Goal: Information Seeking & Learning: Learn about a topic

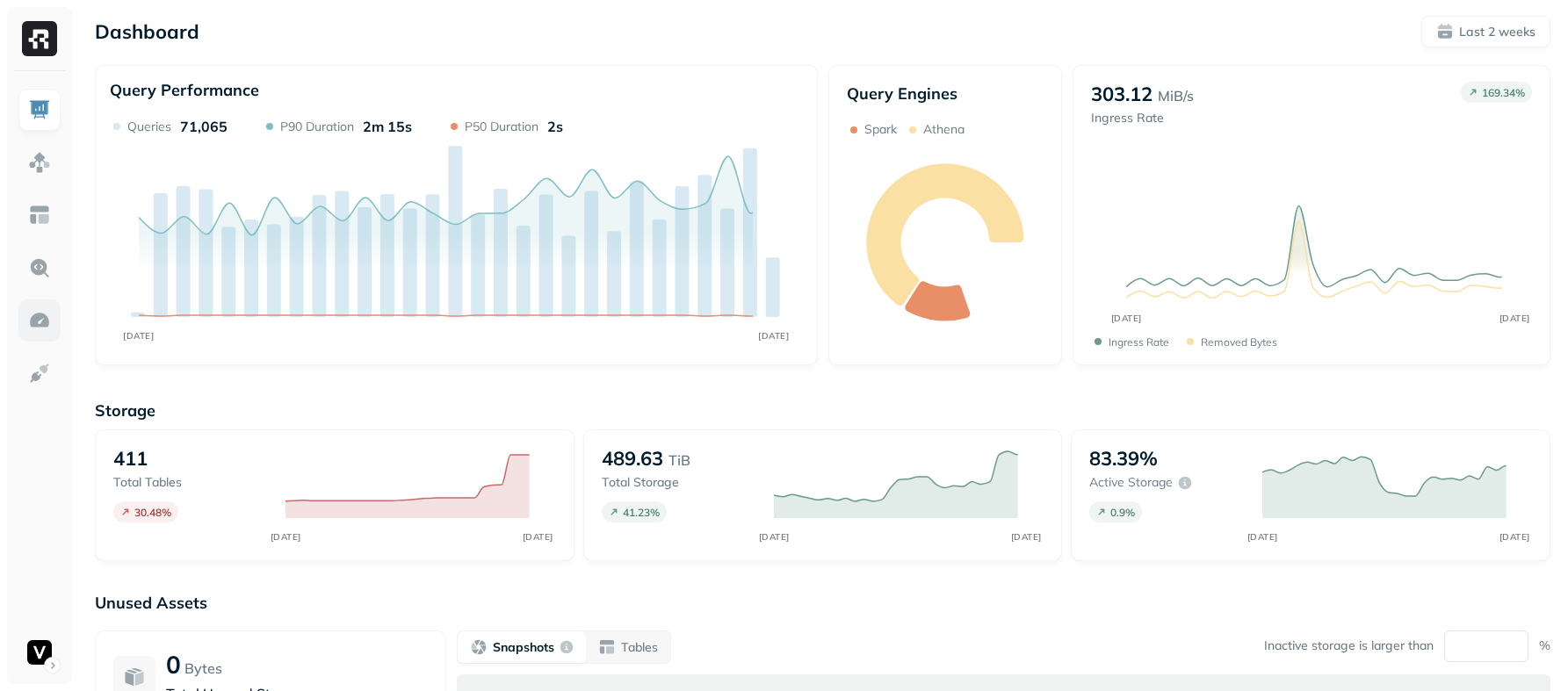
click at [38, 314] on img at bounding box center [39, 320] width 23 height 23
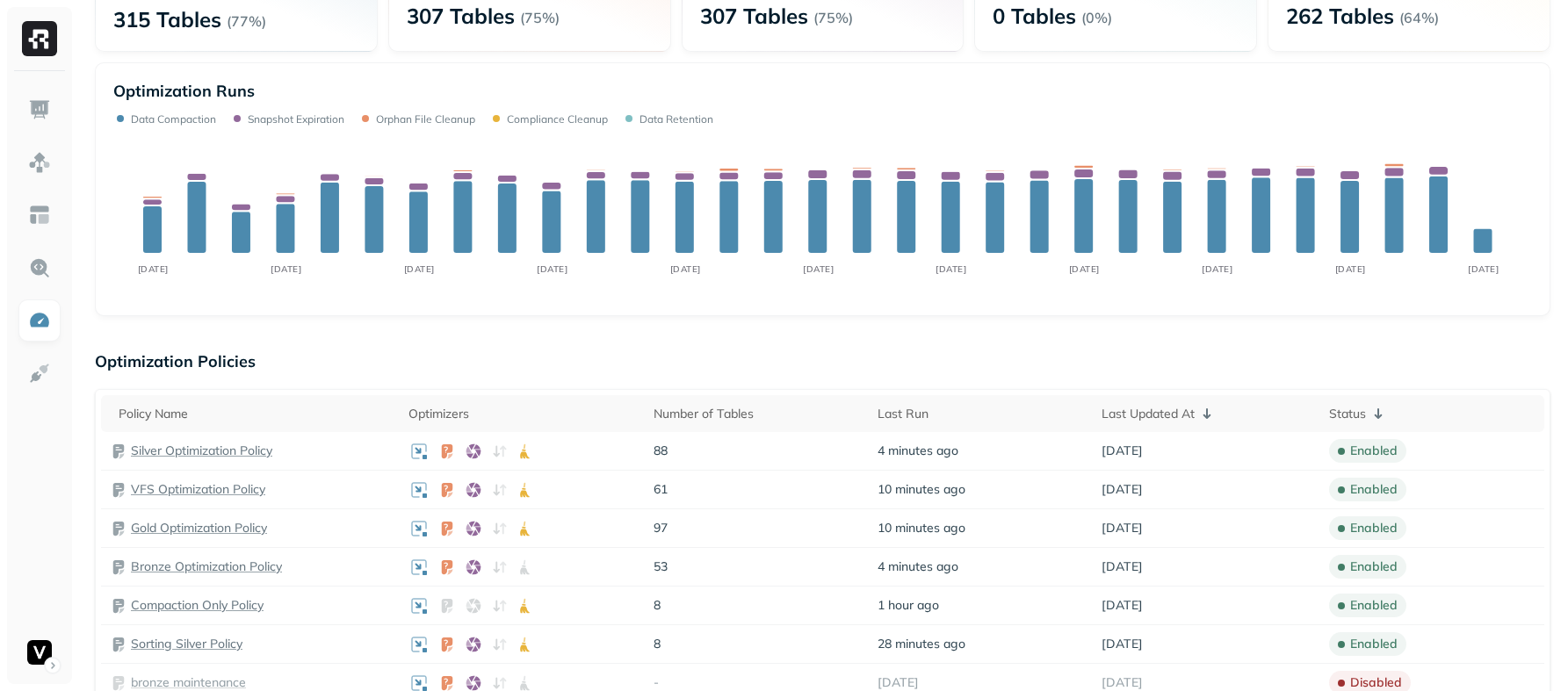
scroll to position [338, 0]
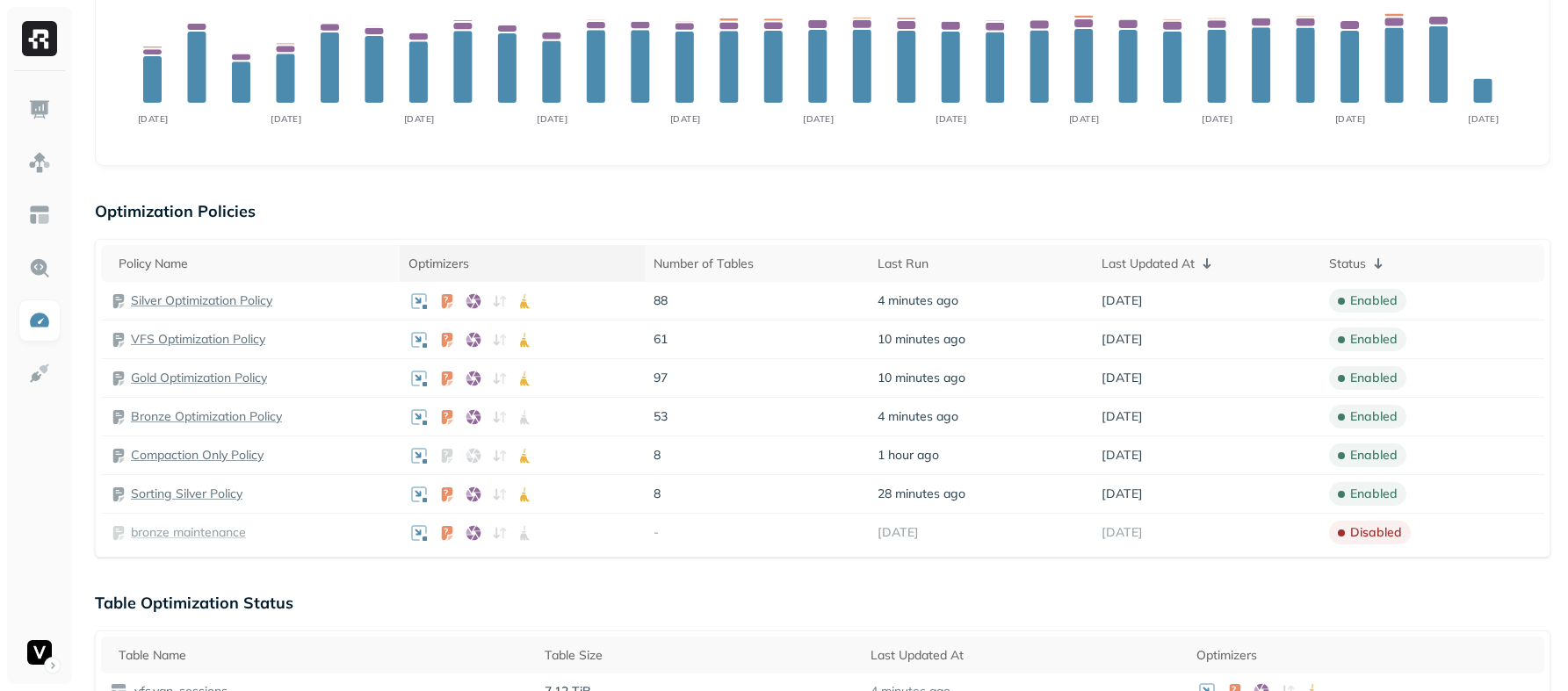
click at [477, 264] on div "Optimizers" at bounding box center [522, 263] width 228 height 16
click at [531, 267] on div "Optimizers" at bounding box center [523, 264] width 229 height 21
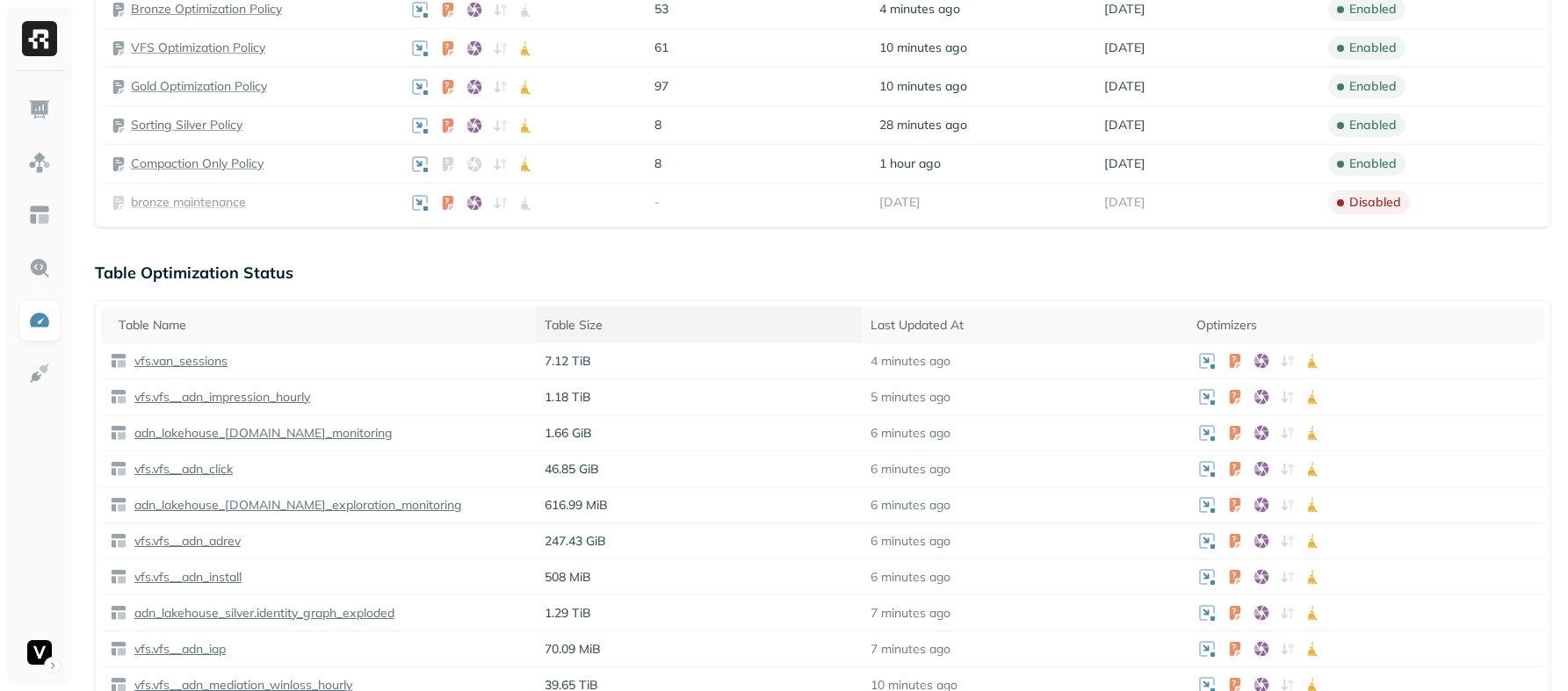
scroll to position [339, 0]
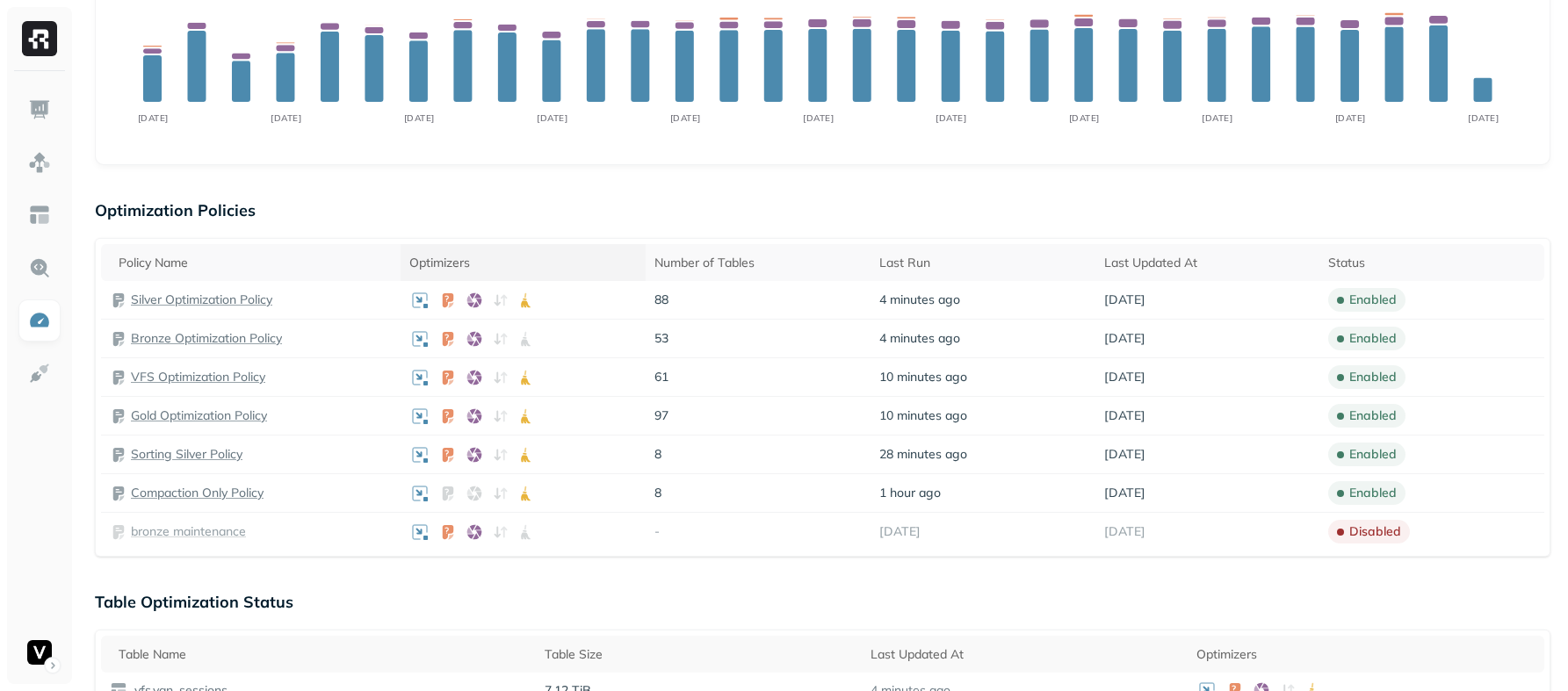
click at [518, 260] on div "Optimizers" at bounding box center [523, 262] width 229 height 16
click at [540, 262] on div "Optimizers" at bounding box center [523, 263] width 229 height 21
click at [552, 261] on div "Optimizers" at bounding box center [523, 262] width 229 height 16
click at [552, 261] on div "Optimizers" at bounding box center [523, 263] width 229 height 21
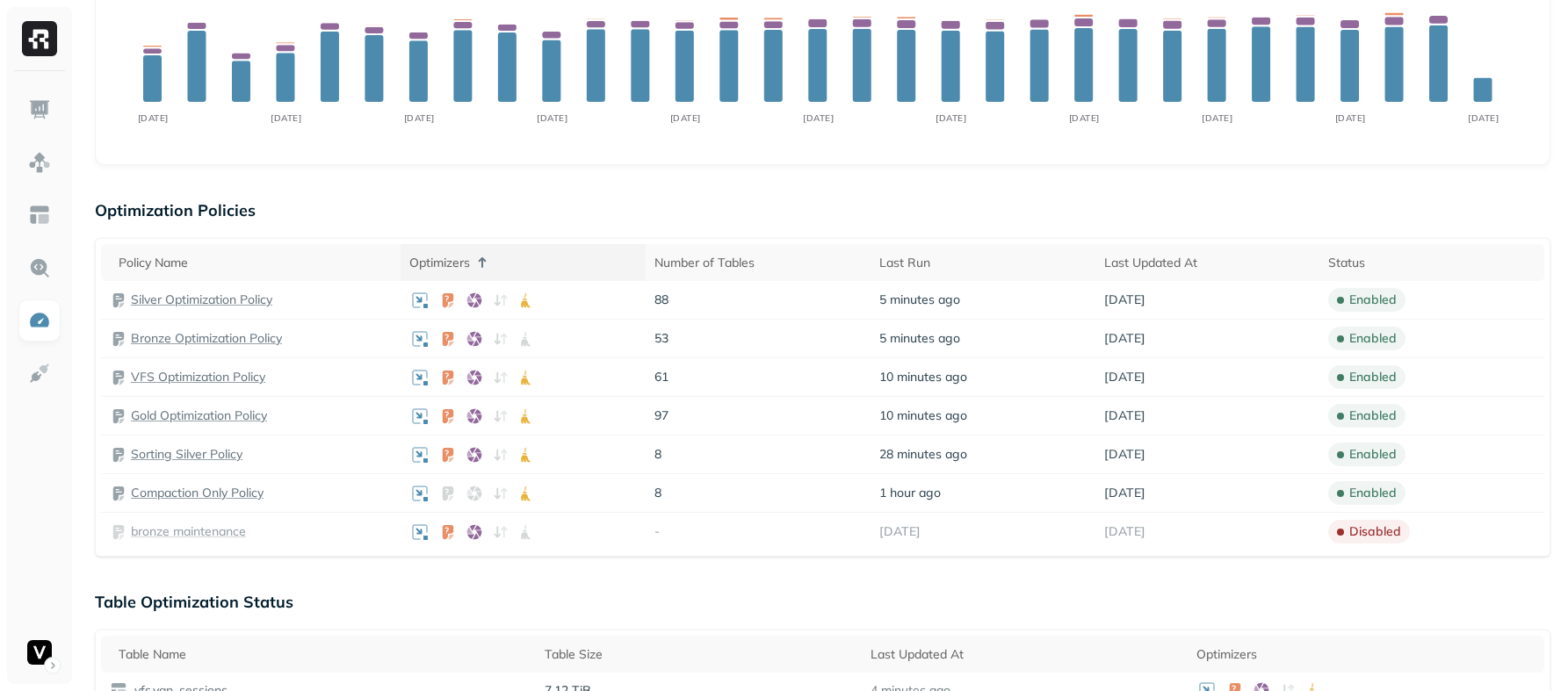
click at [552, 261] on div "Optimizers" at bounding box center [523, 263] width 229 height 21
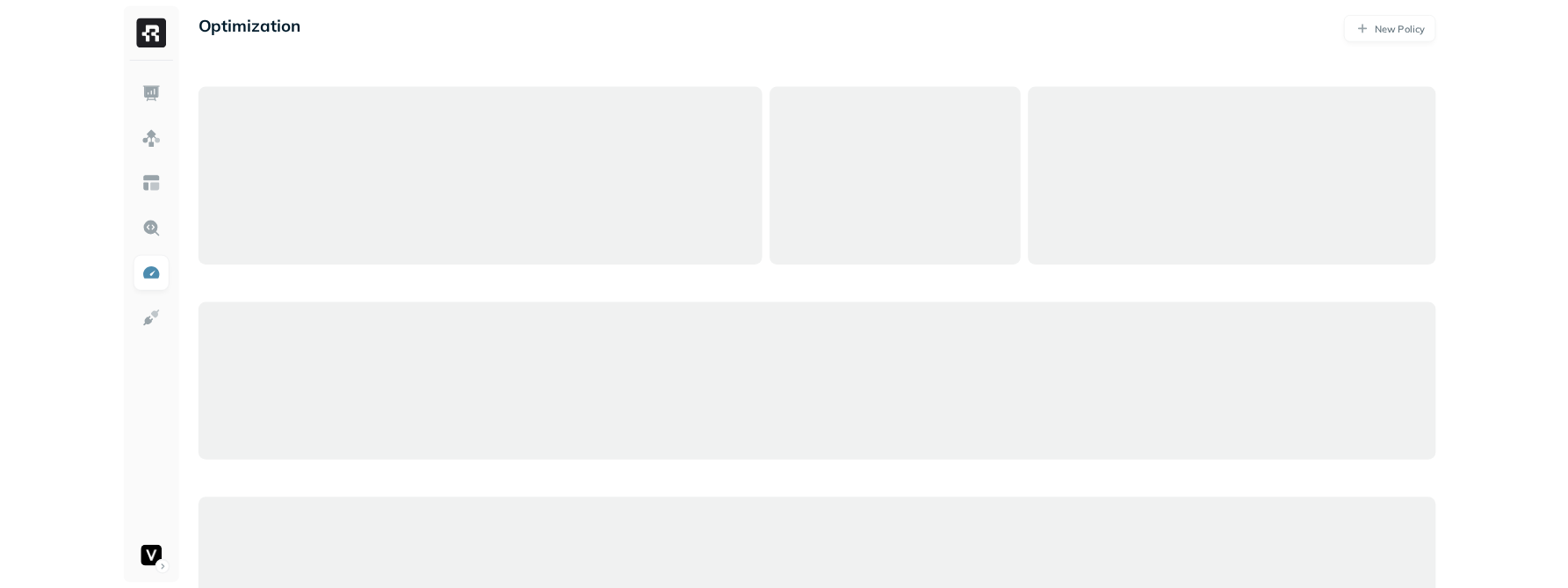
scroll to position [339, 0]
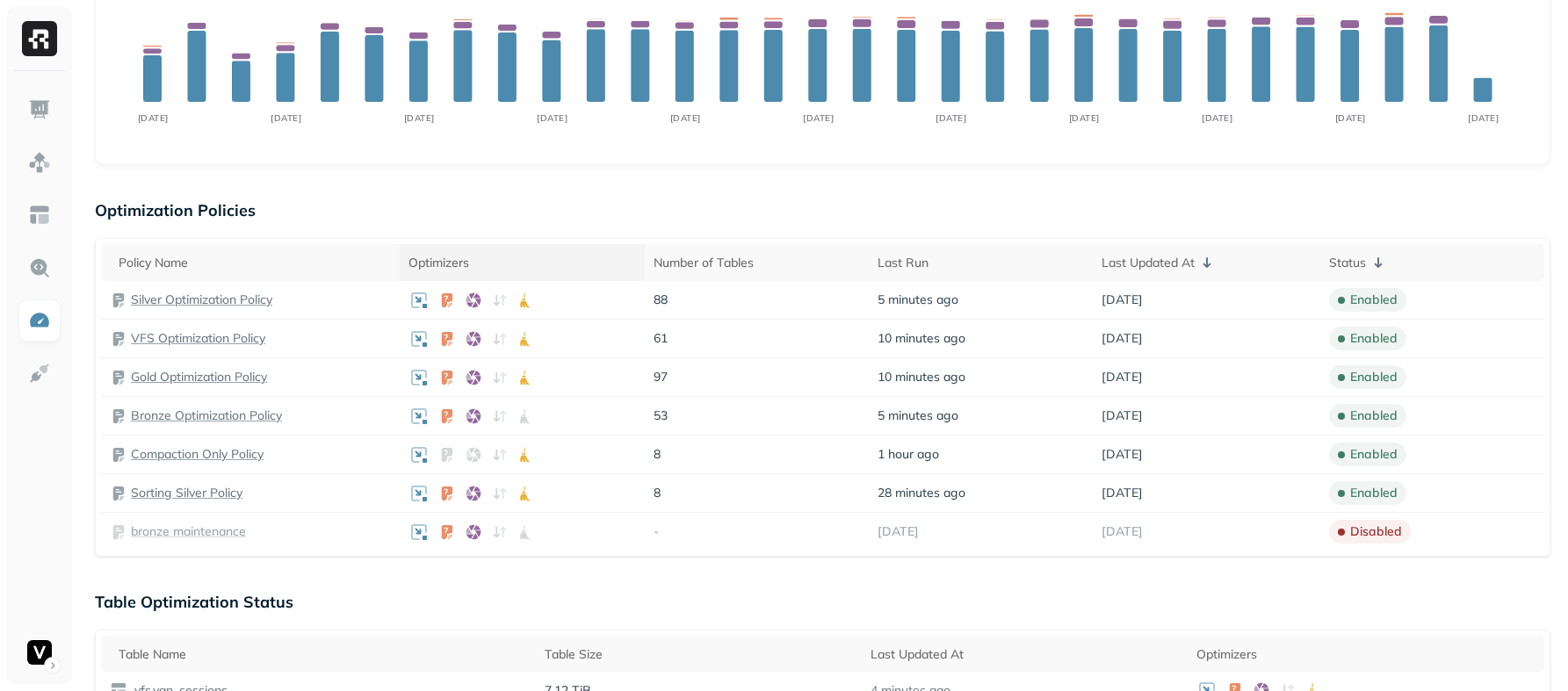
click at [590, 263] on div "Optimizers" at bounding box center [522, 262] width 228 height 16
click at [590, 263] on div "Optimizers" at bounding box center [523, 263] width 229 height 21
click at [590, 262] on div "Optimizers" at bounding box center [523, 262] width 229 height 16
click at [590, 262] on div "Optimizers" at bounding box center [523, 263] width 229 height 21
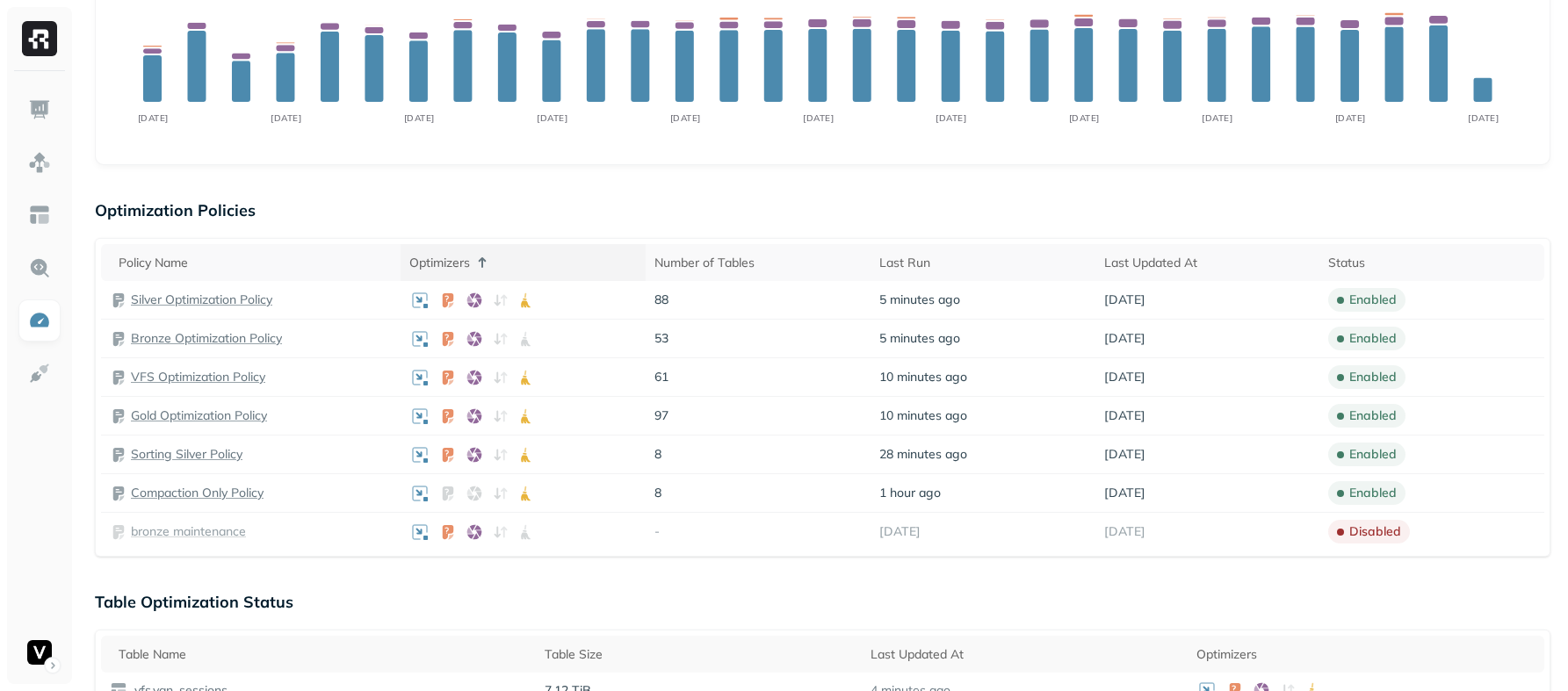
click at [590, 262] on div "Optimizers" at bounding box center [523, 263] width 229 height 21
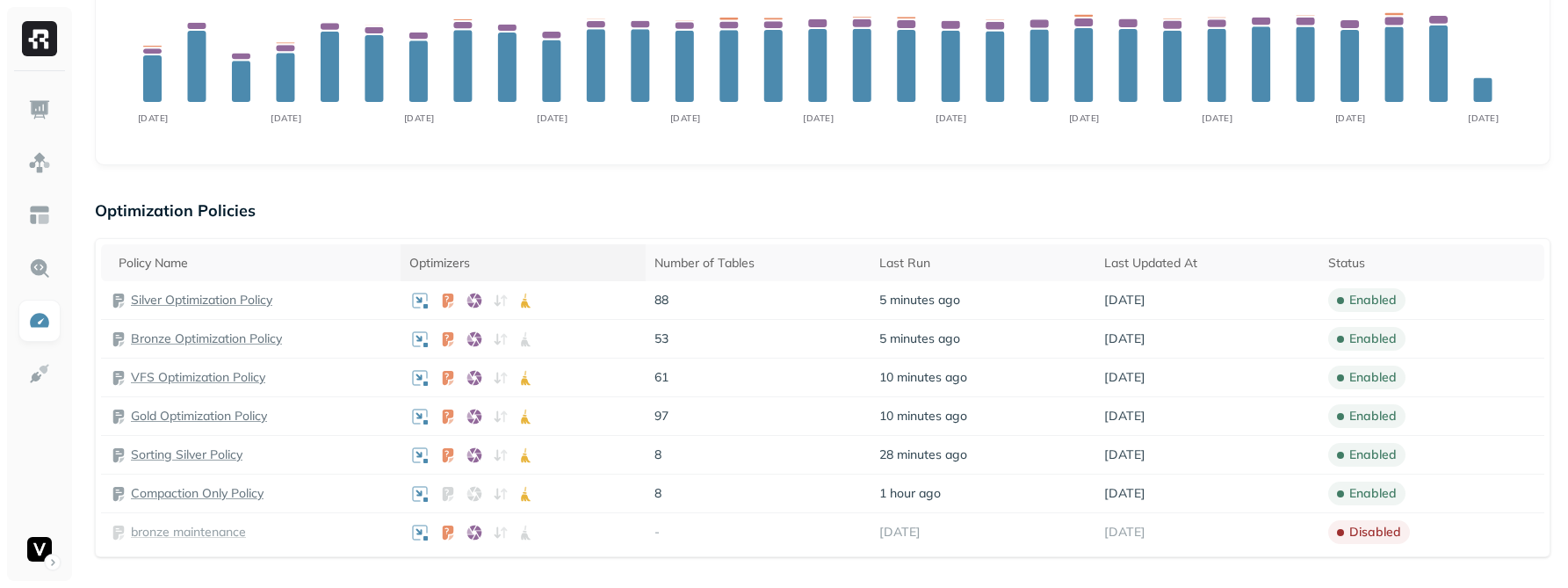
click at [500, 259] on div "Optimizers" at bounding box center [523, 262] width 229 height 16
click at [500, 259] on div "Optimizers" at bounding box center [523, 263] width 229 height 21
click at [539, 259] on div "Optimizers" at bounding box center [523, 263] width 229 height 21
click at [540, 267] on div "Optimizers" at bounding box center [523, 262] width 229 height 16
click at [540, 267] on div "Optimizers" at bounding box center [523, 263] width 229 height 21
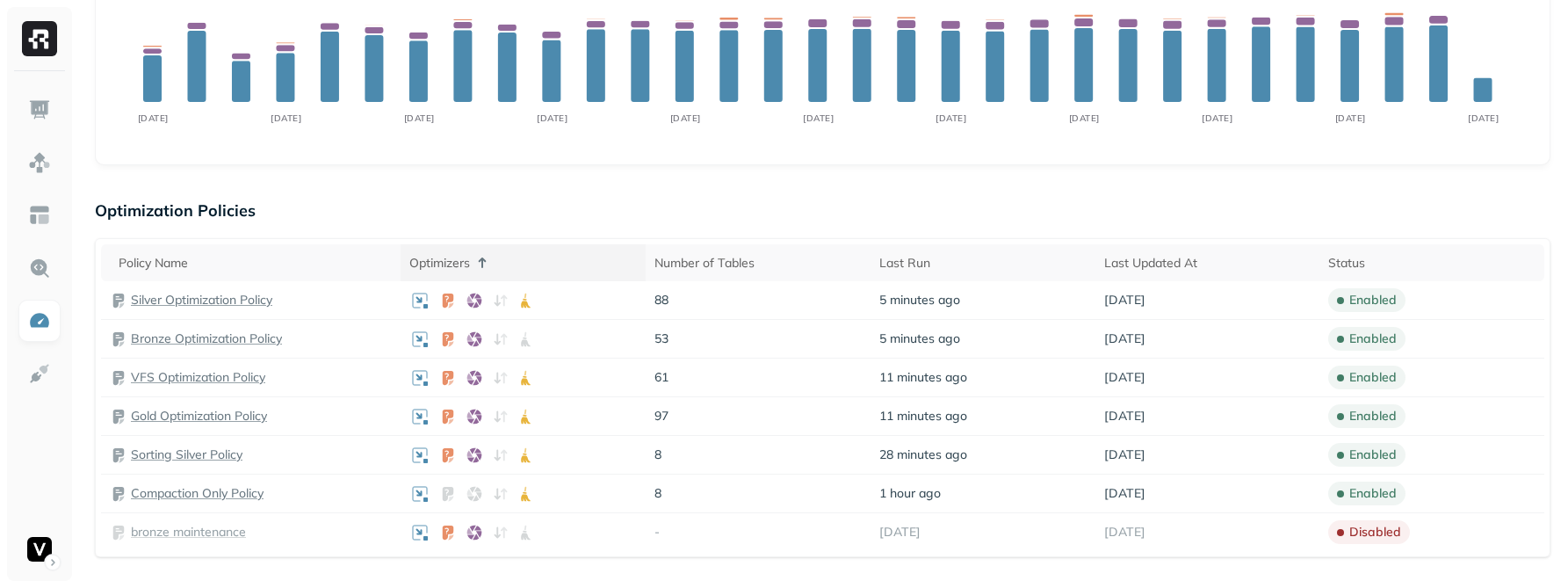
click at [540, 267] on div "Optimizers" at bounding box center [523, 263] width 229 height 21
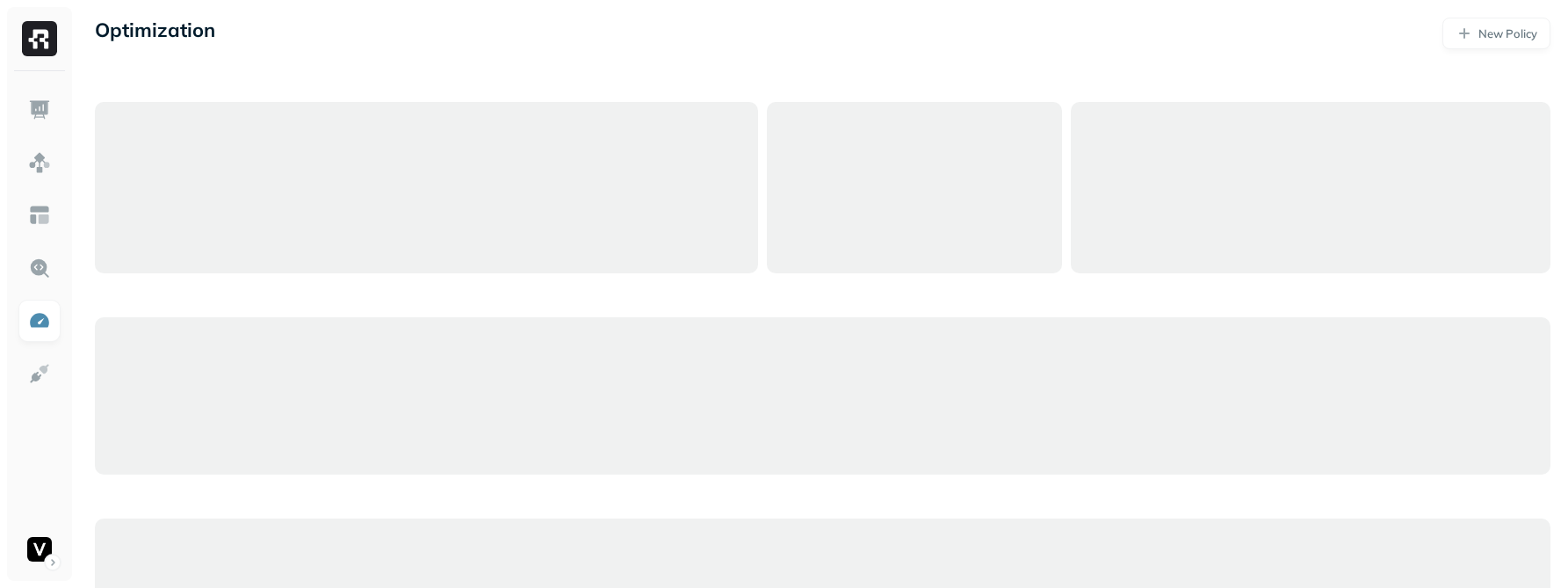
scroll to position [339, 0]
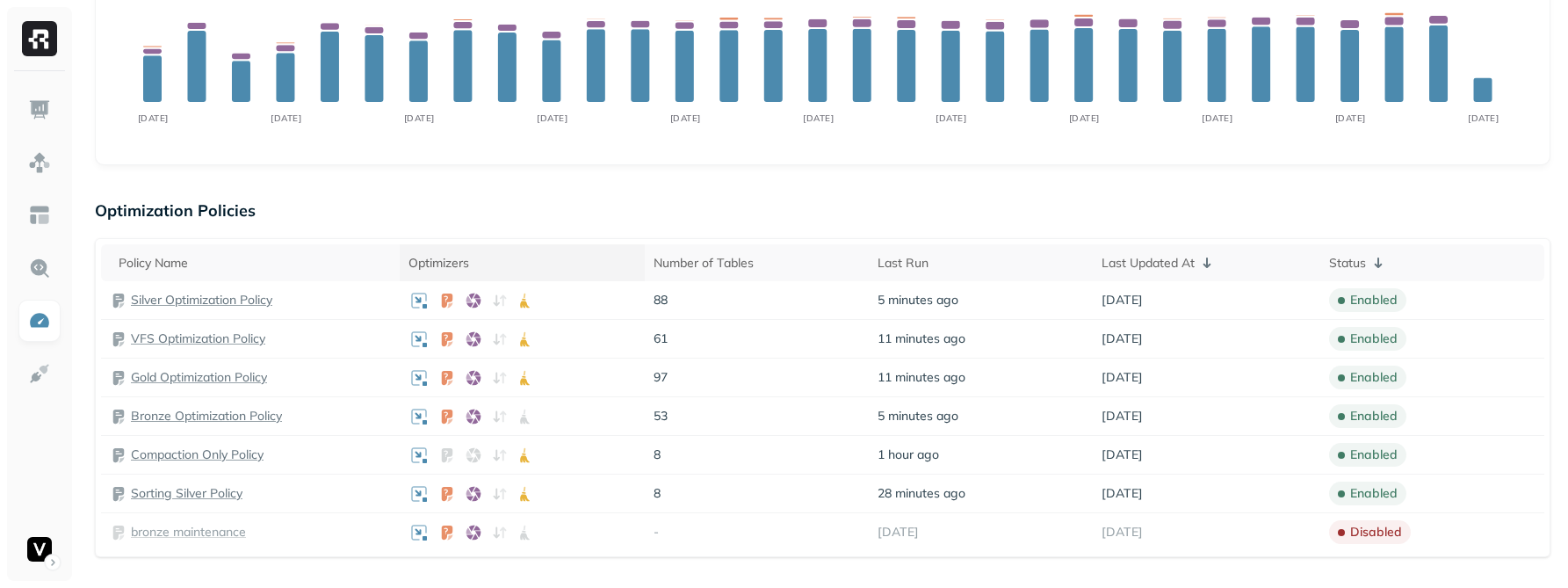
click at [532, 271] on div "Optimizers" at bounding box center [522, 262] width 228 height 16
click at [532, 271] on div "Optimizers" at bounding box center [523, 263] width 229 height 21
click at [532, 271] on div "Optimizers" at bounding box center [523, 262] width 229 height 16
click at [532, 271] on div "Optimizers" at bounding box center [523, 263] width 229 height 21
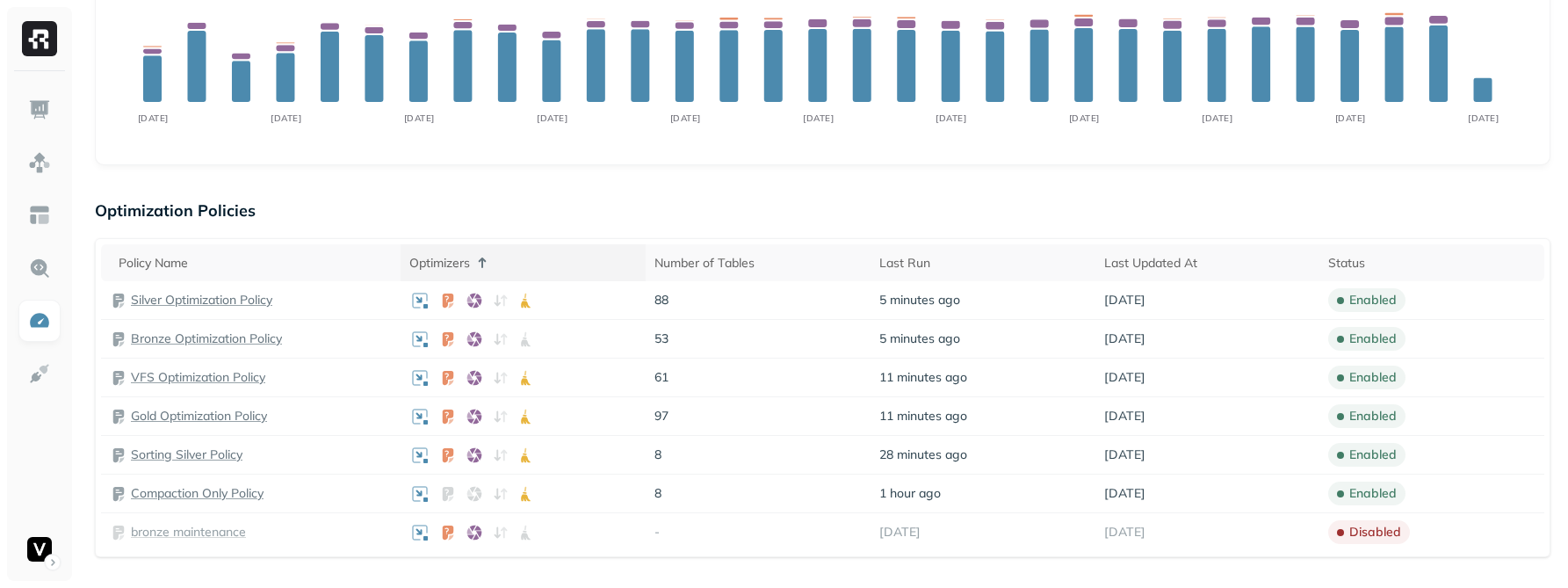
click at [532, 271] on div "Optimizers" at bounding box center [523, 263] width 229 height 21
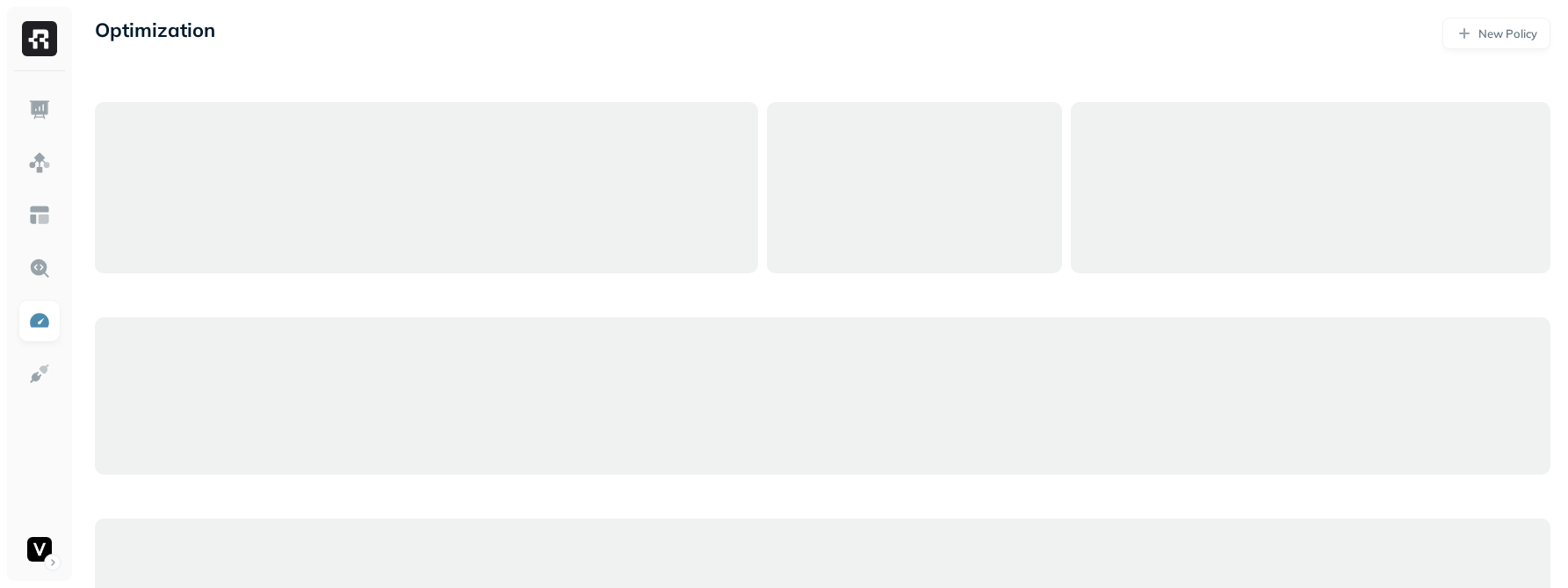
scroll to position [339, 0]
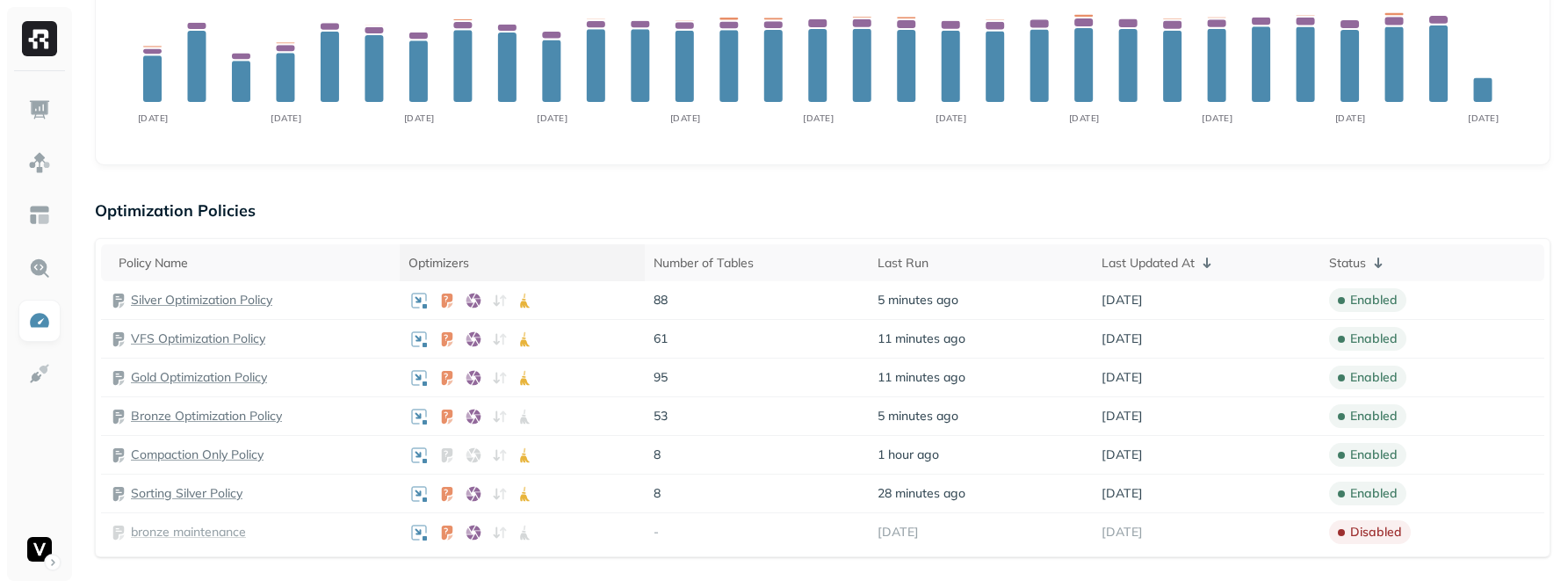
click at [526, 263] on div "Optimizers" at bounding box center [522, 262] width 228 height 16
click at [526, 265] on div "Optimizers" at bounding box center [523, 263] width 229 height 21
click at [526, 265] on div "Optimizers" at bounding box center [523, 262] width 229 height 16
click at [526, 265] on div "Optimizers" at bounding box center [523, 263] width 229 height 21
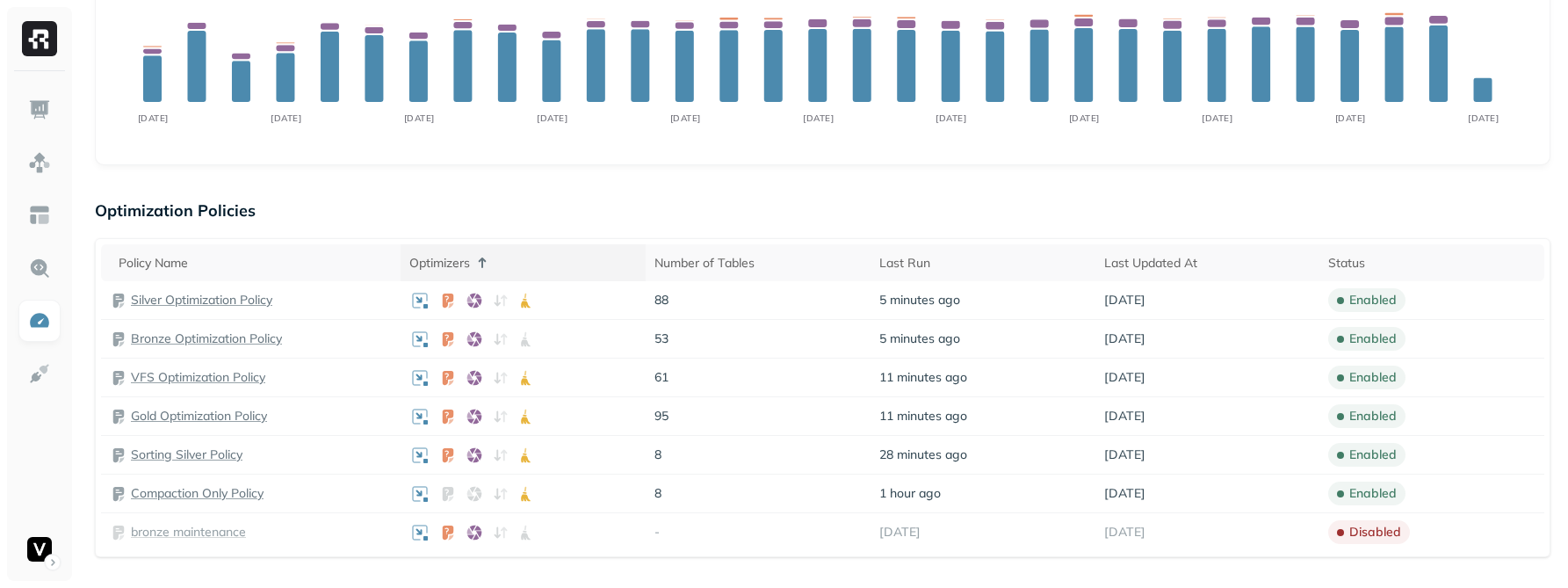
click at [526, 265] on div "Optimizers" at bounding box center [523, 263] width 229 height 21
click at [524, 266] on div "Optimizers" at bounding box center [523, 262] width 229 height 16
click at [523, 266] on div "Optimizers" at bounding box center [523, 263] width 229 height 21
click at [523, 266] on div "Optimizers" at bounding box center [523, 262] width 229 height 16
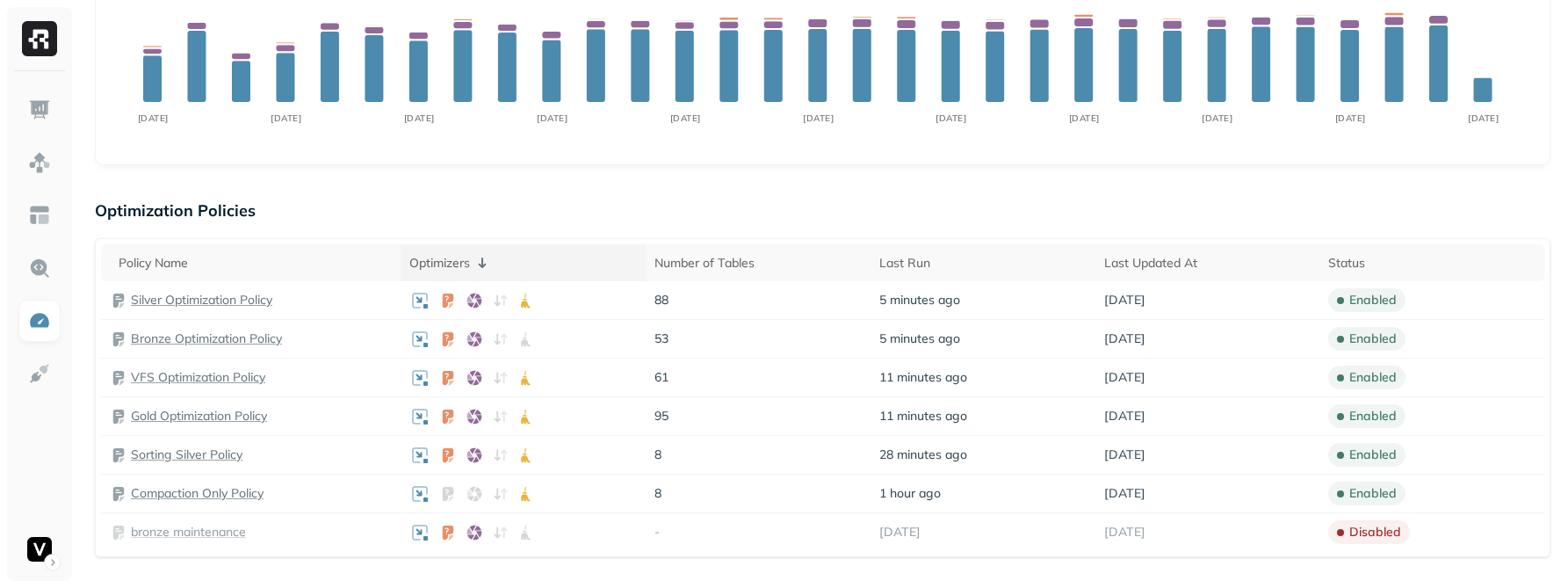
click at [523, 266] on div "Optimizers" at bounding box center [523, 263] width 229 height 21
click at [523, 266] on div "Optimizers" at bounding box center [523, 262] width 229 height 16
click at [521, 265] on div "Optimizers" at bounding box center [523, 263] width 229 height 21
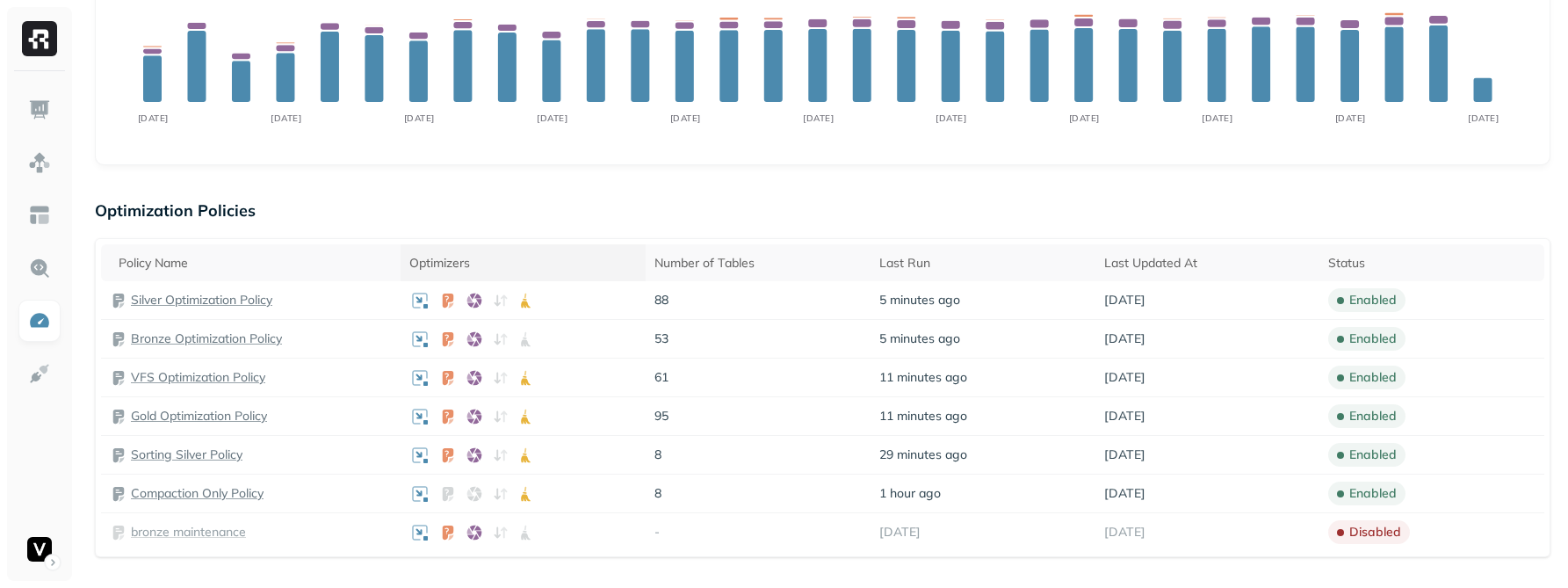
click at [519, 266] on div "Optimizers" at bounding box center [523, 262] width 229 height 16
click at [519, 266] on div "Optimizers" at bounding box center [523, 263] width 229 height 21
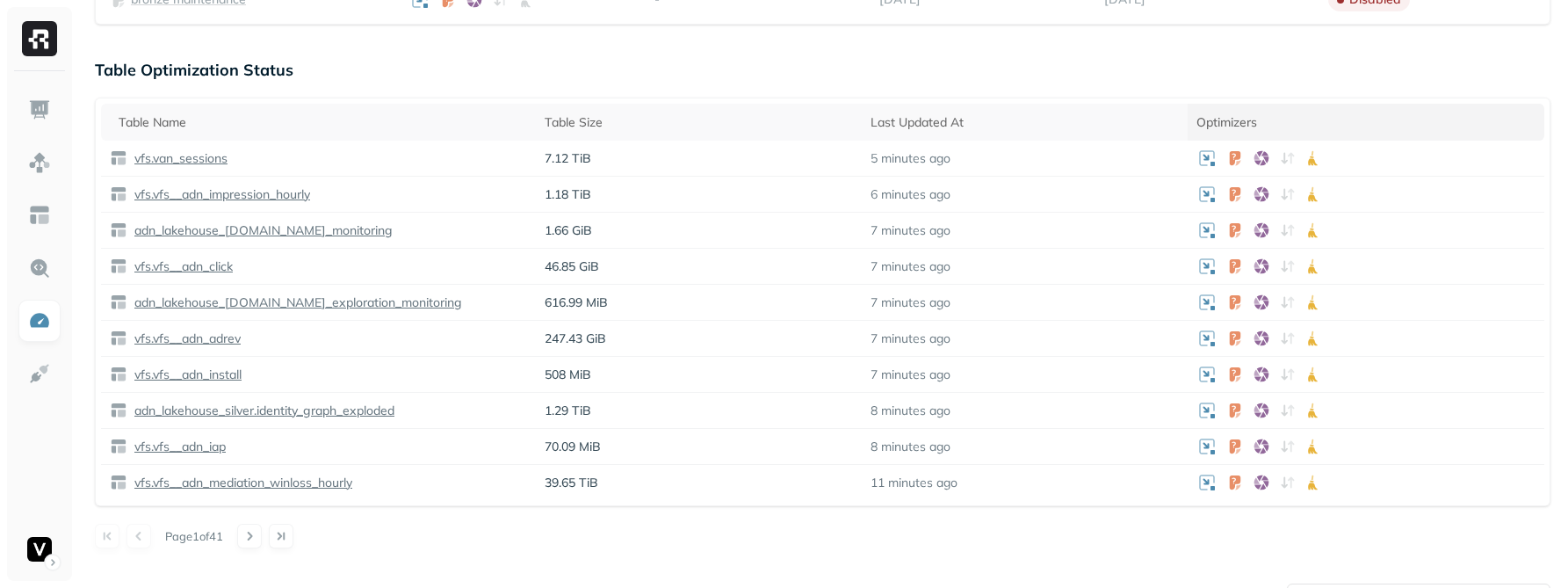
click at [1315, 118] on div "Optimizers" at bounding box center [1366, 121] width 339 height 16
click at [1318, 121] on div "Optimizers" at bounding box center [1366, 122] width 339 height 21
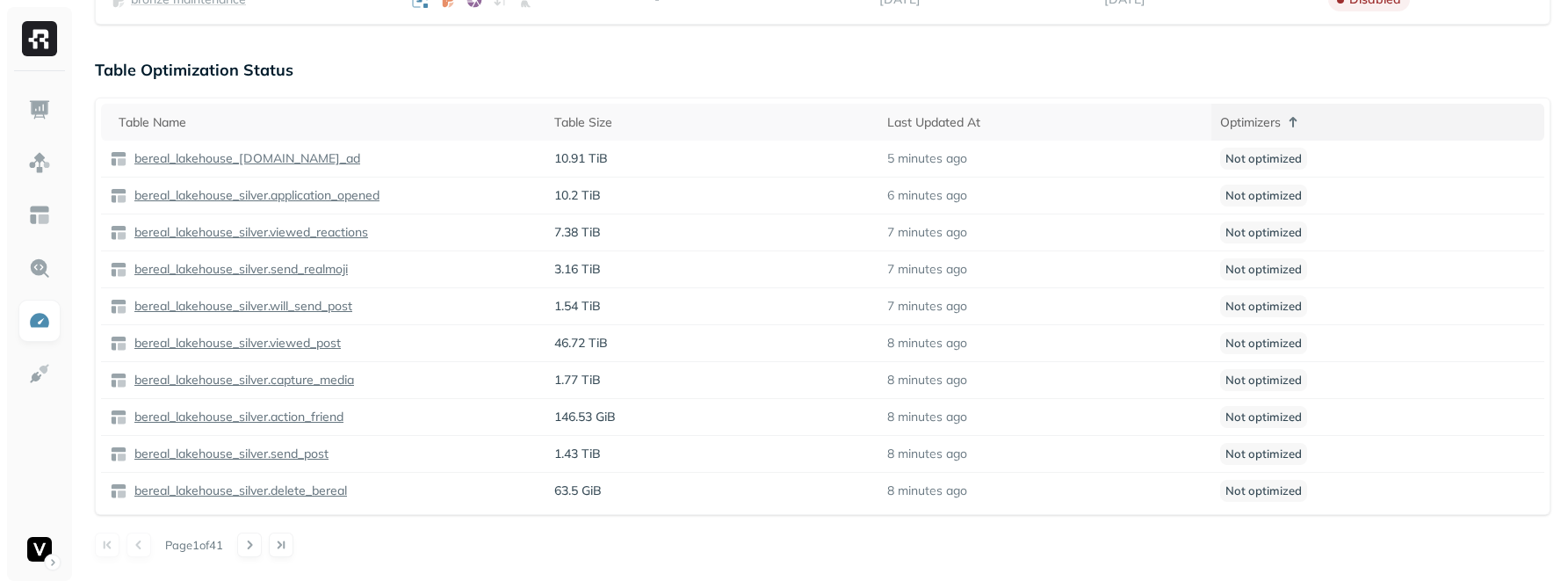
click at [1360, 124] on div "Optimizers" at bounding box center [1378, 122] width 316 height 21
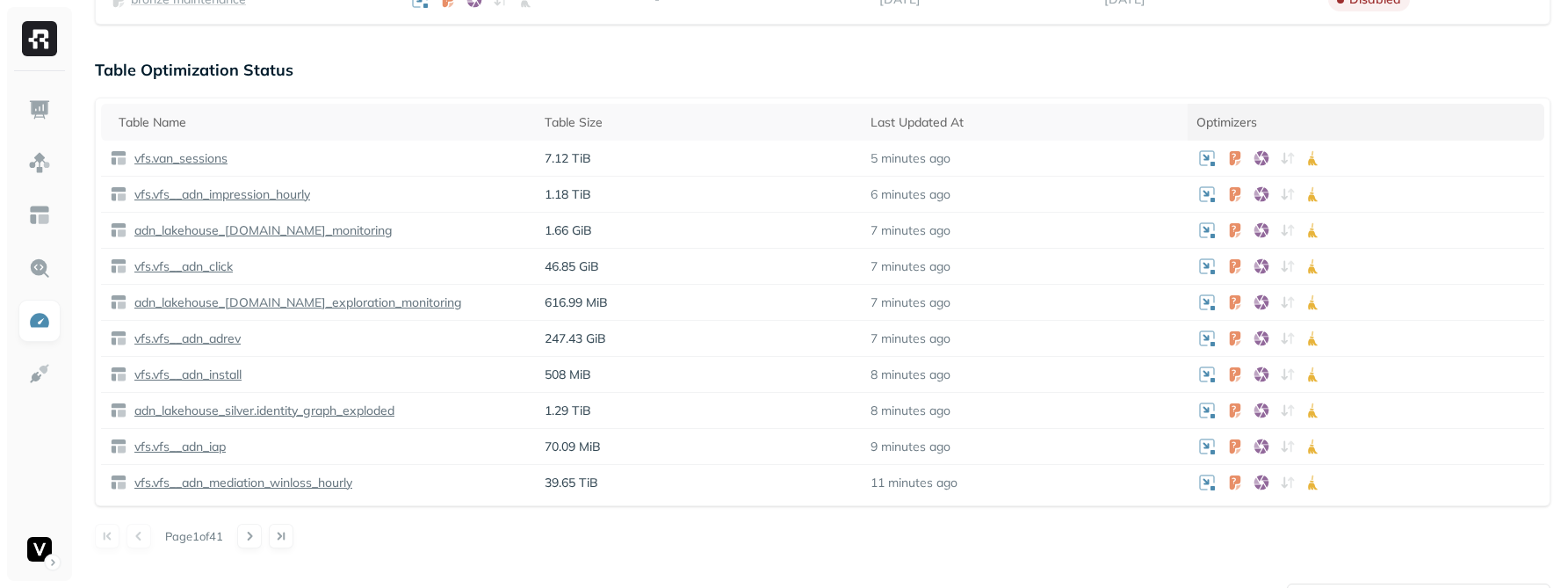
click at [1360, 124] on div "Optimizers" at bounding box center [1366, 121] width 339 height 16
click at [1360, 124] on div "Optimizers" at bounding box center [1366, 122] width 339 height 21
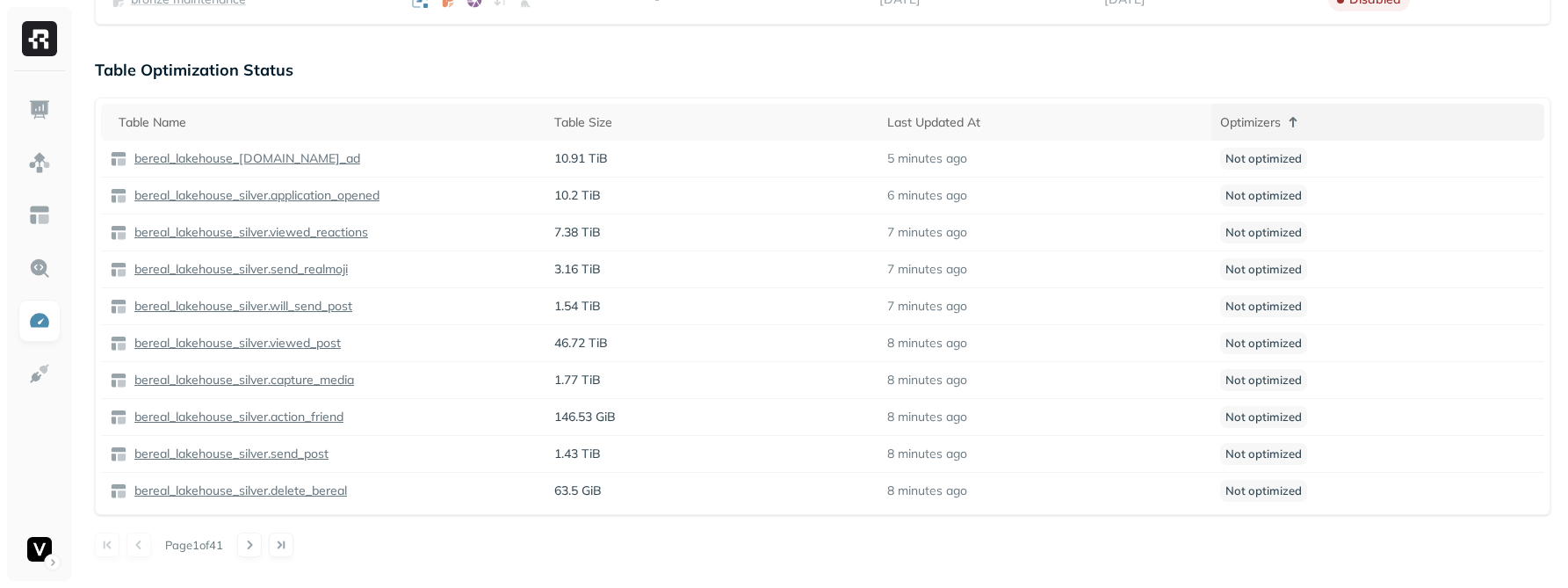
click at [1360, 124] on div "Optimizers" at bounding box center [1378, 122] width 316 height 21
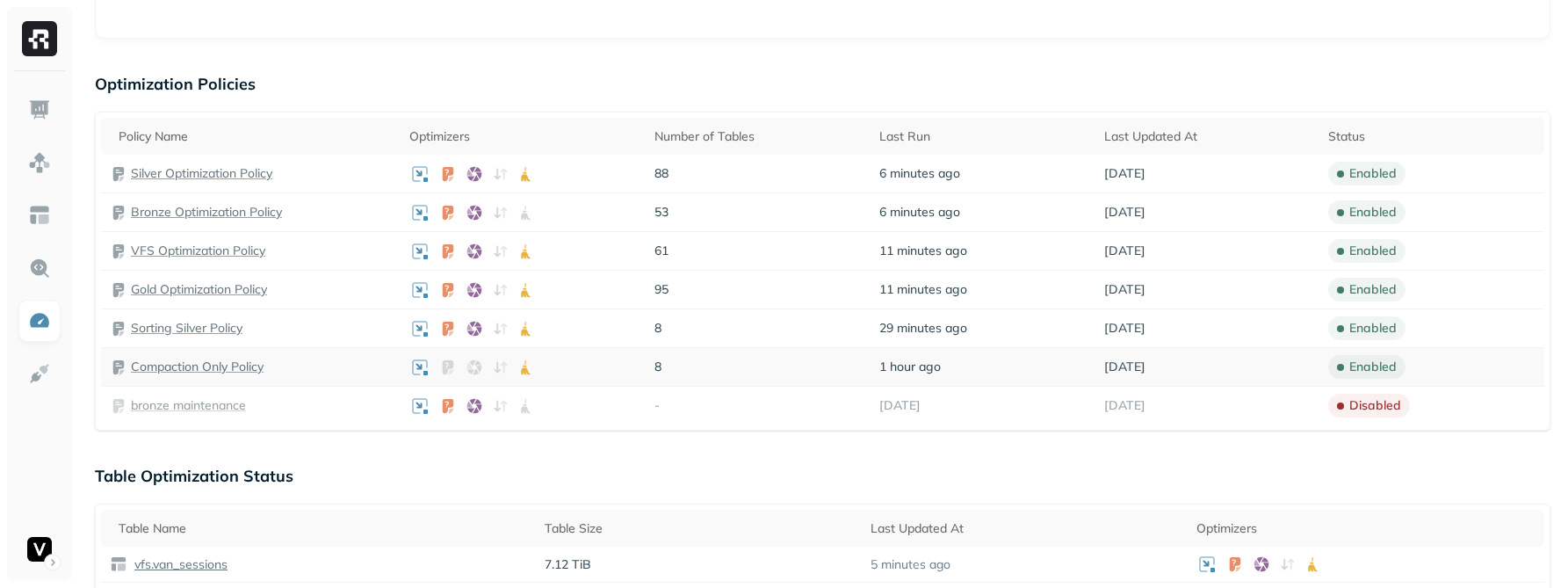
scroll to position [441, 0]
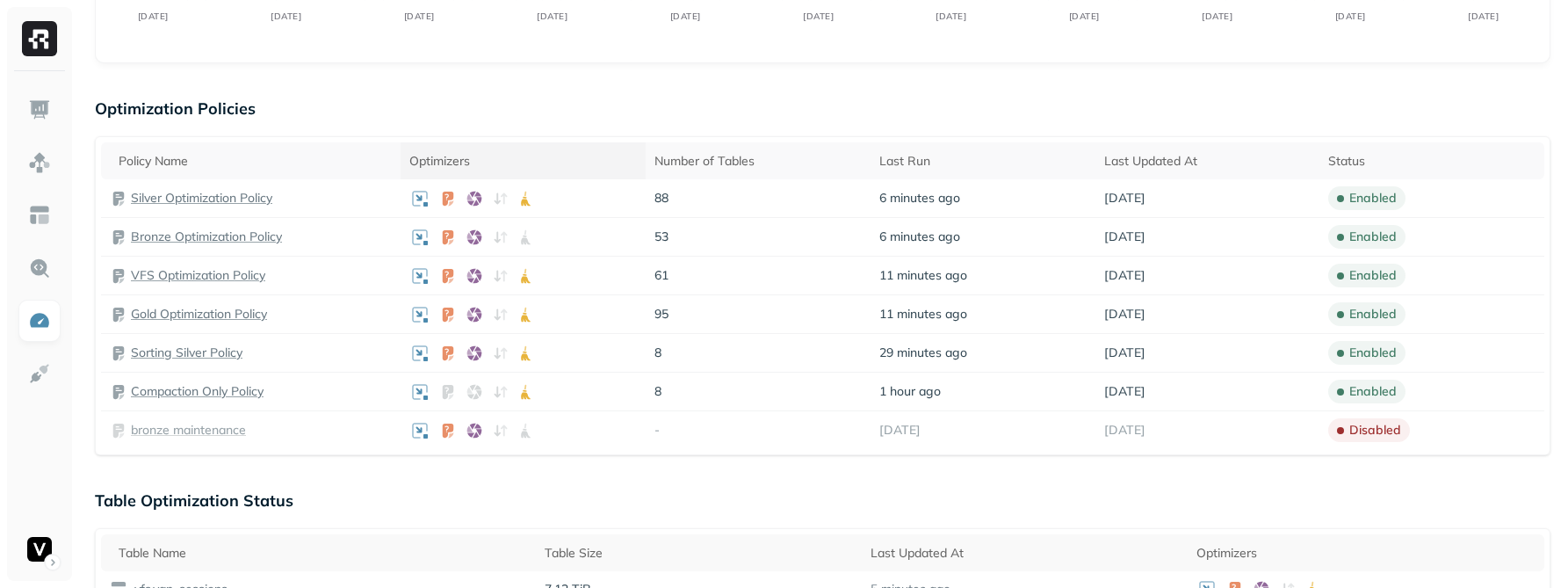
click at [500, 149] on th "Optimizers" at bounding box center [523, 161] width 246 height 37
click at [558, 154] on div "Optimizers" at bounding box center [523, 161] width 229 height 21
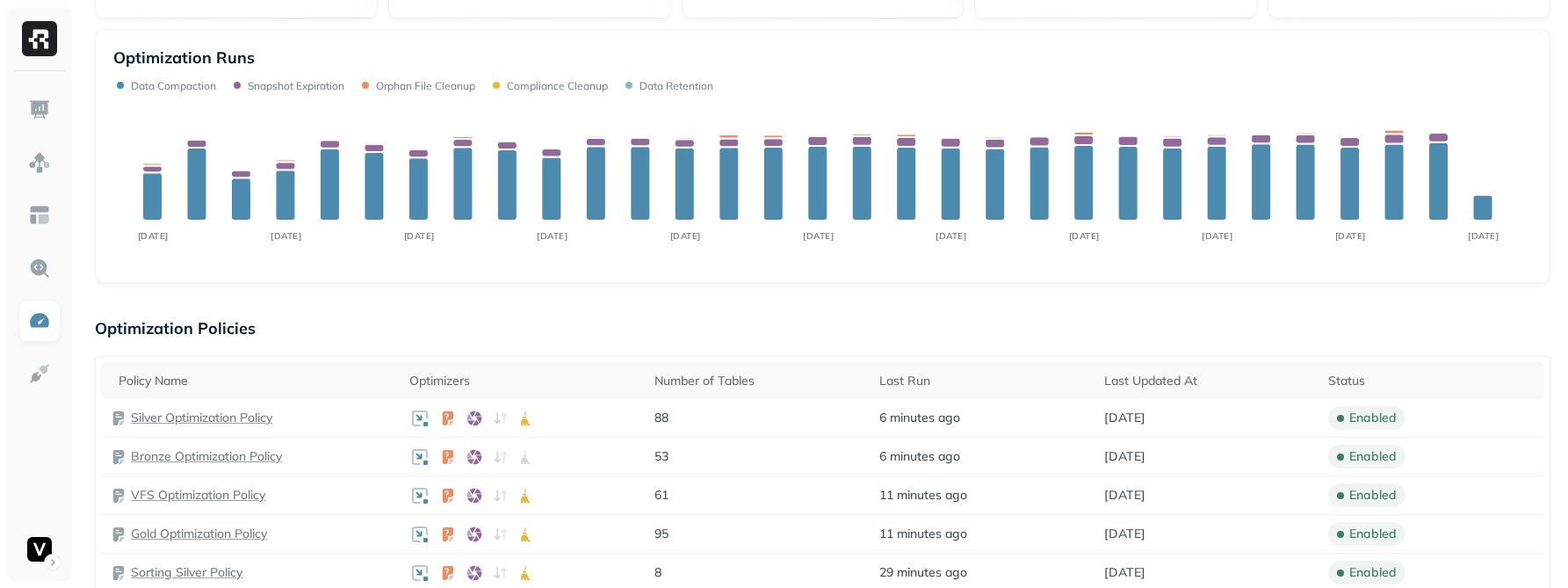
scroll to position [361, 0]
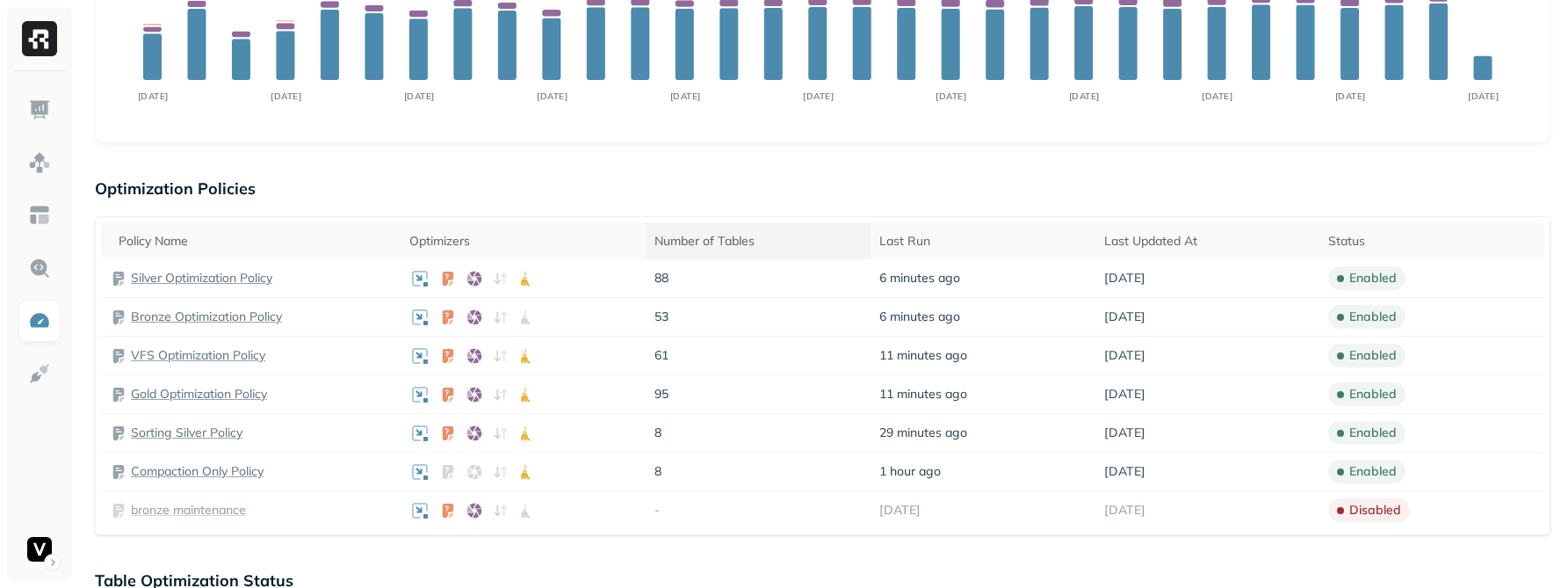
click at [713, 238] on div "Number of Tables" at bounding box center [758, 241] width 207 height 16
click at [770, 237] on icon at bounding box center [762, 241] width 21 height 21
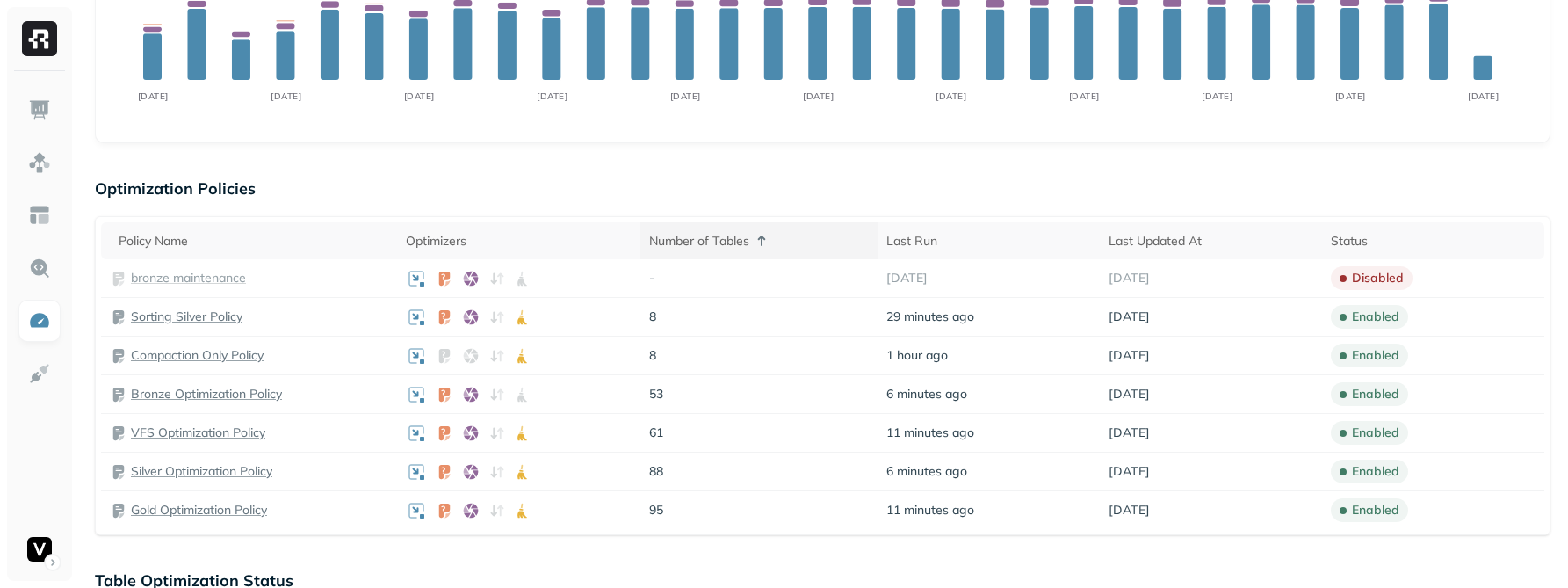
click at [786, 235] on div "Number of Tables" at bounding box center [759, 241] width 220 height 21
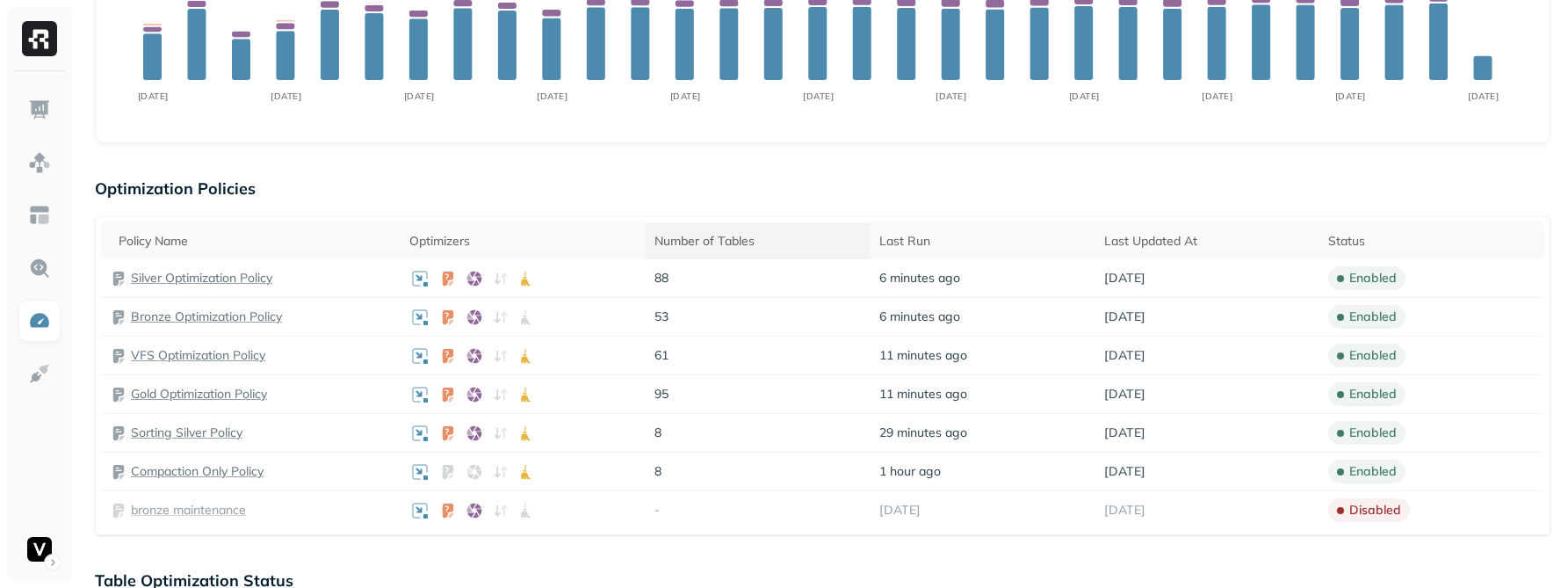
click at [786, 236] on div "Number of Tables" at bounding box center [758, 241] width 207 height 16
click at [796, 237] on div "Number of Tables" at bounding box center [759, 241] width 220 height 21
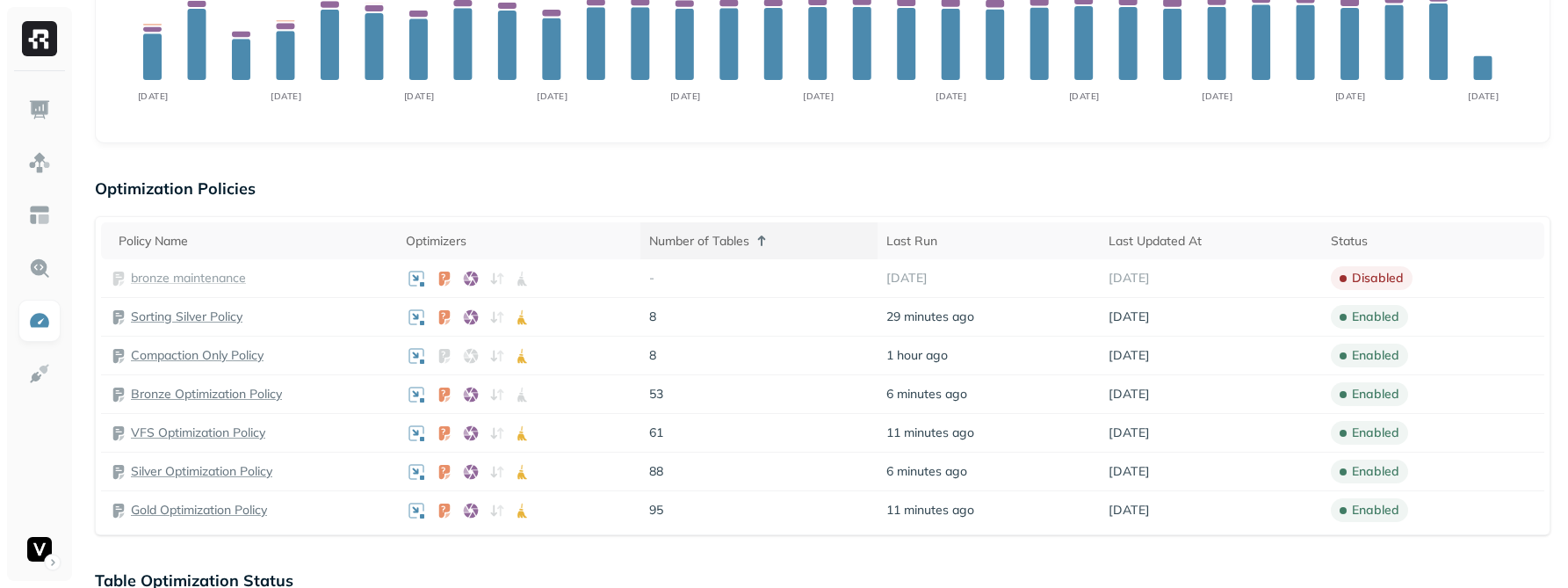
click at [796, 237] on div "Number of Tables" at bounding box center [759, 241] width 220 height 21
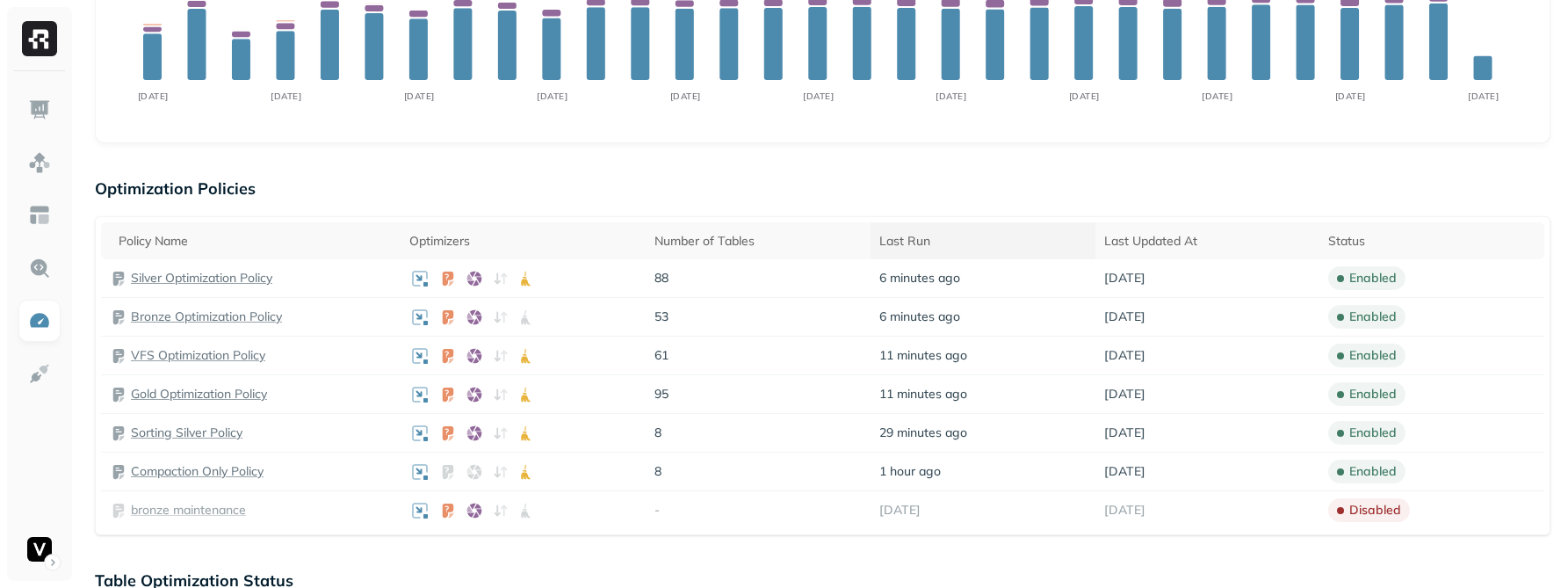
click at [954, 229] on th "Last Run" at bounding box center [983, 240] width 225 height 37
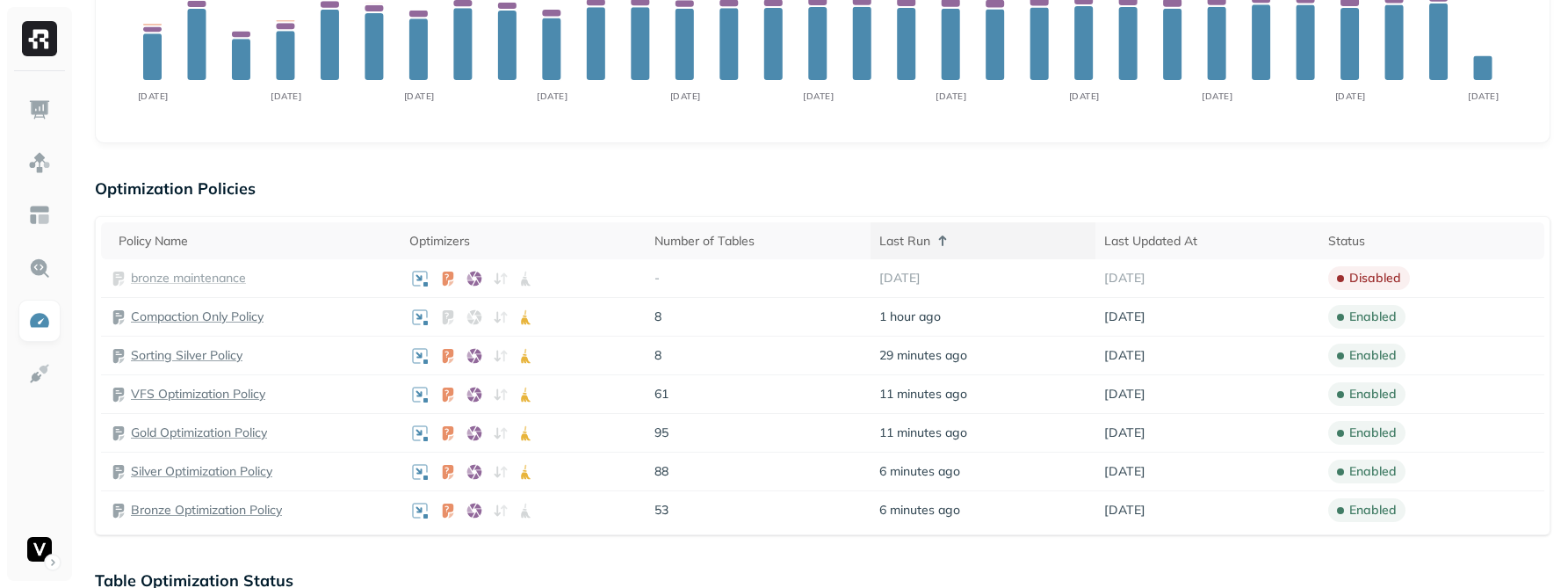
click at [994, 232] on div "Last Run" at bounding box center [983, 241] width 207 height 21
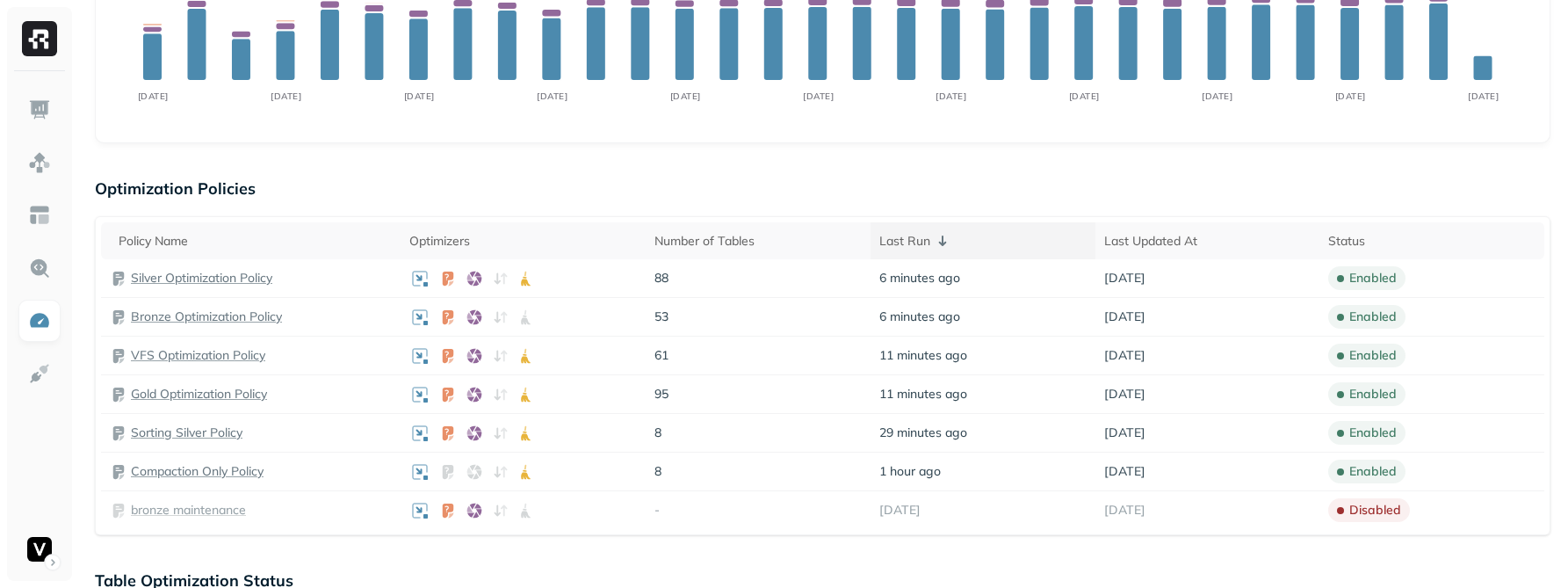
click at [994, 232] on div "Last Run" at bounding box center [983, 241] width 207 height 21
click at [1229, 244] on div "Last Updated At" at bounding box center [1208, 241] width 207 height 16
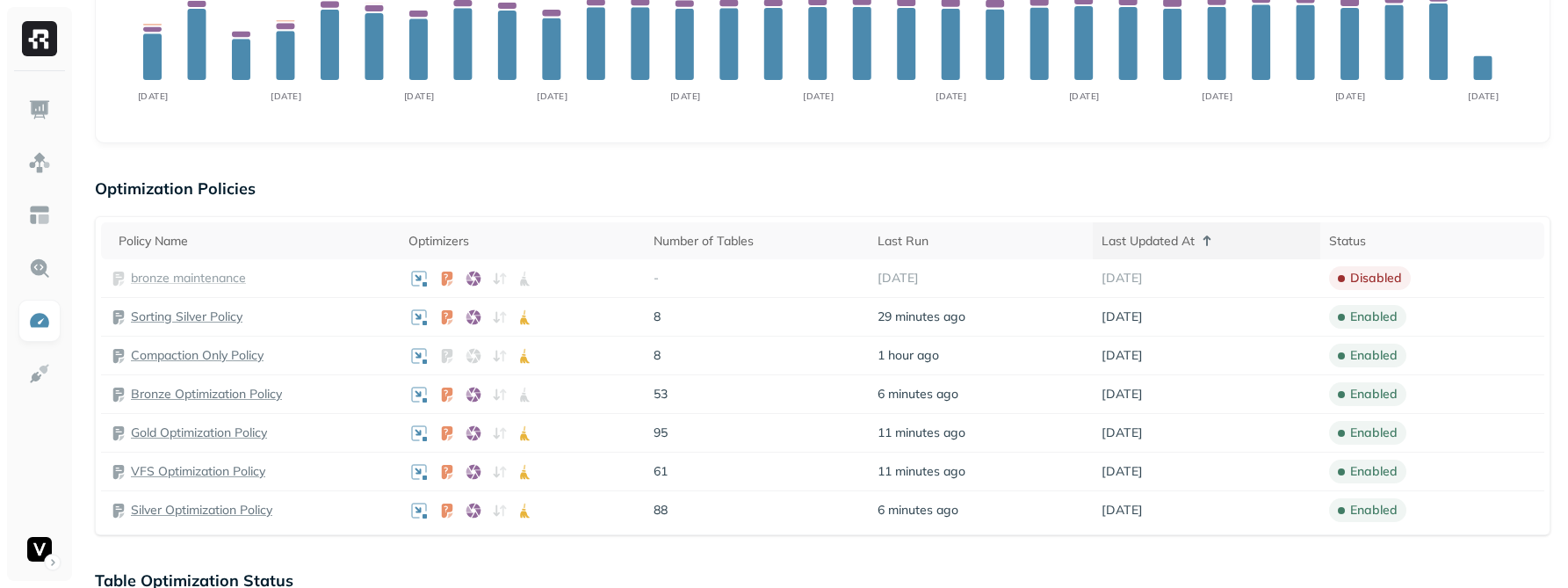
click at [1229, 244] on div "Last Updated At" at bounding box center [1207, 241] width 210 height 21
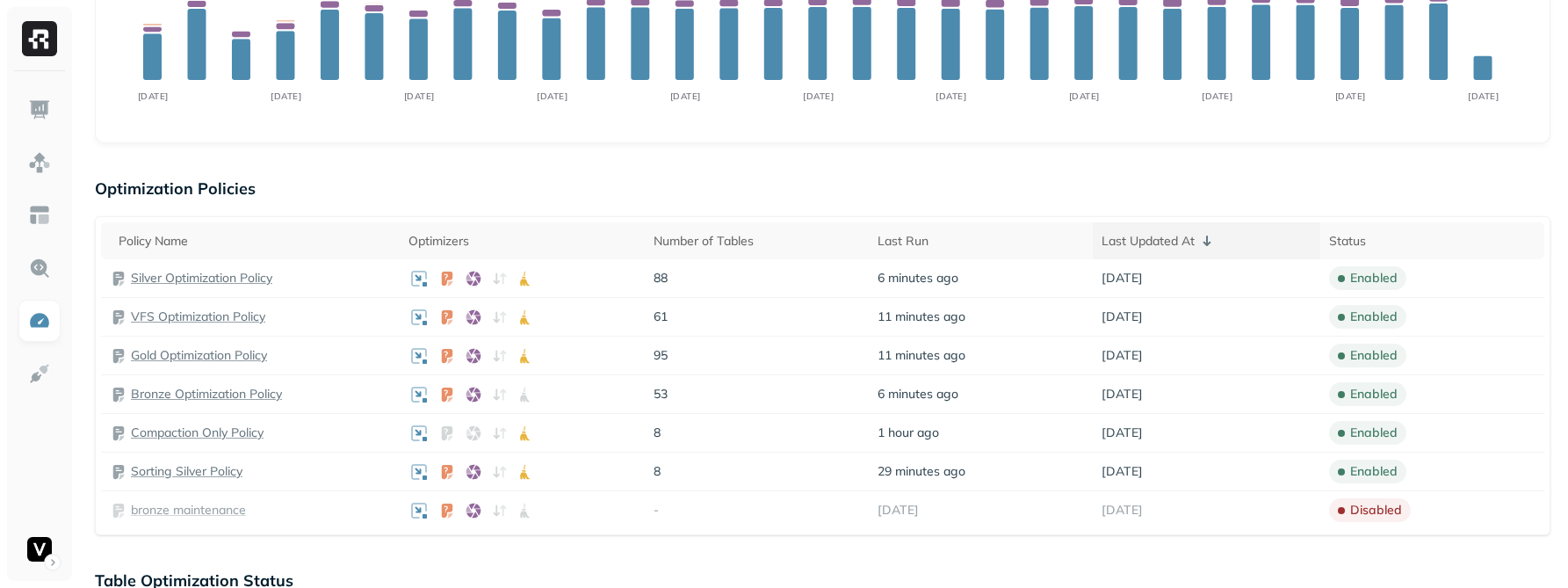
click at [1229, 244] on div "Last Updated At" at bounding box center [1207, 241] width 210 height 21
click at [1449, 243] on div "Status" at bounding box center [1431, 241] width 207 height 16
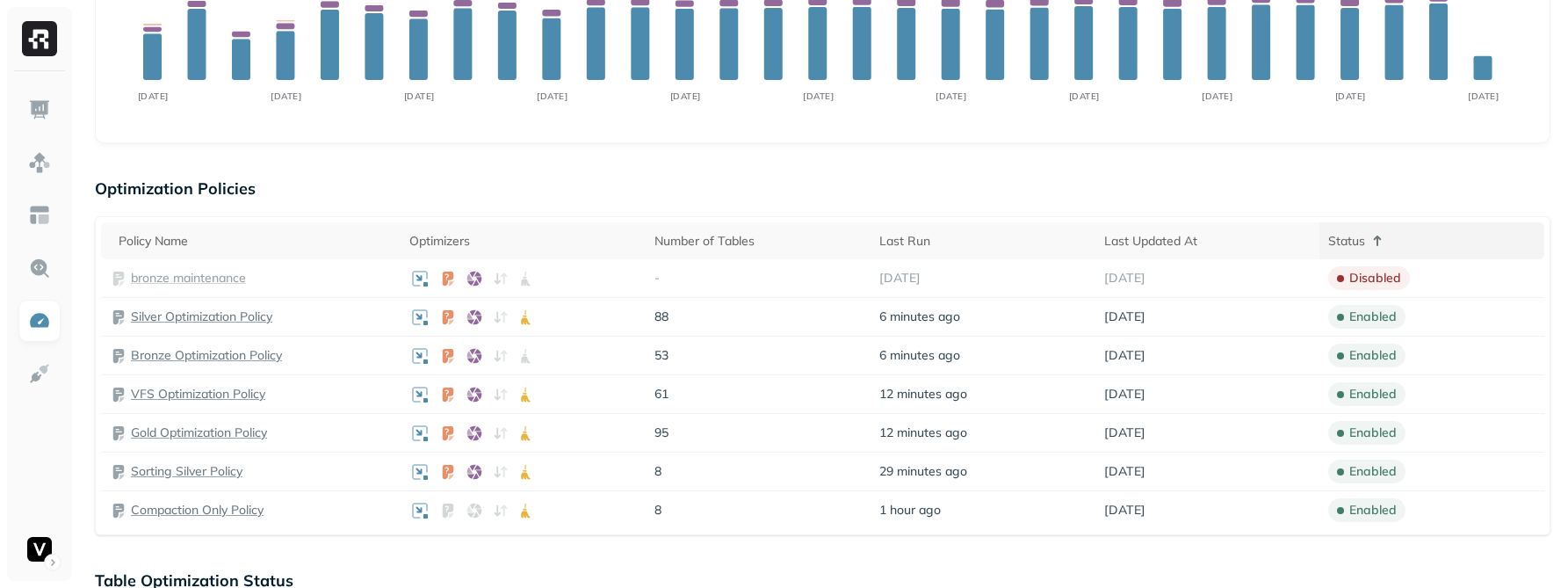
click at [1466, 245] on div "Status" at bounding box center [1431, 241] width 207 height 21
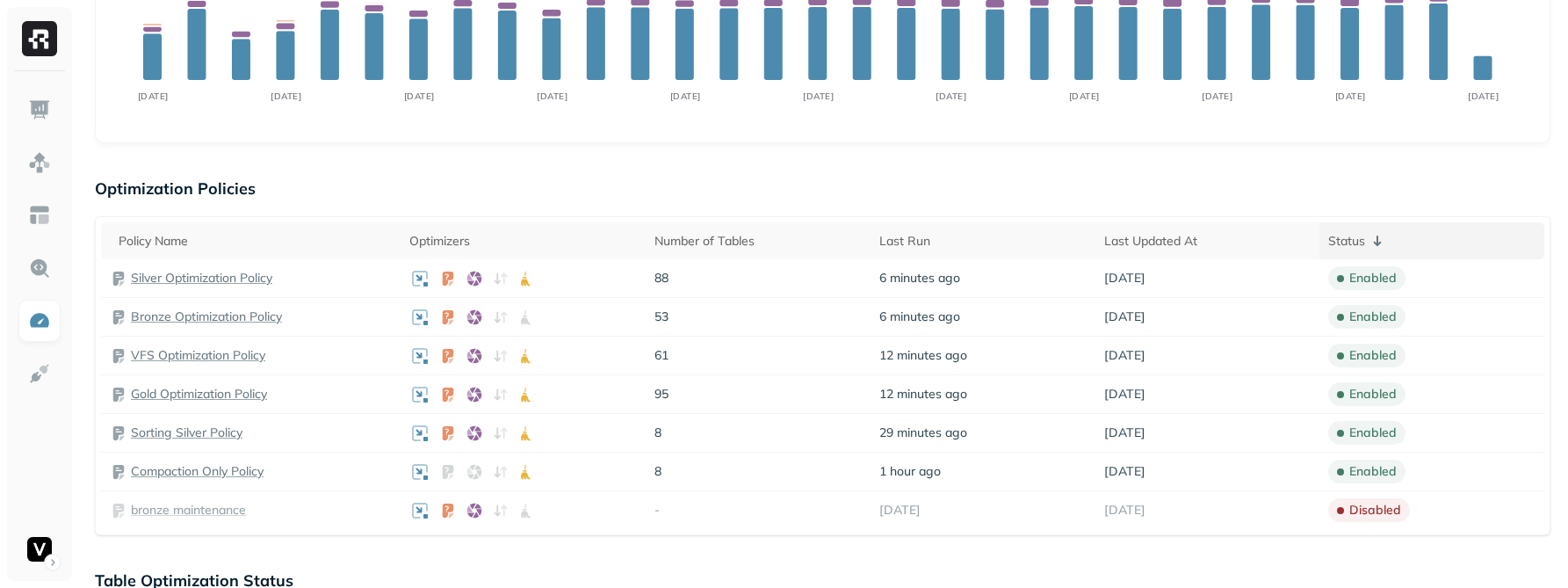
click at [1466, 245] on div "Status" at bounding box center [1431, 241] width 207 height 21
click at [226, 248] on div "Policy Name" at bounding box center [255, 241] width 273 height 16
click at [313, 246] on div "Policy Name" at bounding box center [255, 241] width 273 height 21
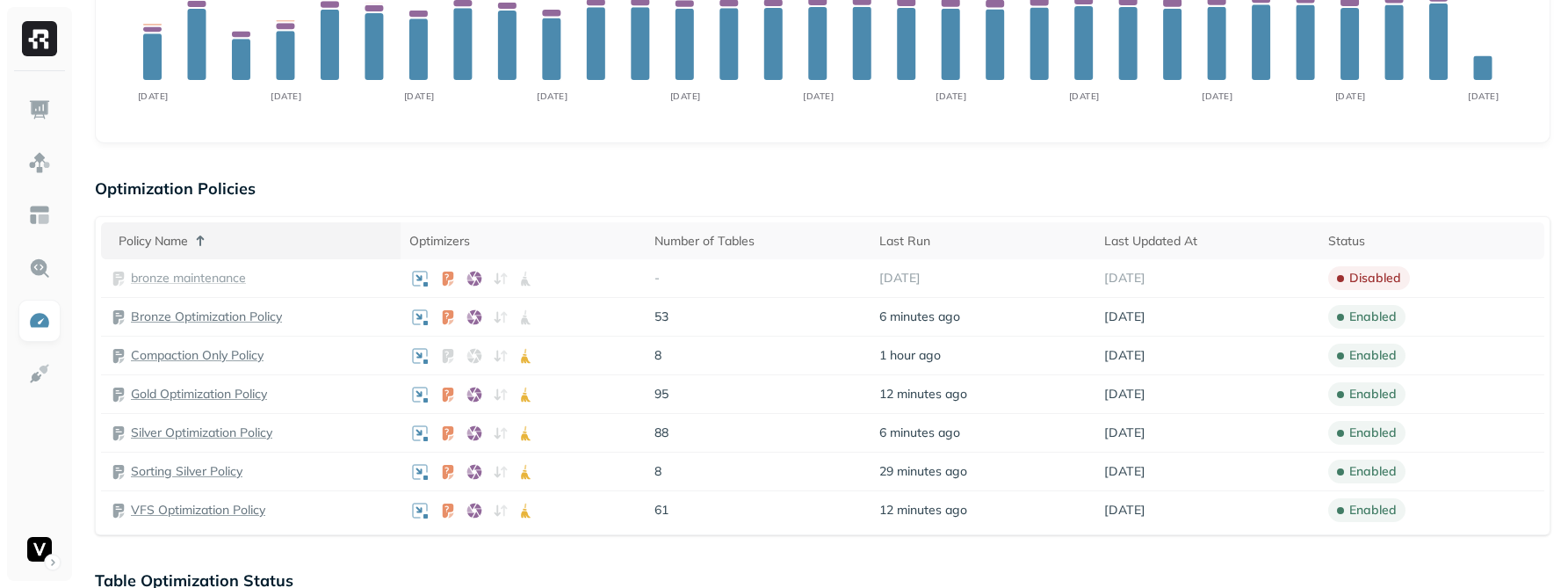
click at [313, 246] on div "Policy Name" at bounding box center [255, 241] width 273 height 21
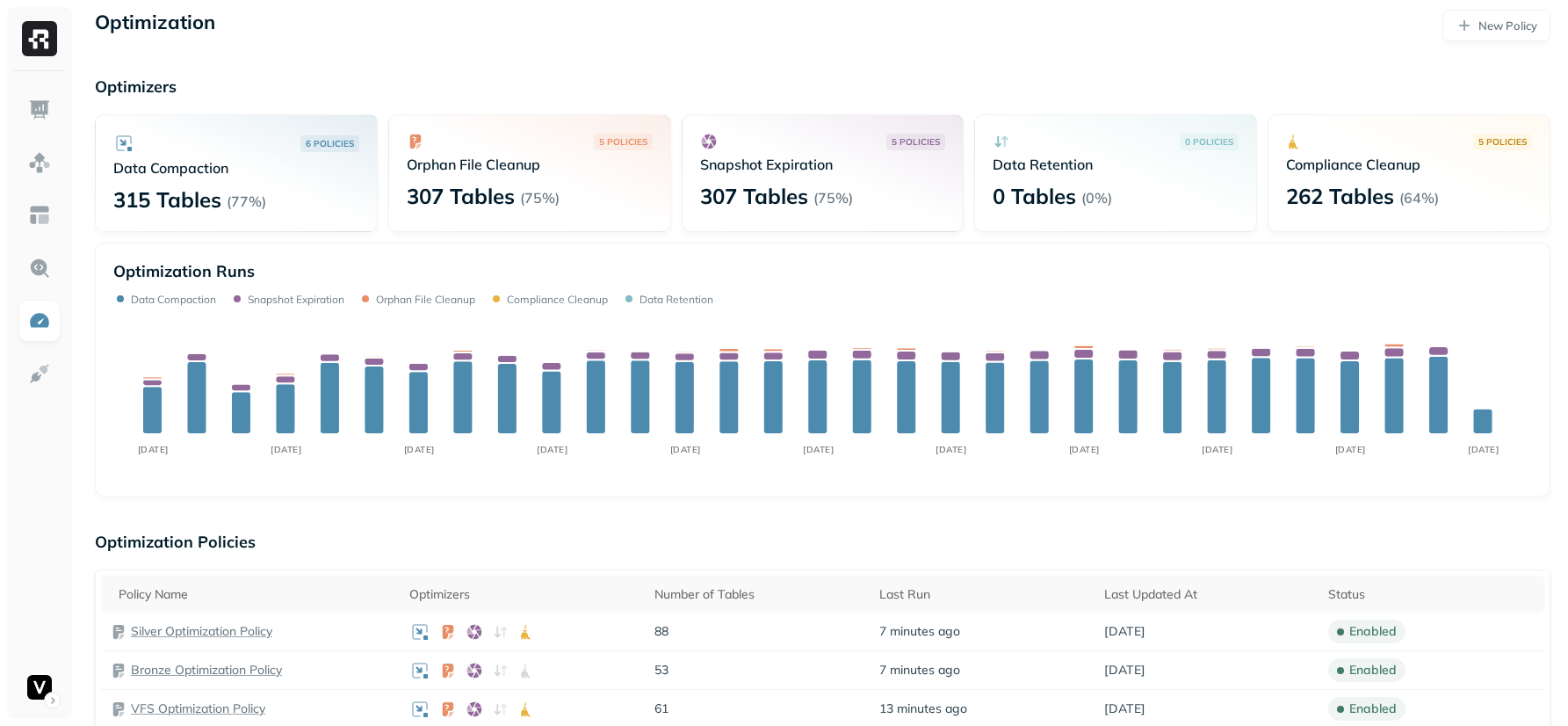
scroll to position [0, 0]
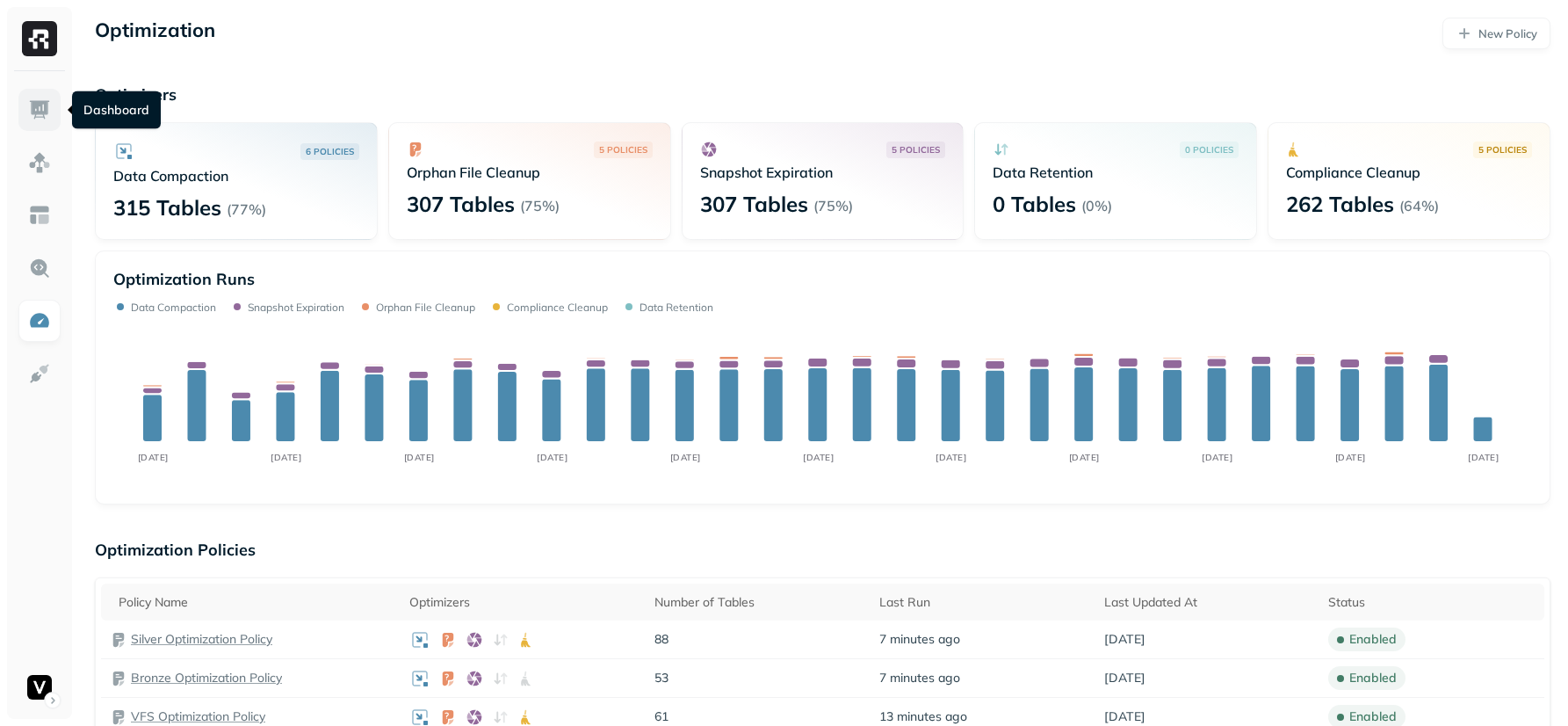
click at [19, 116] on link at bounding box center [39, 110] width 42 height 42
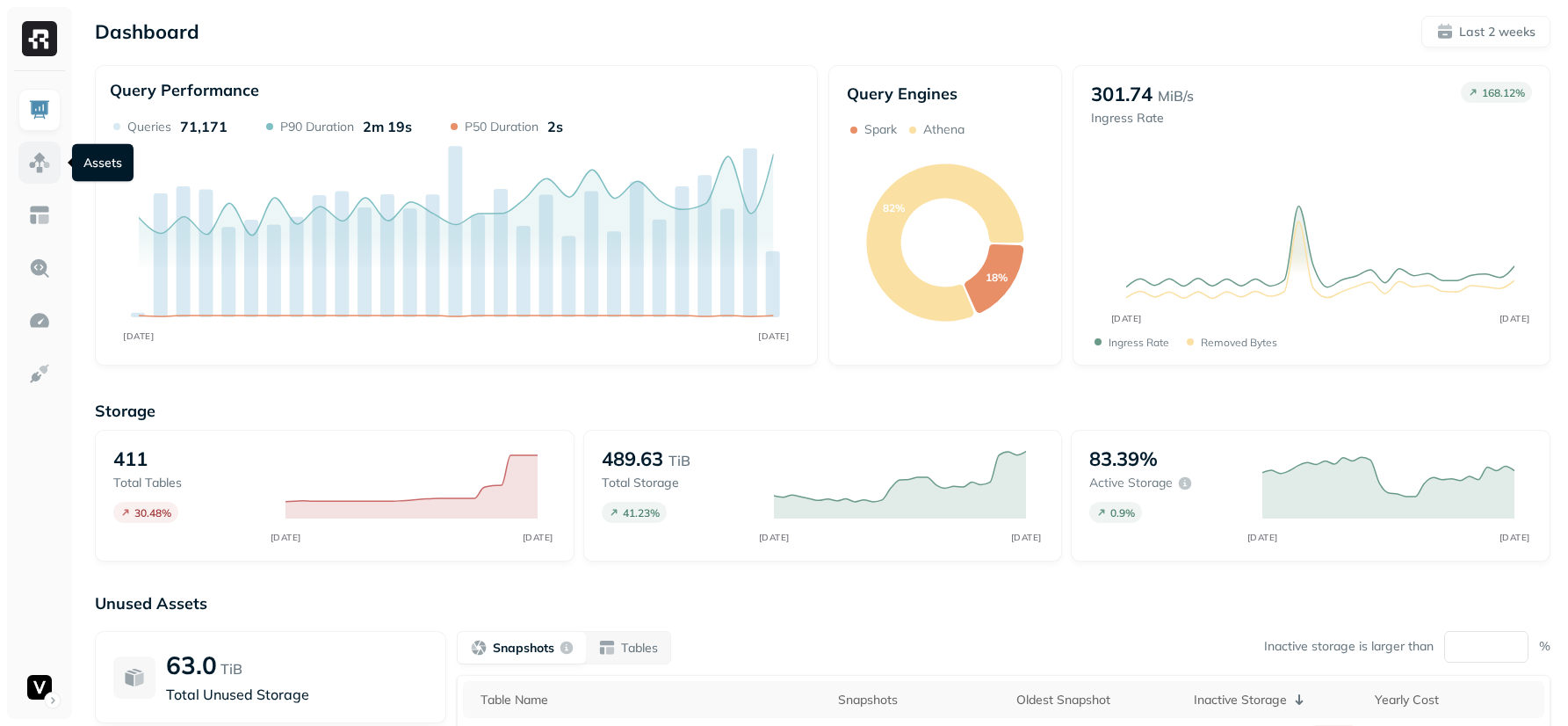
click at [35, 157] on img at bounding box center [39, 163] width 23 height 23
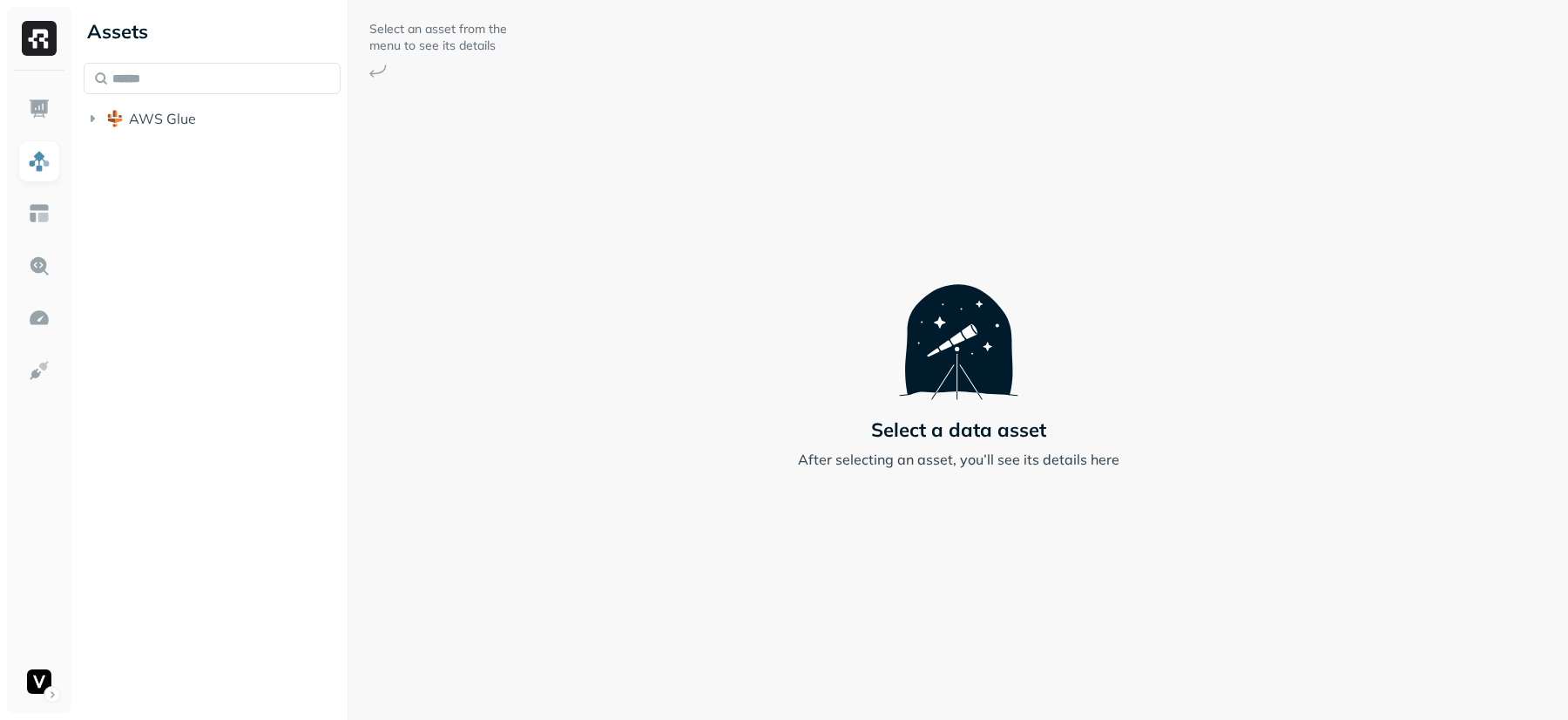
click at [211, 133] on li "AWS Glue" at bounding box center [211, 120] width 257 height 31
click at [211, 126] on button "AWS Glue" at bounding box center [211, 118] width 257 height 28
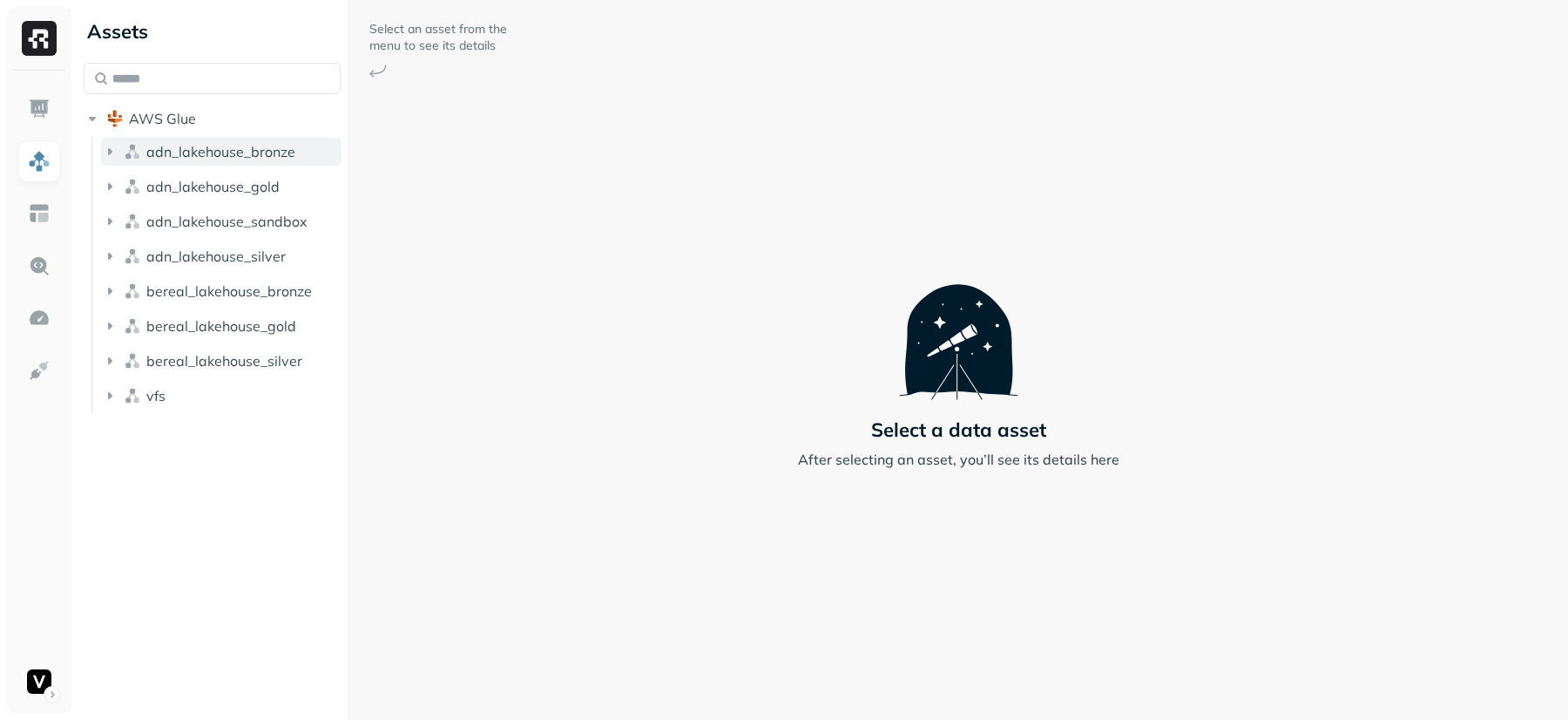
click at [199, 146] on span "adn_lakehouse_bronze" at bounding box center [220, 152] width 149 height 17
click at [200, 177] on p "( 53 )" at bounding box center [201, 185] width 27 height 17
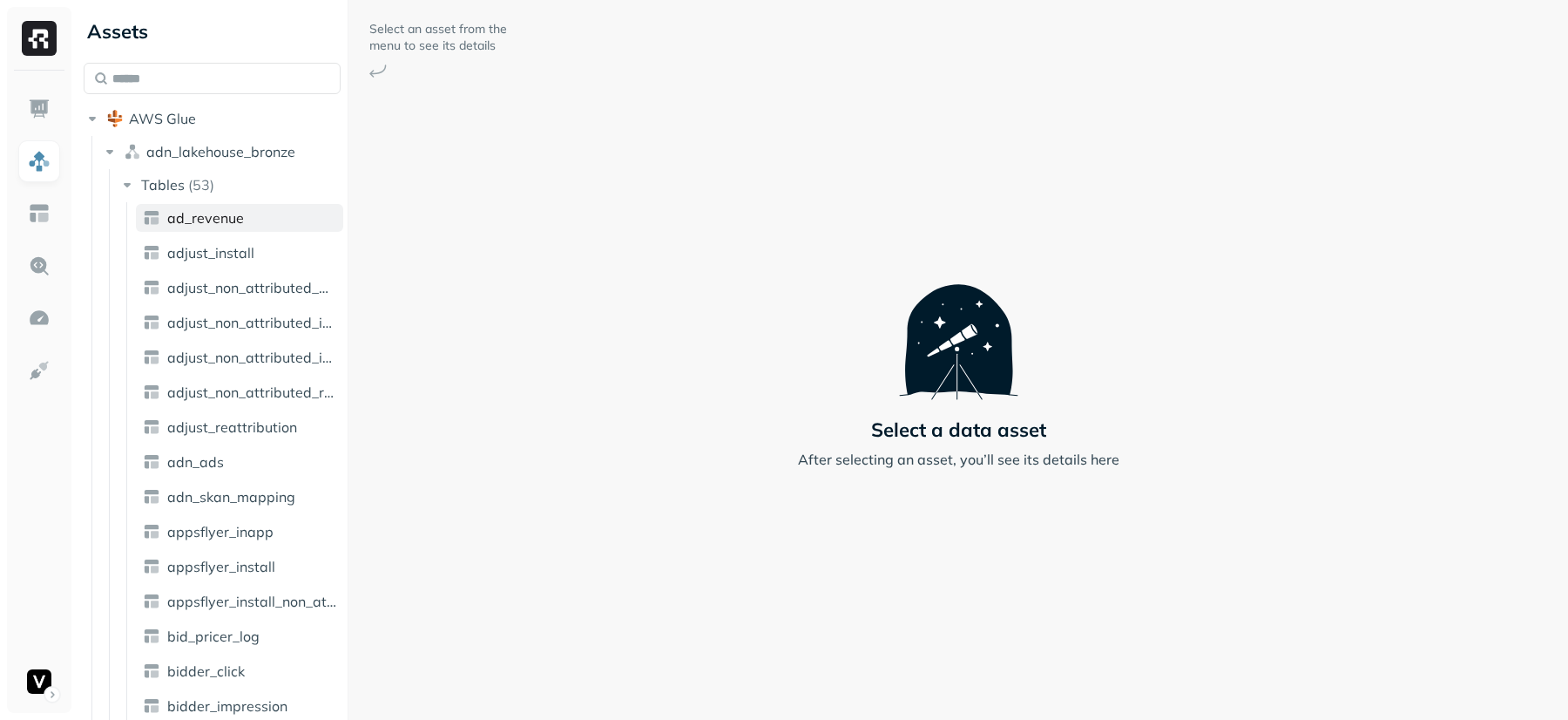
click at [207, 223] on span "ad_revenue" at bounding box center [205, 218] width 77 height 17
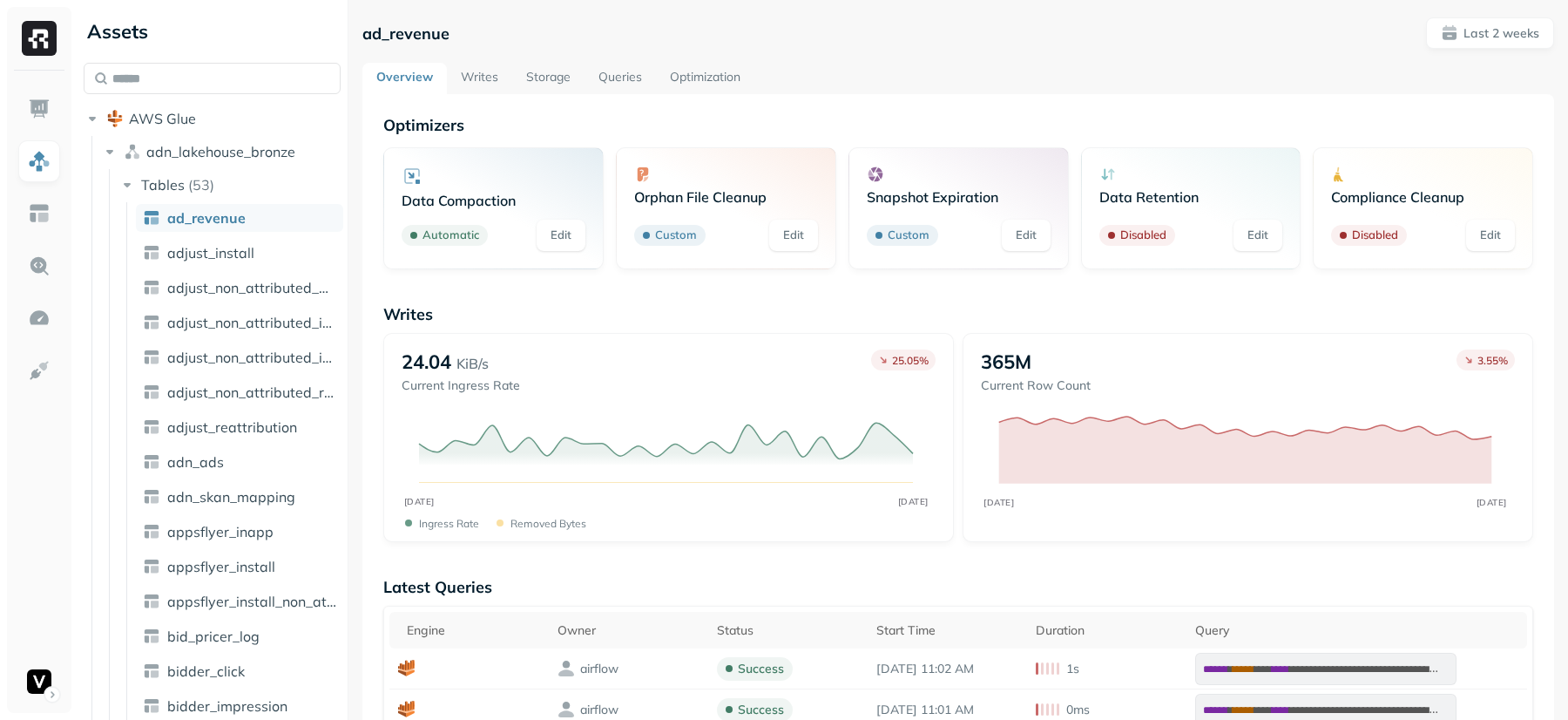
click at [1443, 309] on p "Writes" at bounding box center [957, 314] width 1150 height 20
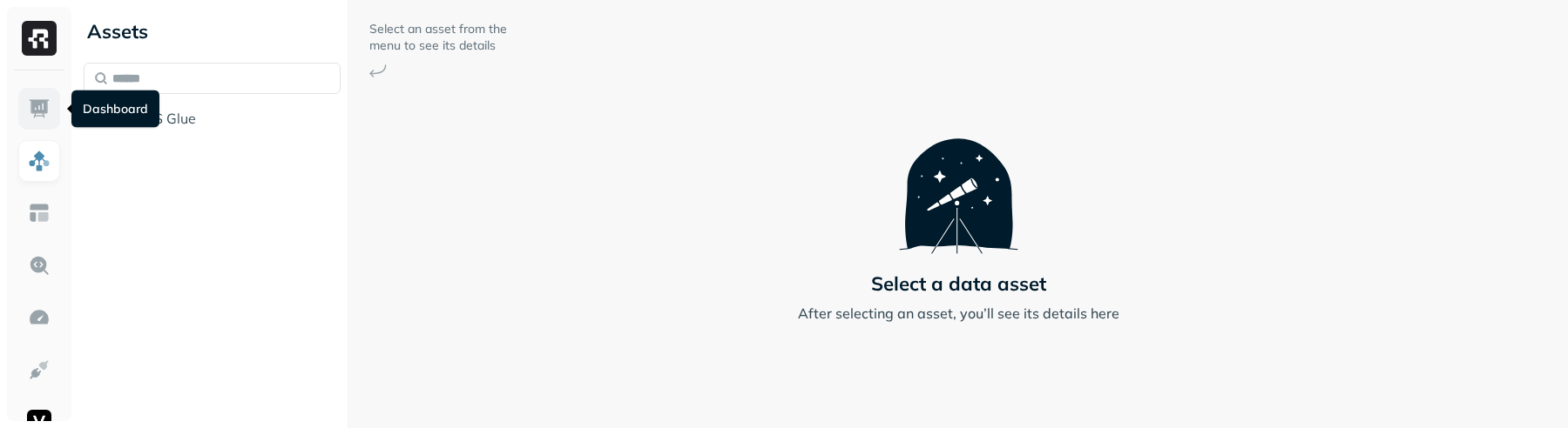
click at [49, 108] on img at bounding box center [39, 109] width 23 height 23
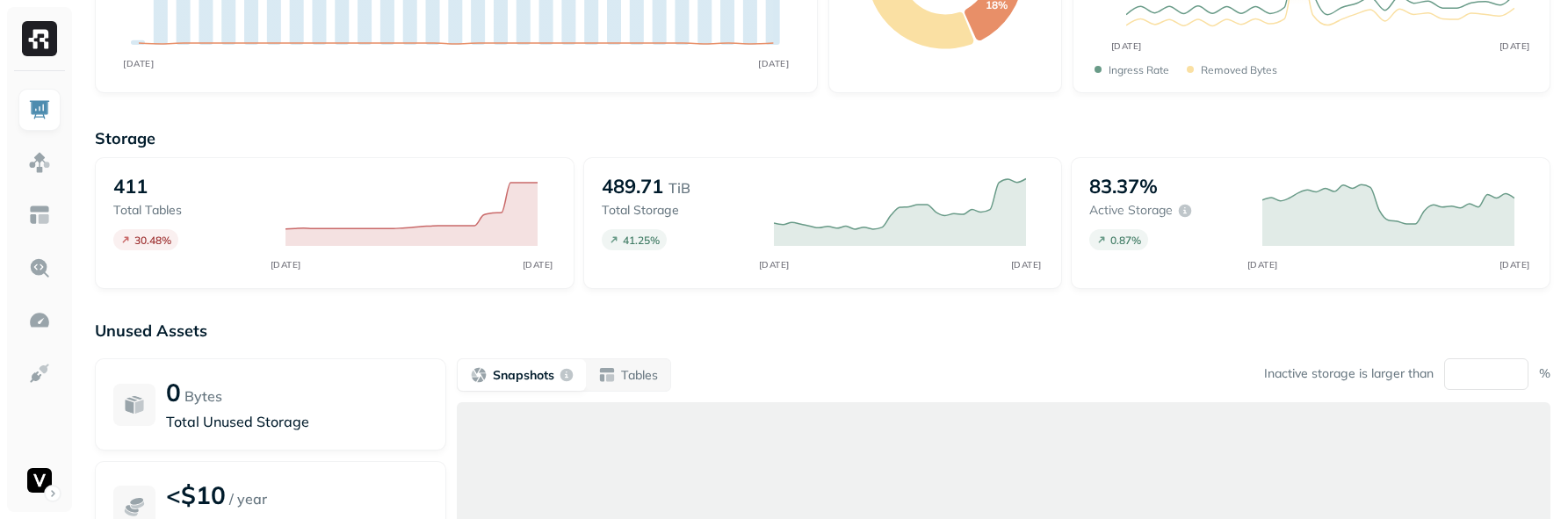
scroll to position [459, 0]
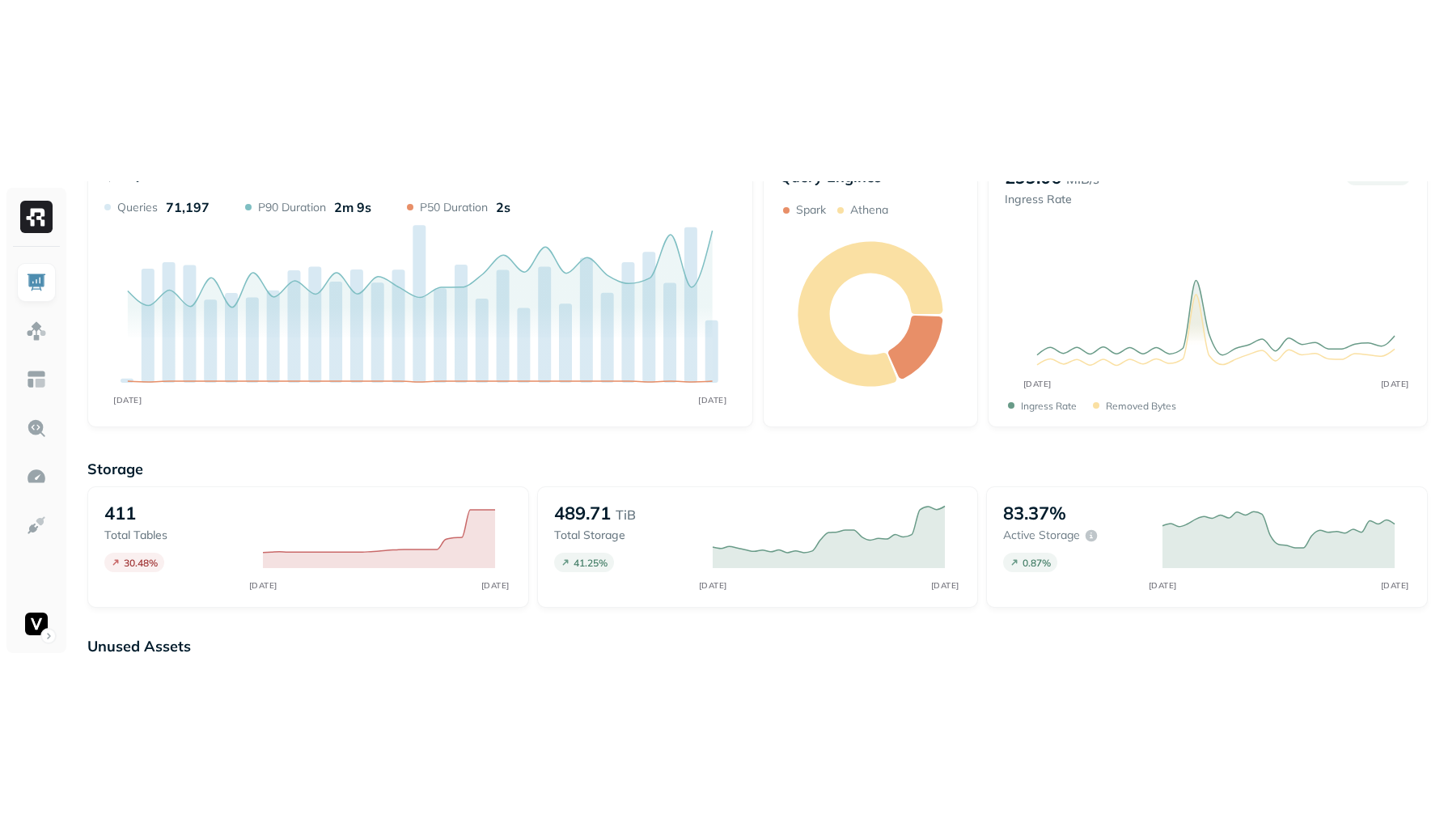
scroll to position [61, 0]
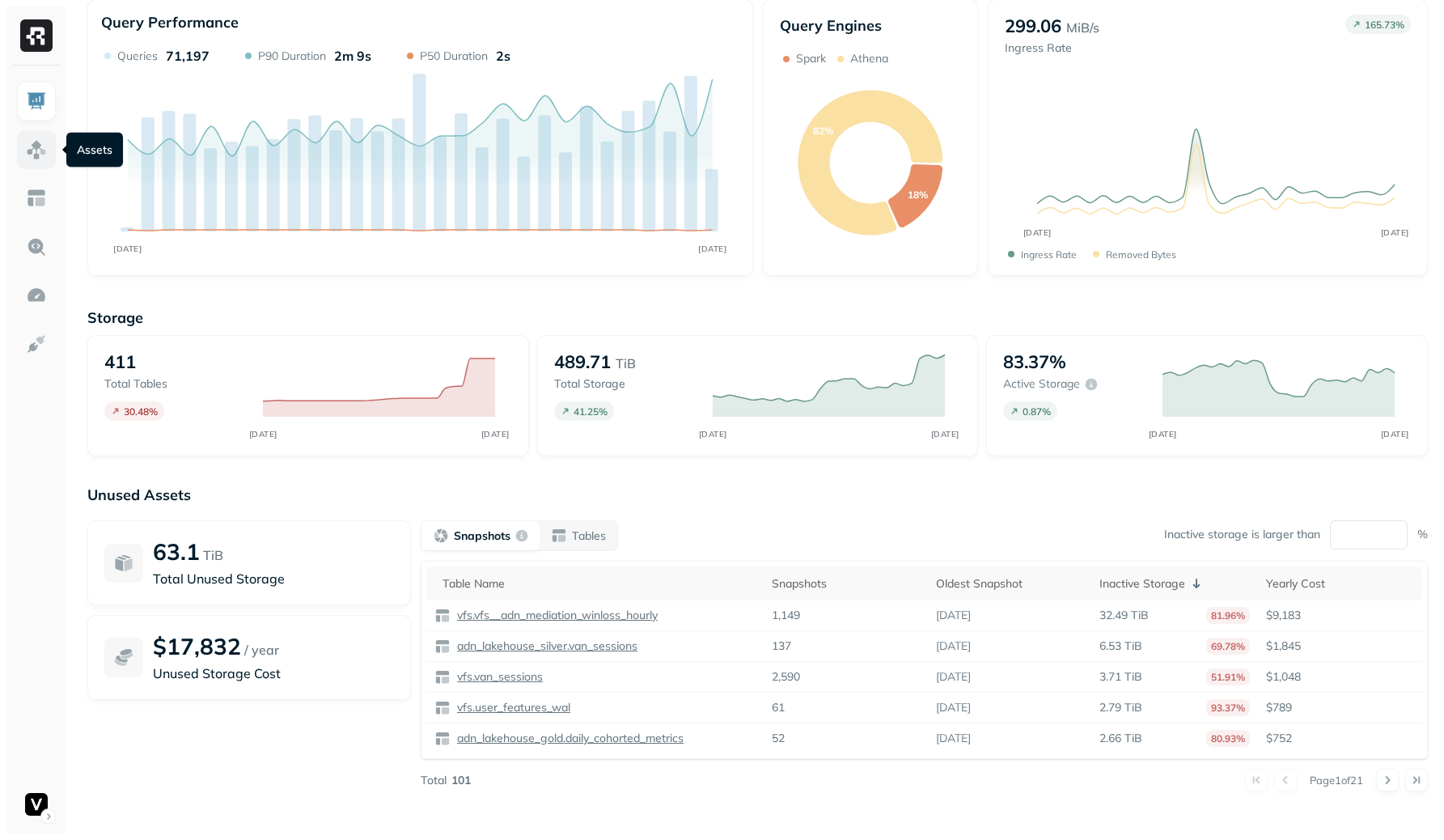
click at [42, 163] on link at bounding box center [36, 150] width 39 height 39
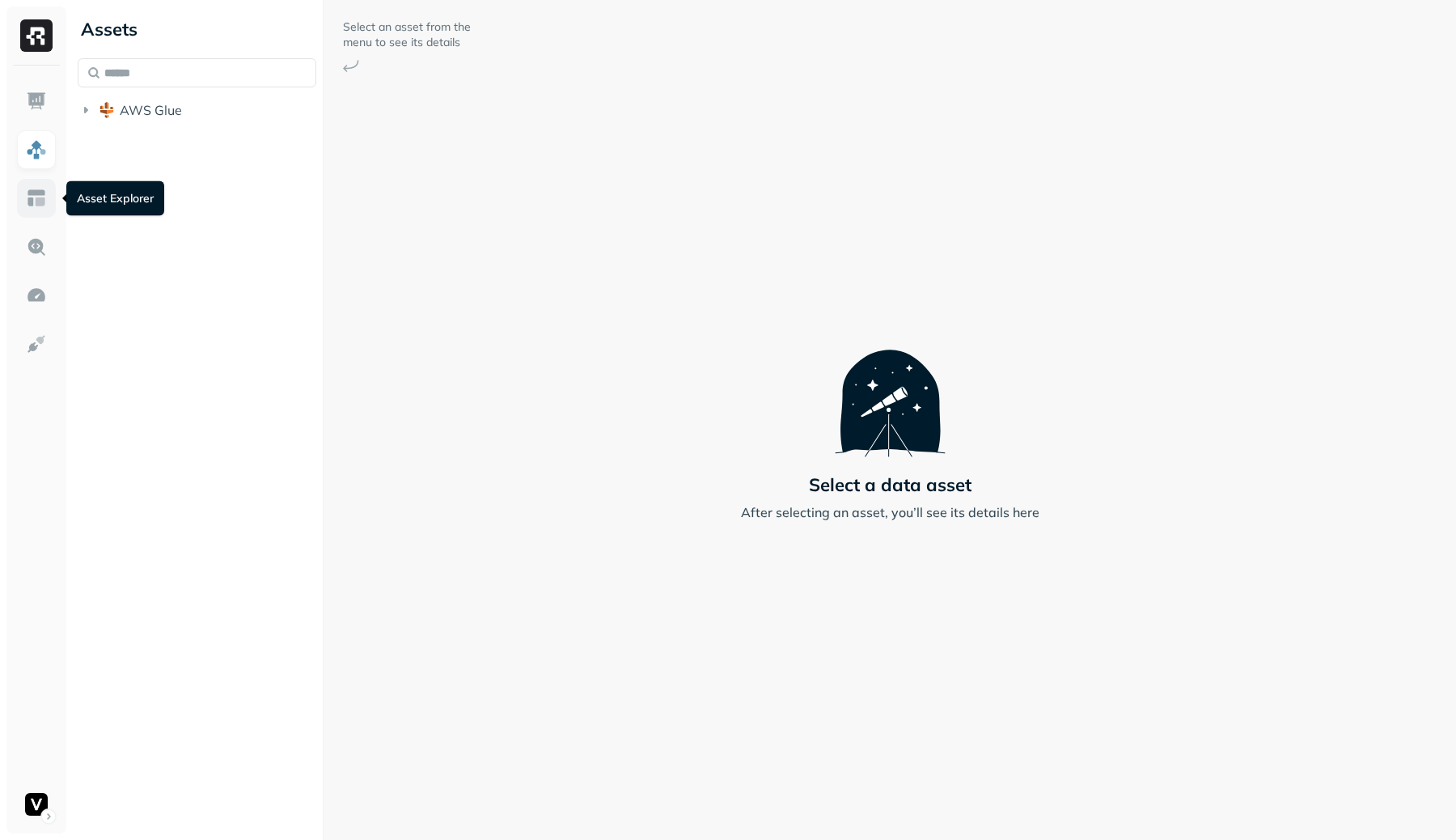
click at [35, 195] on img at bounding box center [36, 198] width 21 height 21
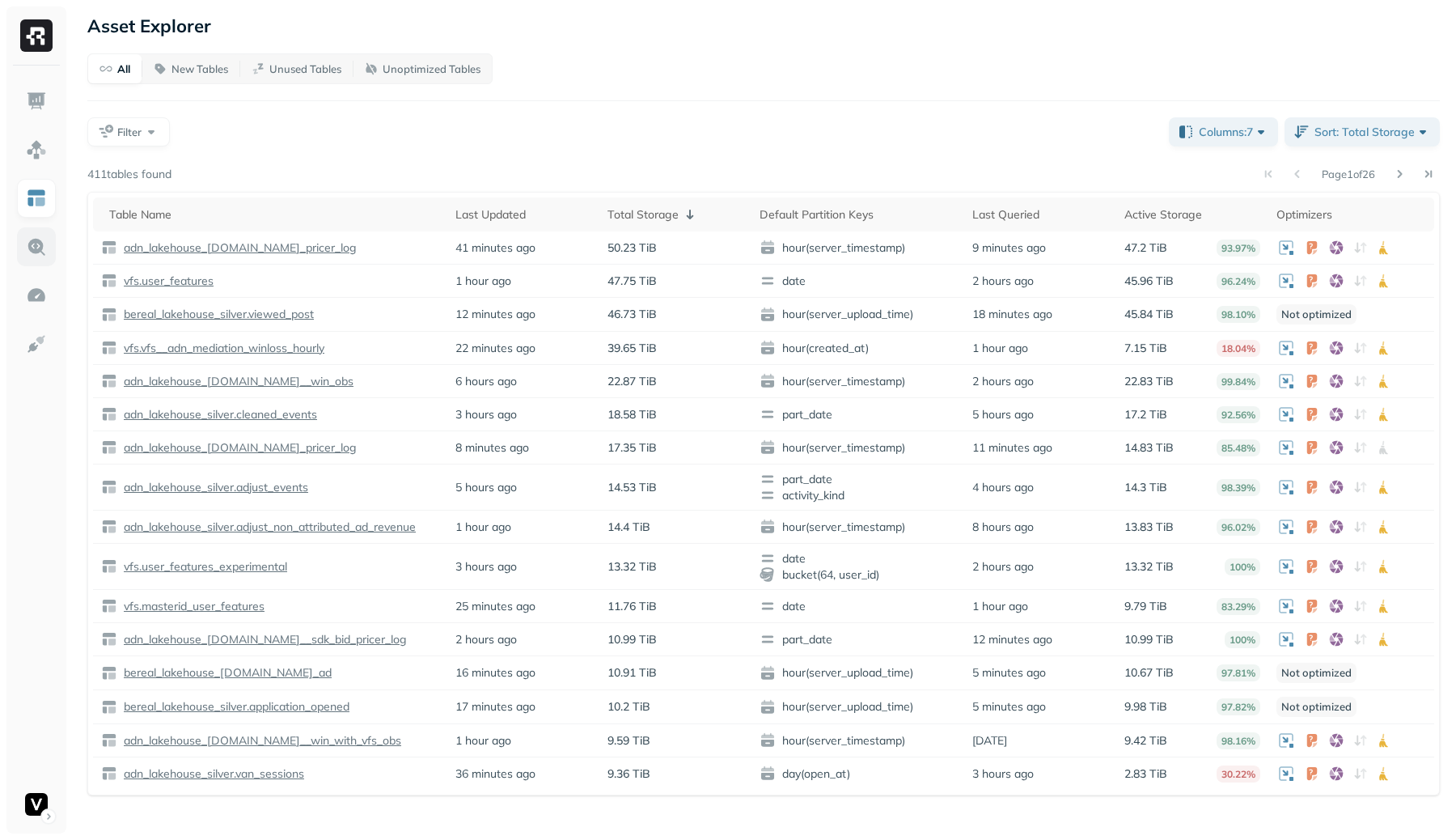
click at [43, 251] on img at bounding box center [36, 247] width 21 height 21
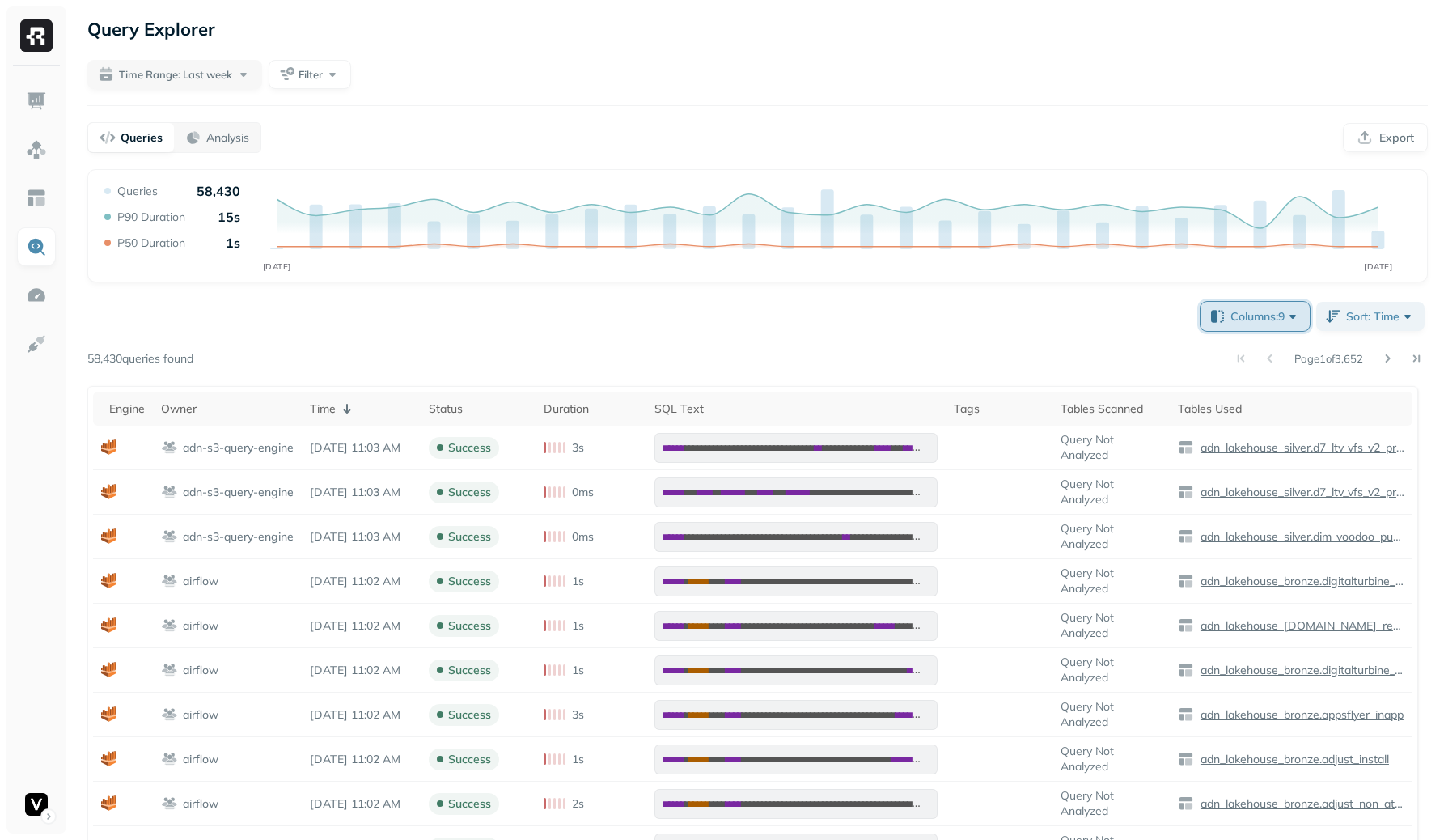
click at [1268, 305] on button "Columns: 9" at bounding box center [1256, 316] width 109 height 29
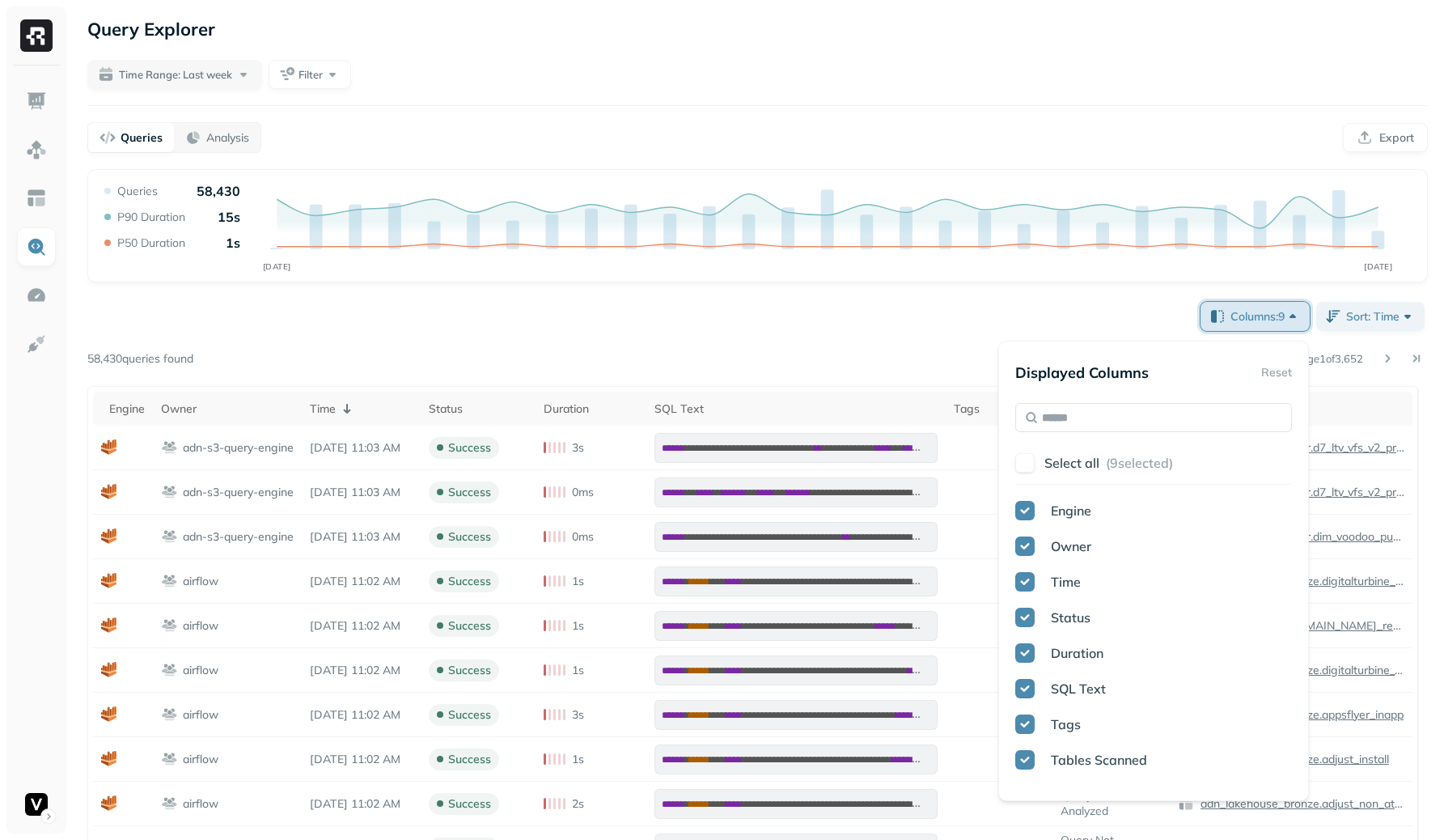
click at [1268, 305] on button "Columns: 9" at bounding box center [1256, 316] width 109 height 29
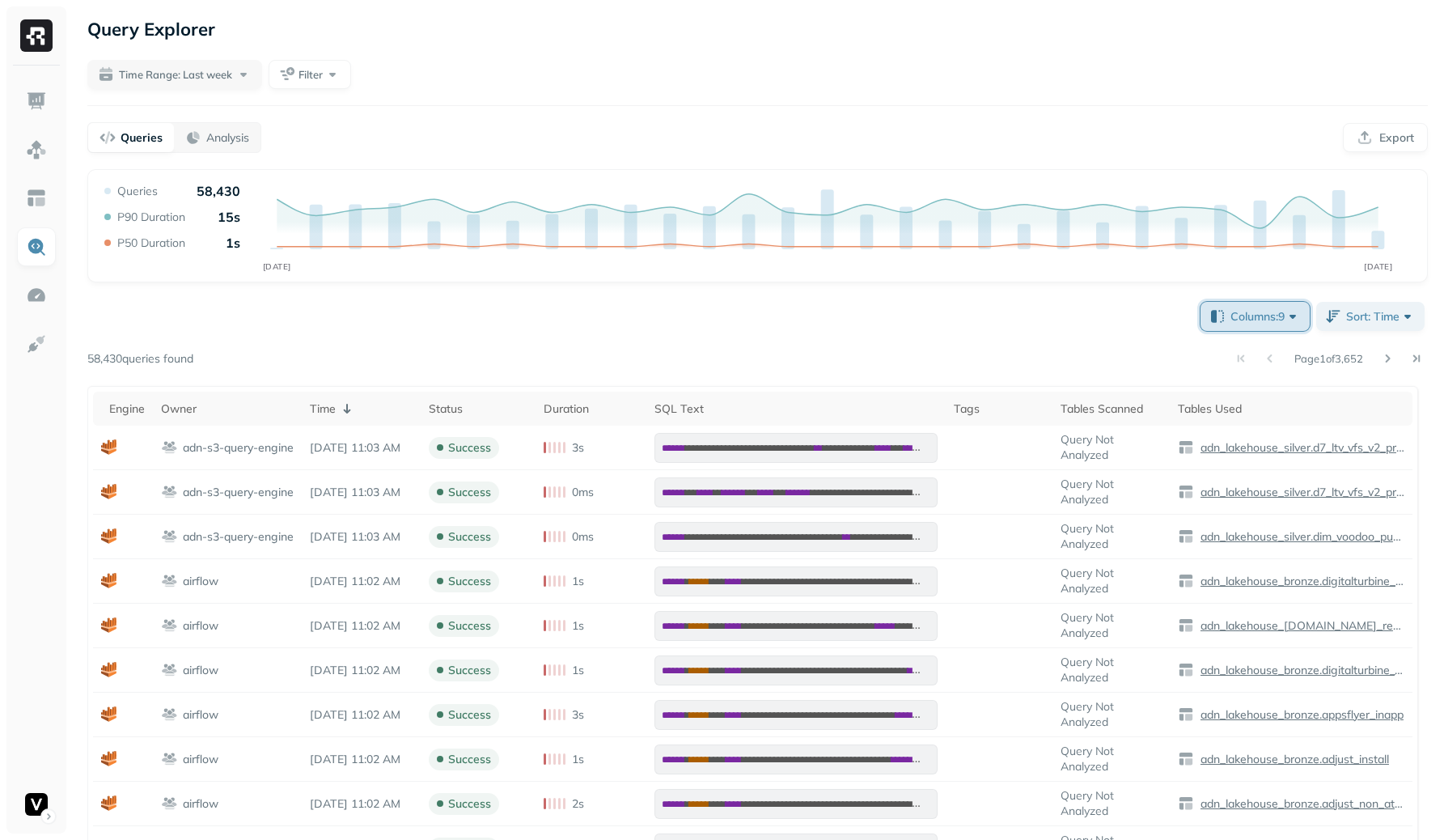
click at [1260, 310] on span "Columns: 9" at bounding box center [1266, 316] width 70 height 16
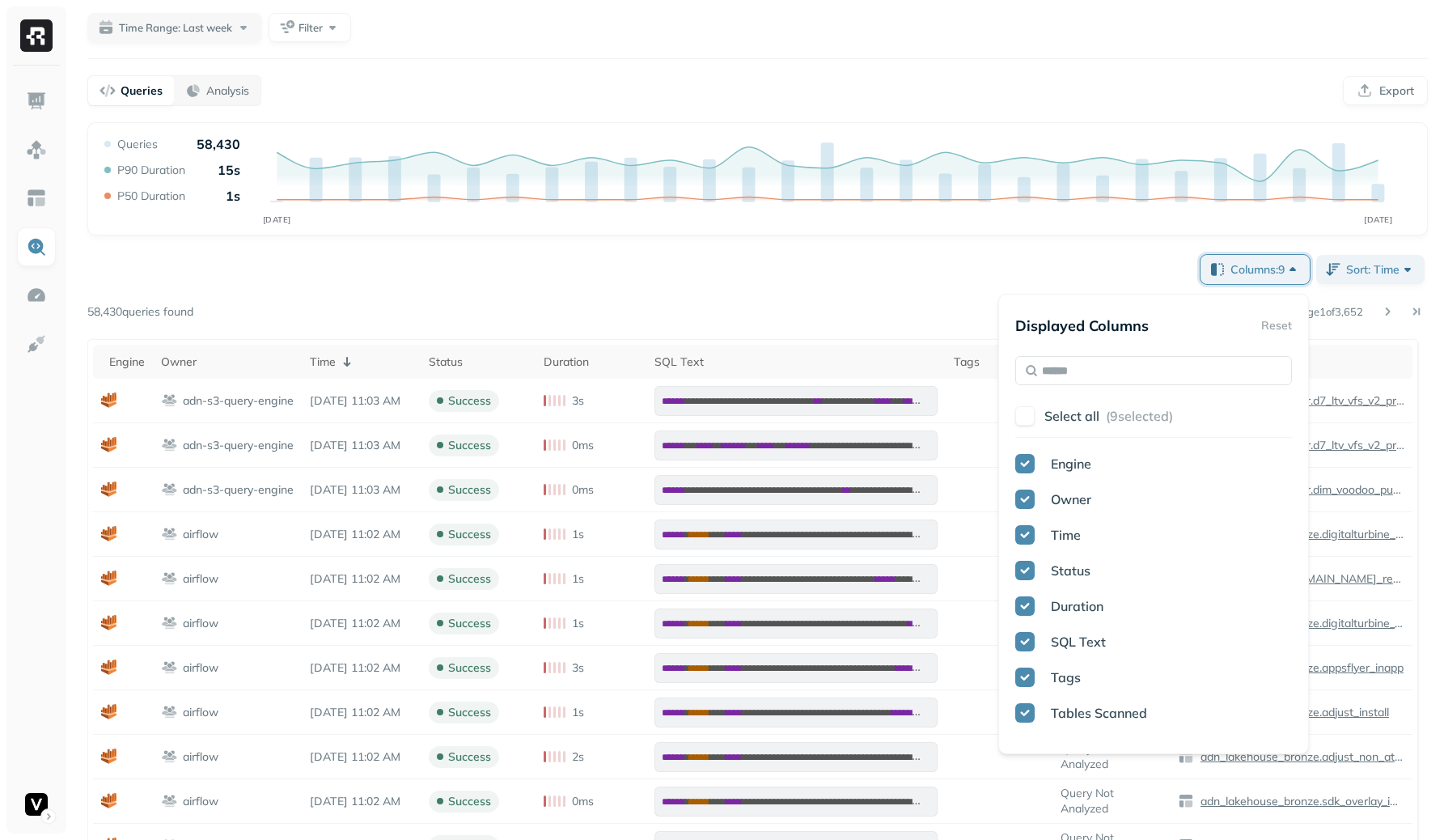
click at [874, 311] on div "Page 1 of 3,652" at bounding box center [811, 312] width 1234 height 23
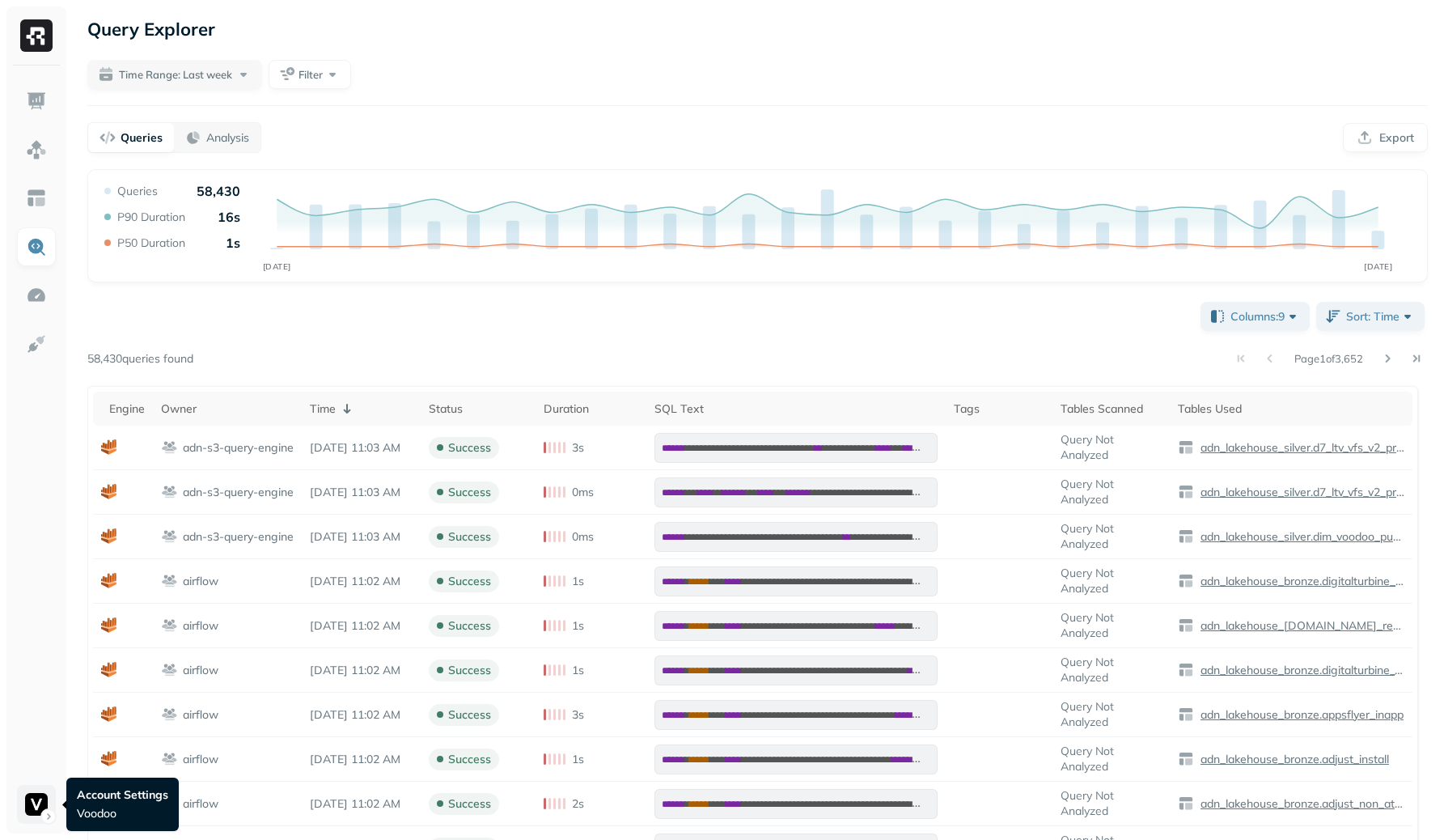
click at [42, 798] on html "**********" at bounding box center [722, 578] width 1444 height 1157
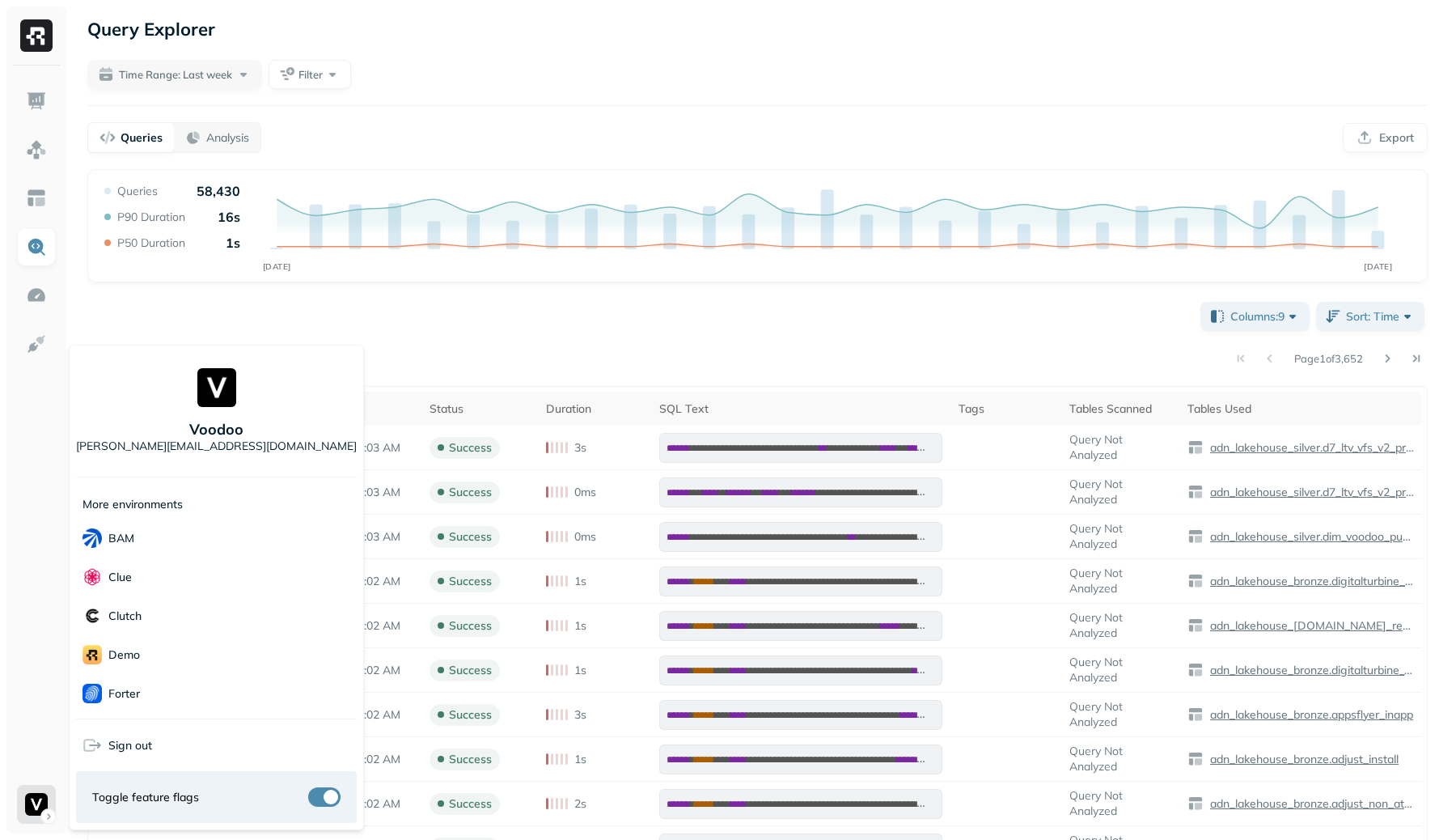
click at [40, 800] on html "**********" at bounding box center [728, 578] width 1456 height 1157
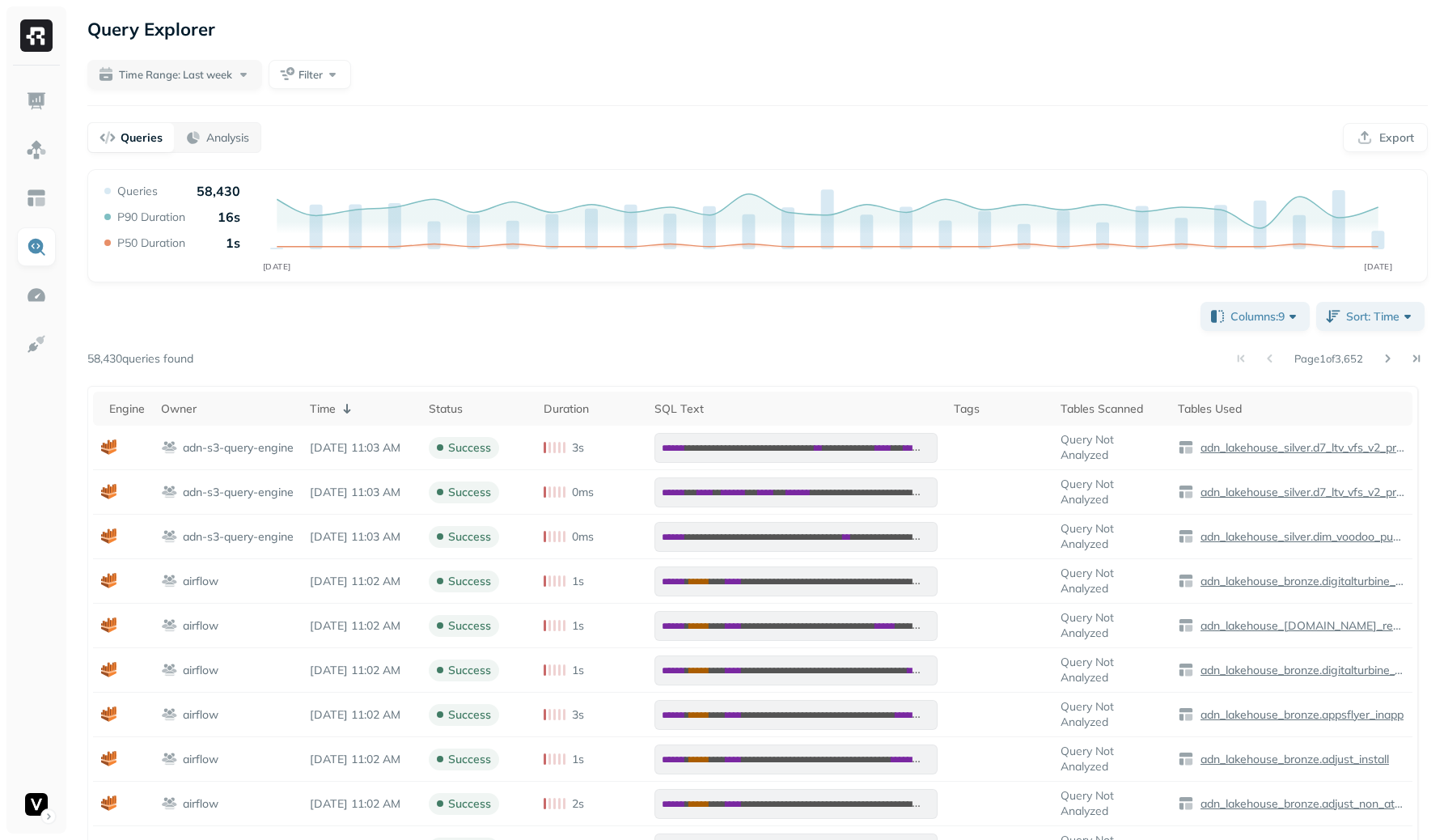
click at [40, 800] on html "**********" at bounding box center [722, 578] width 1444 height 1157
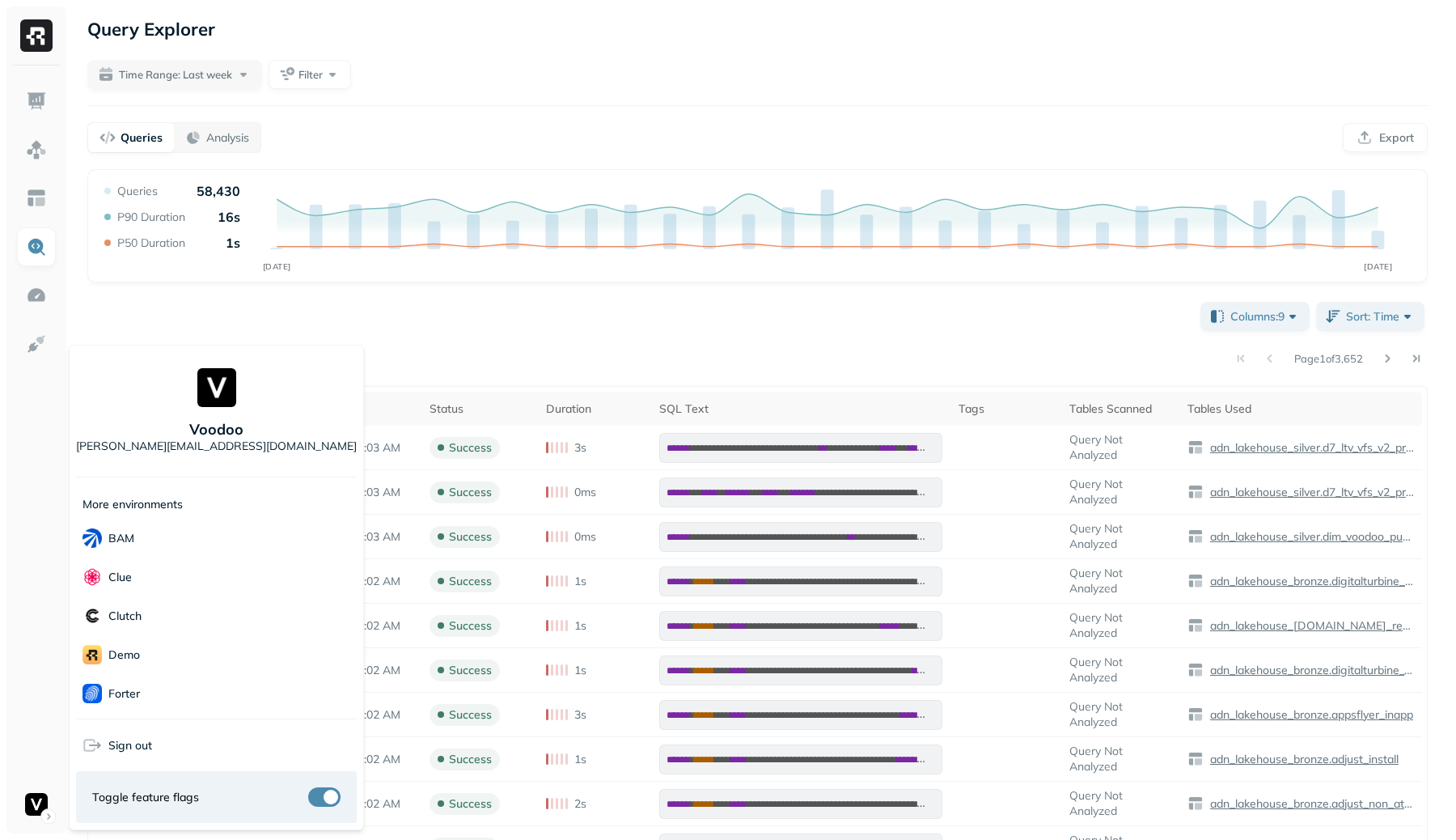
click at [40, 800] on html "**********" at bounding box center [728, 578] width 1456 height 1157
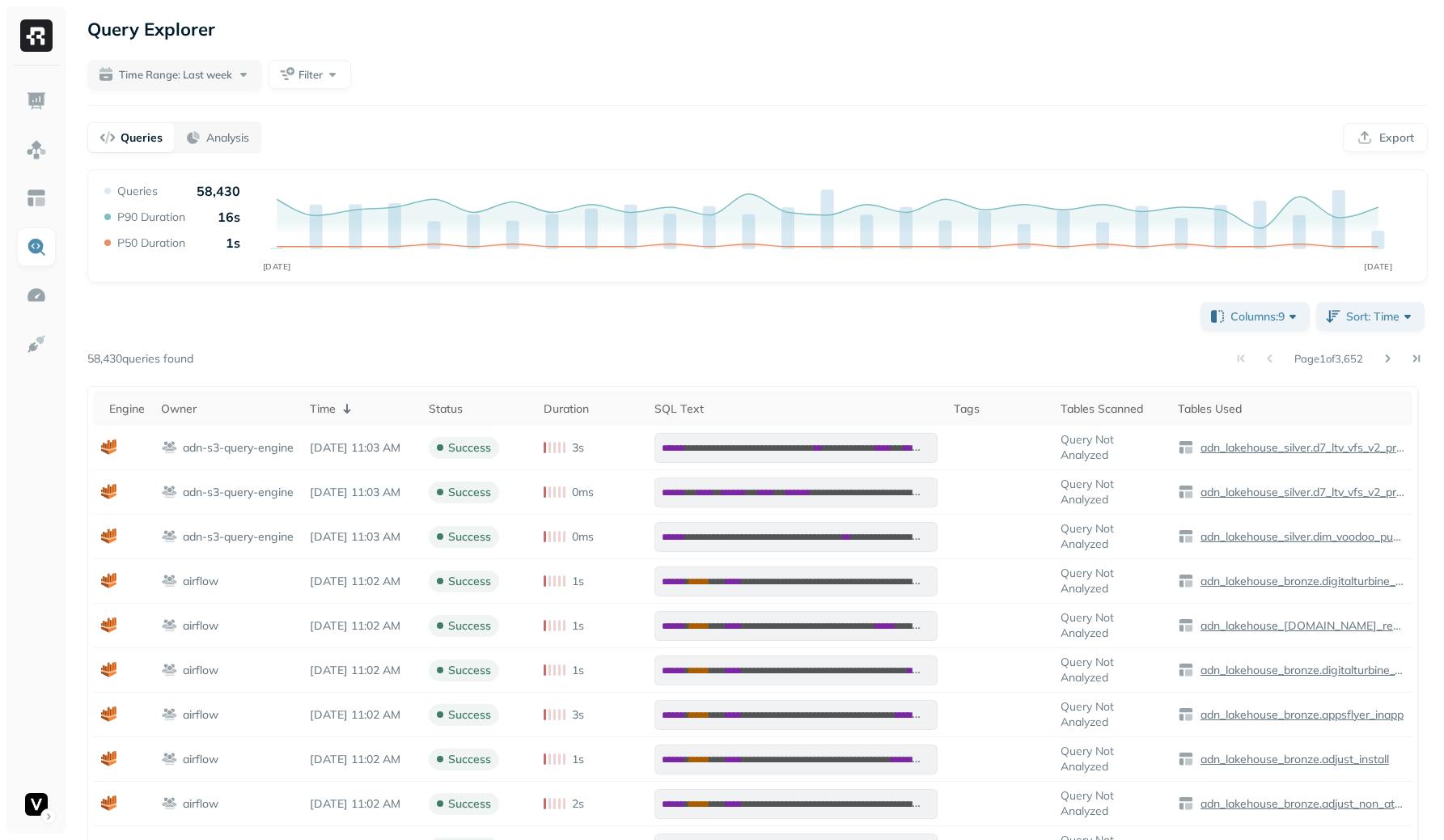
click at [40, 800] on html "**********" at bounding box center [722, 578] width 1444 height 1157
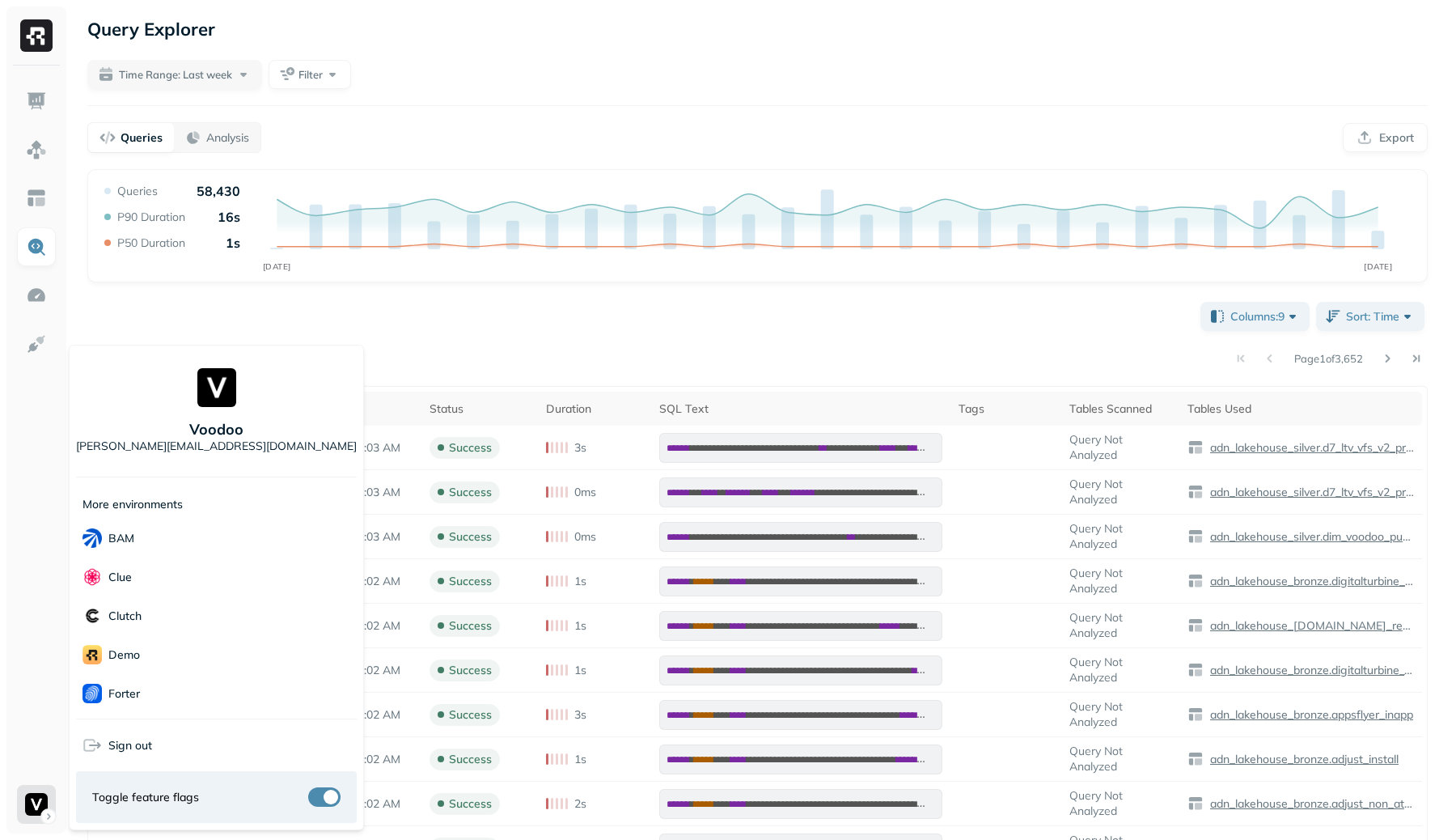
click at [40, 800] on html "**********" at bounding box center [728, 578] width 1456 height 1157
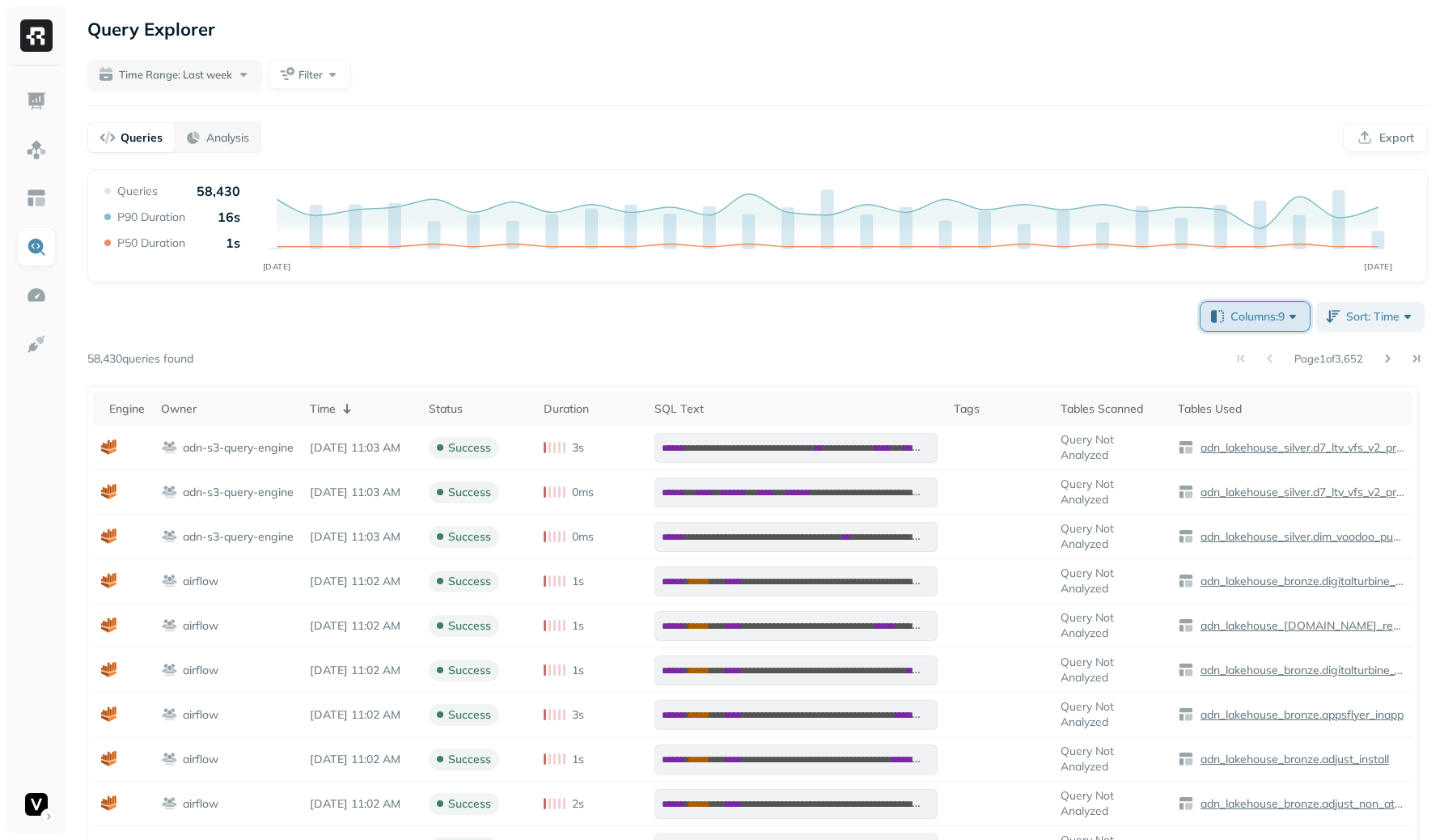
click at [1289, 317] on span "Columns: 9" at bounding box center [1266, 316] width 70 height 16
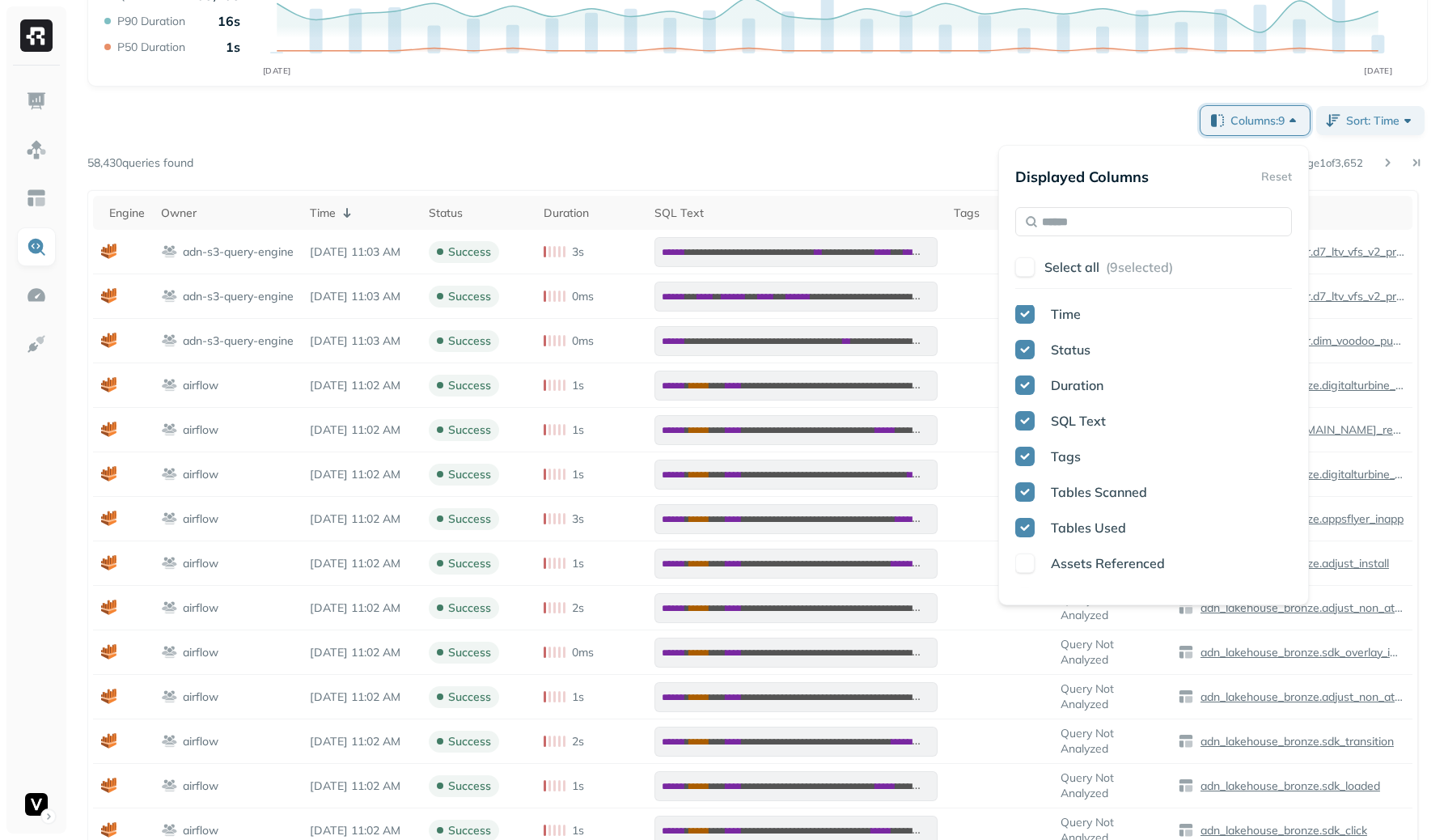
scroll to position [74, 0]
click at [952, 165] on div "Page 1 of 3,652" at bounding box center [811, 163] width 1234 height 23
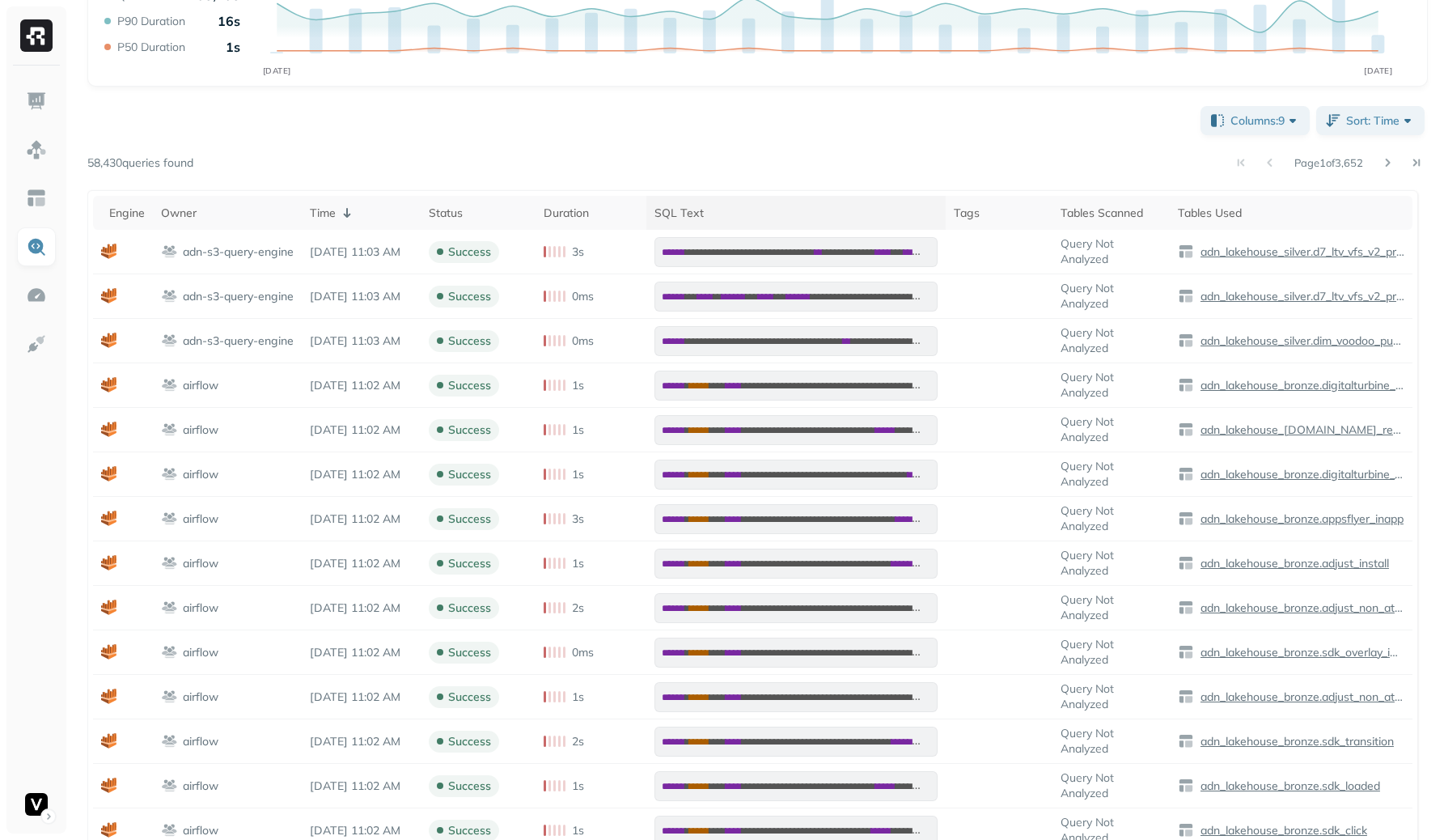
scroll to position [0, 0]
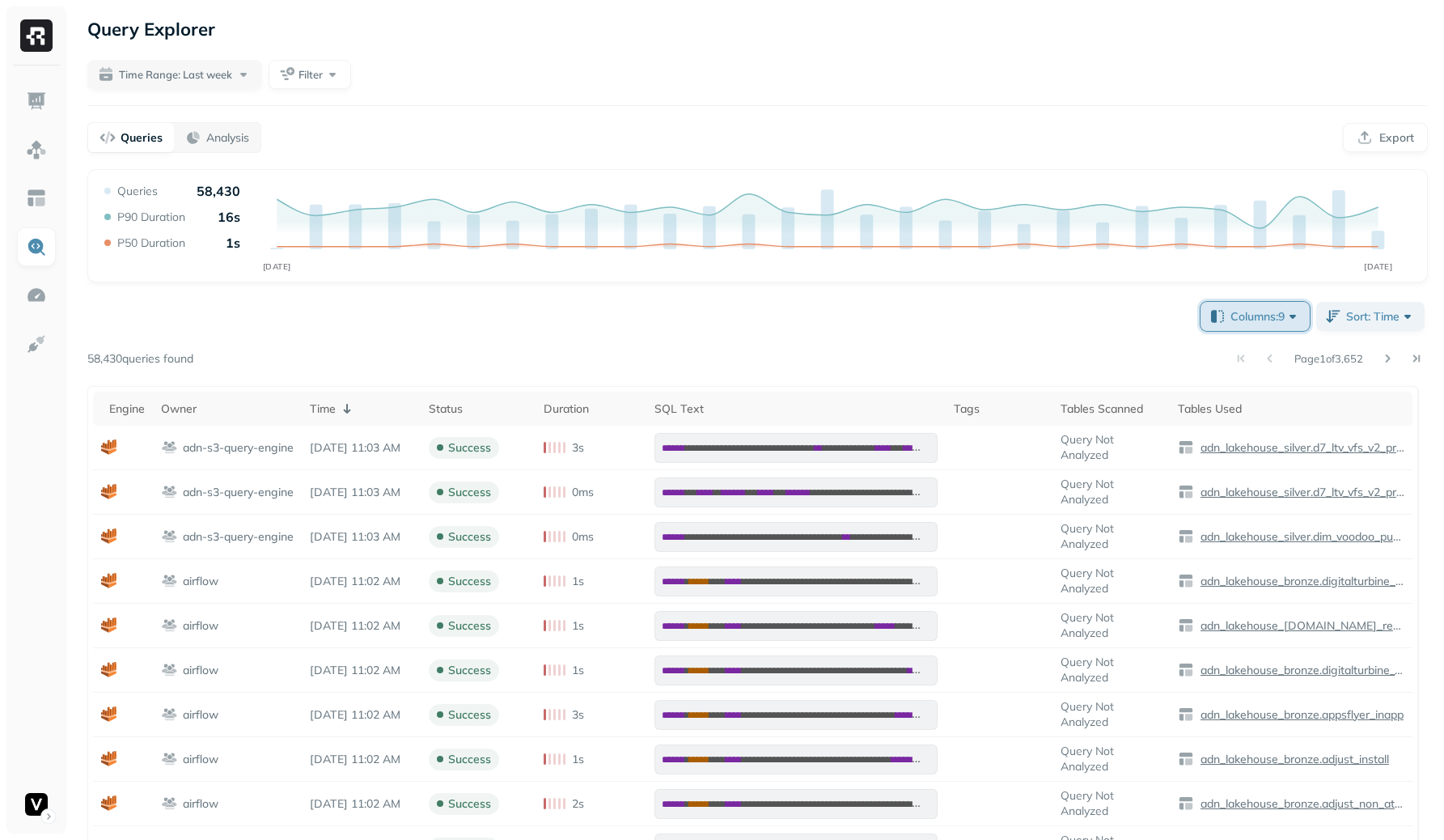
click at [1273, 323] on span "Columns: 9" at bounding box center [1266, 316] width 70 height 16
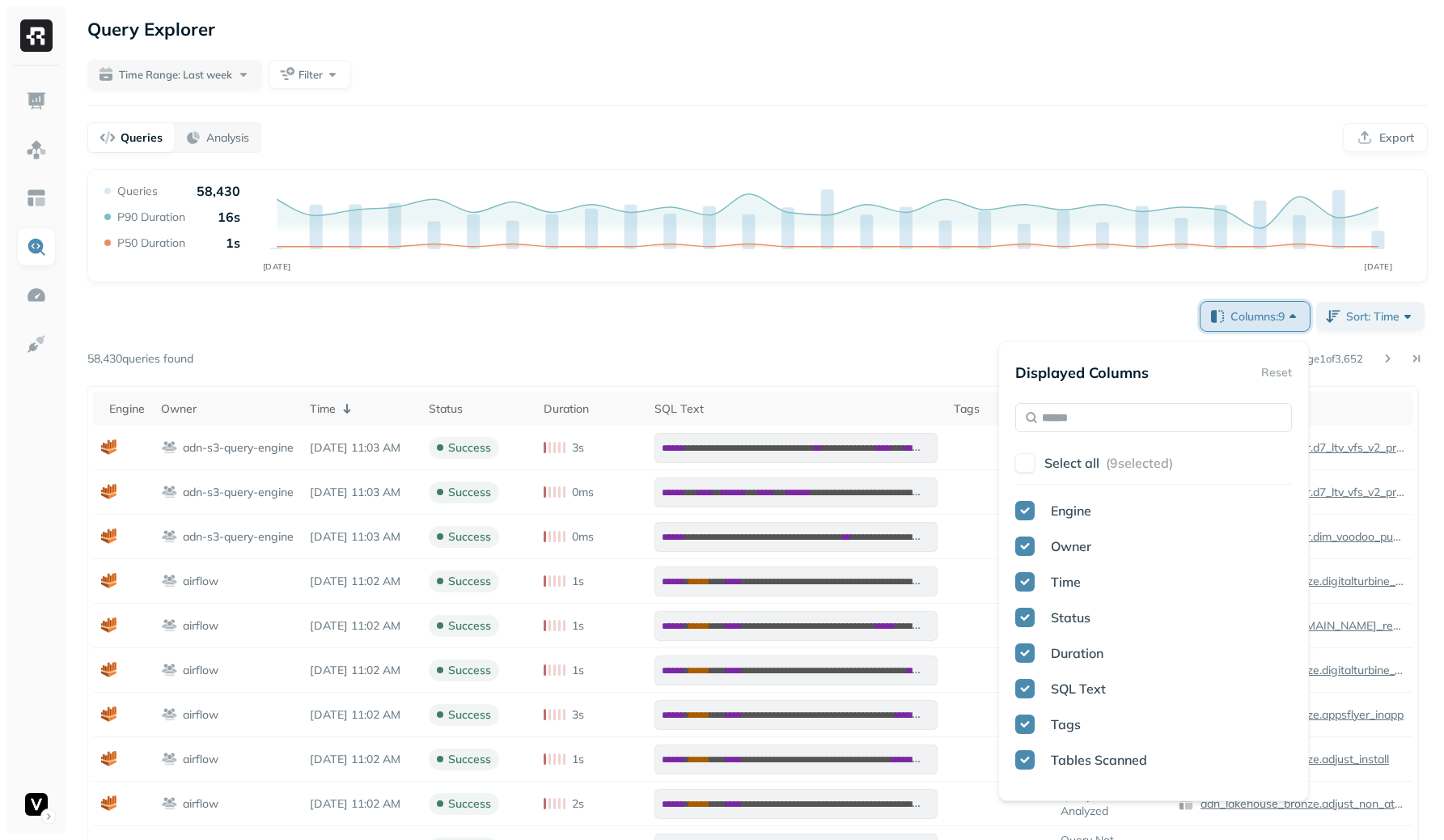
click at [1272, 323] on span "Columns: 9" at bounding box center [1266, 316] width 70 height 16
click at [1037, 321] on div "**********" at bounding box center [757, 720] width 1341 height 844
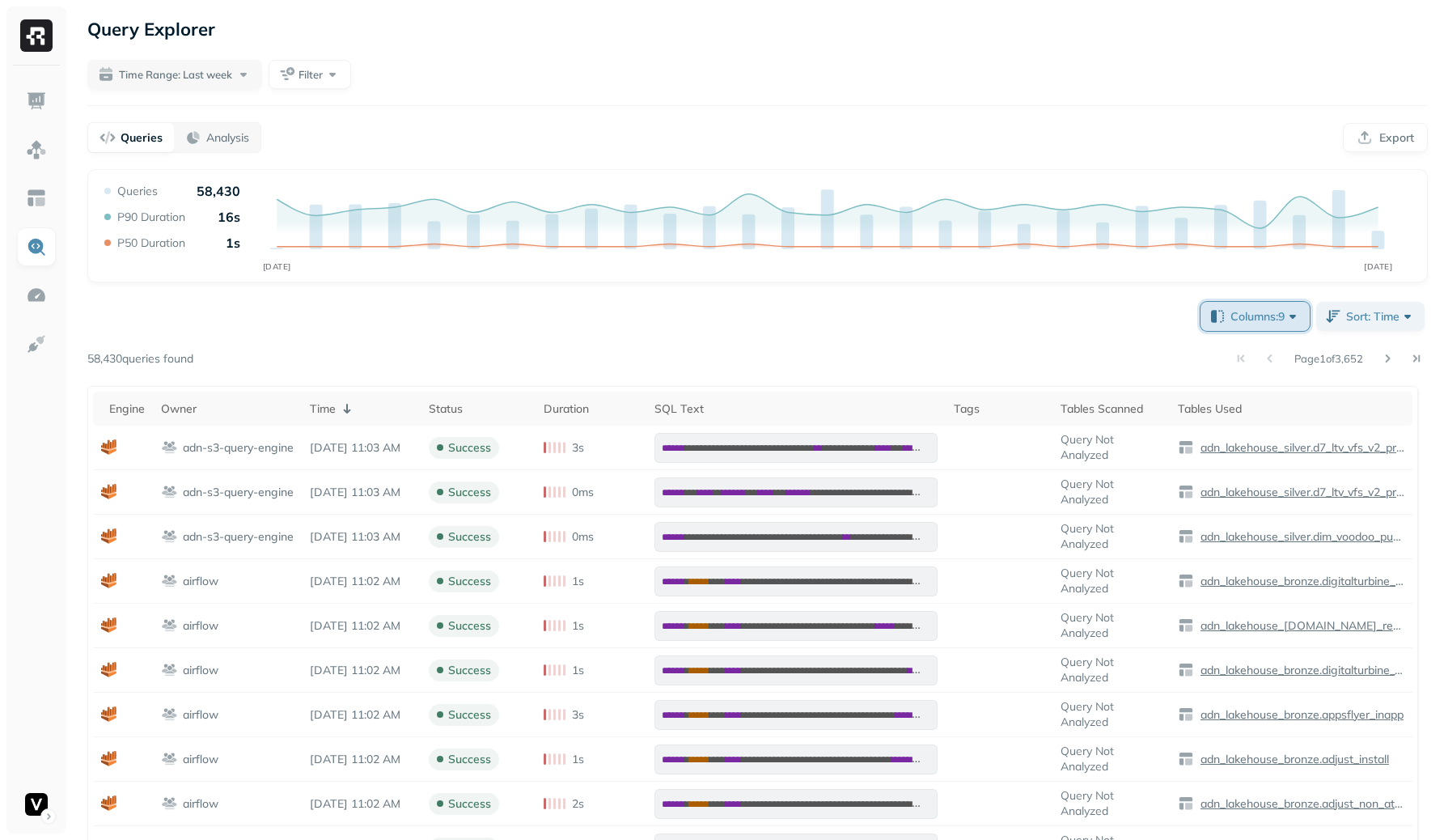
click at [1254, 305] on button "Columns: 9" at bounding box center [1256, 316] width 109 height 29
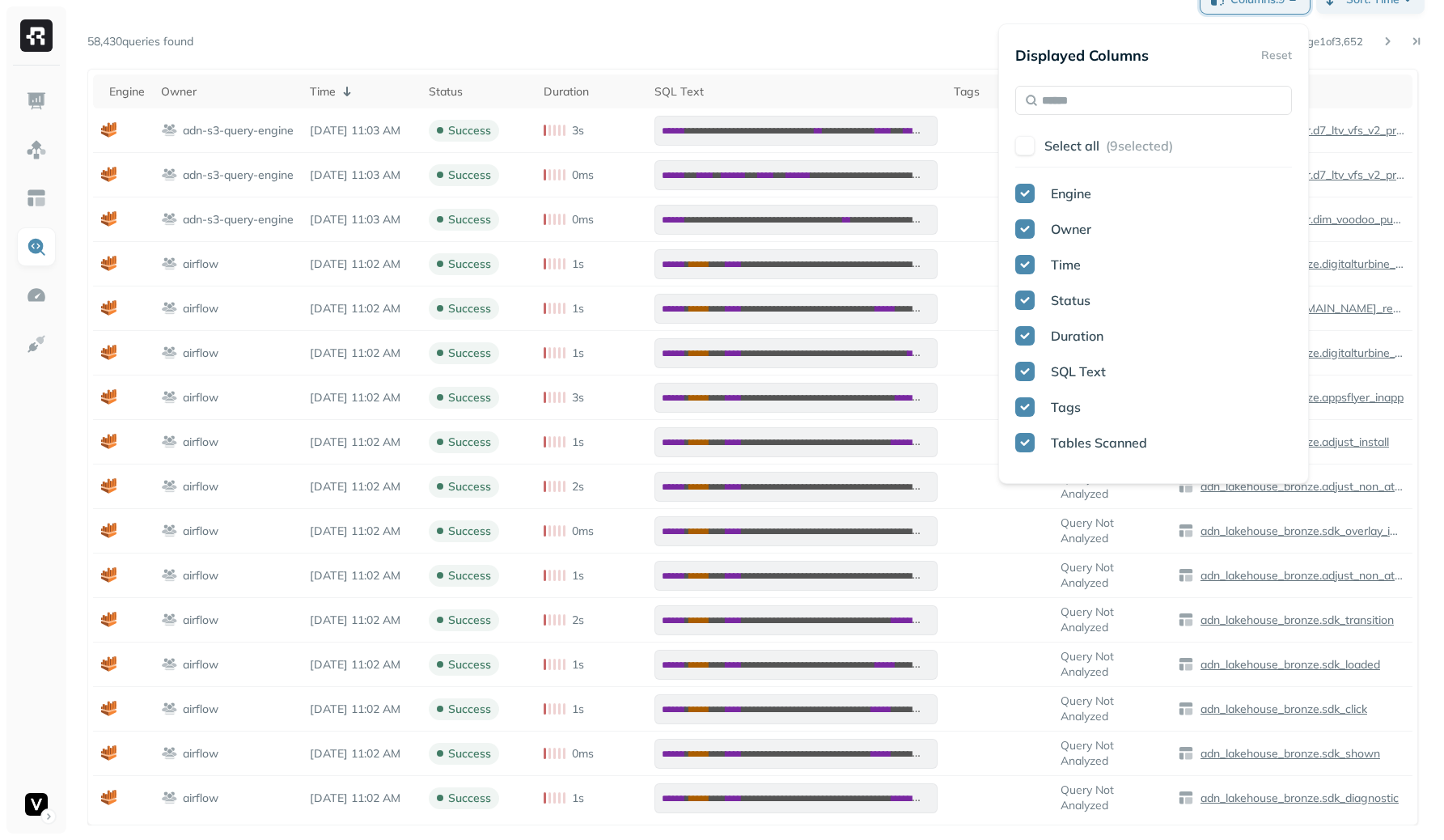
click at [950, 55] on div "**********" at bounding box center [757, 403] width 1341 height 844
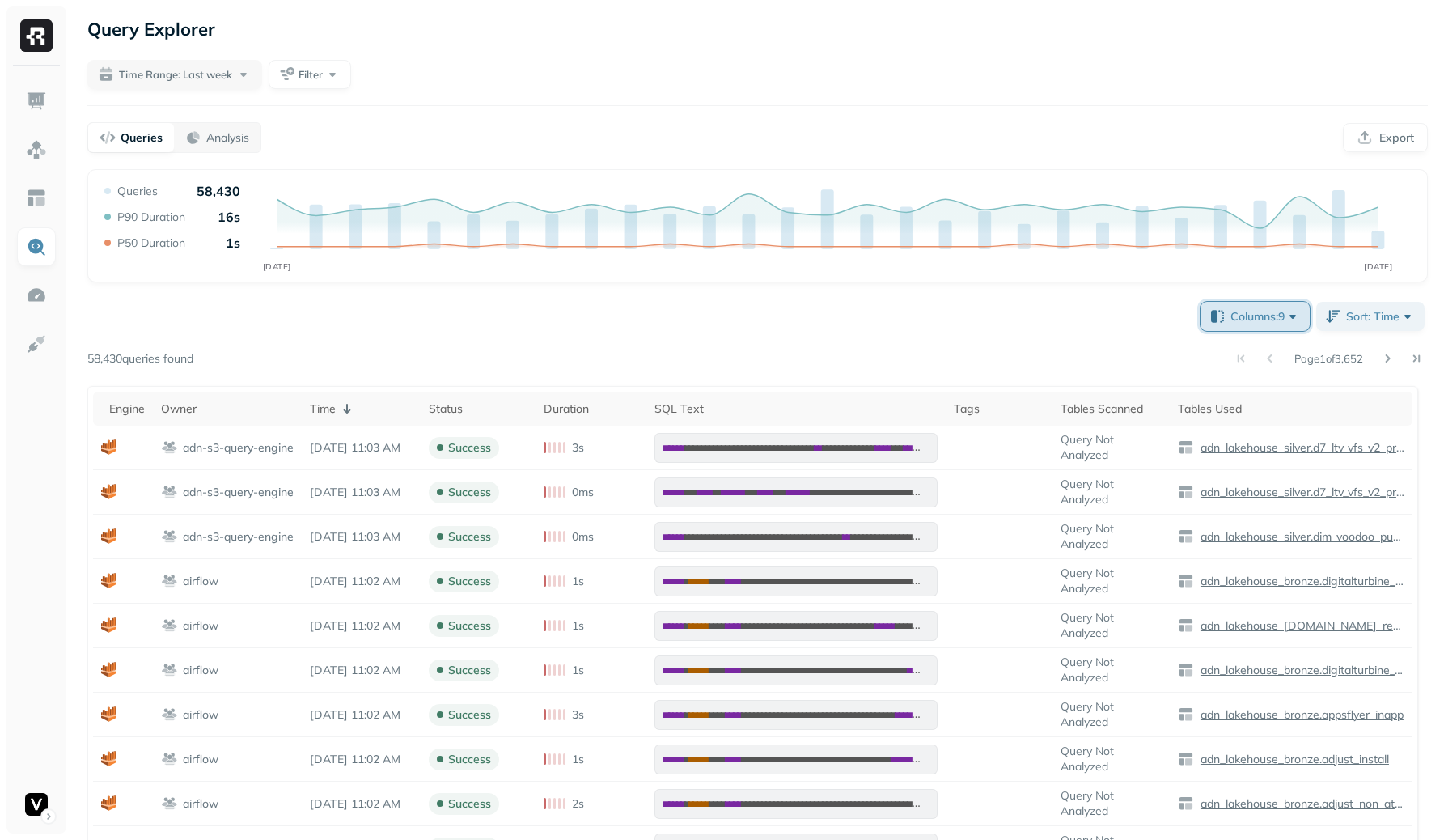
click at [1241, 305] on button "Columns: 9" at bounding box center [1256, 316] width 109 height 29
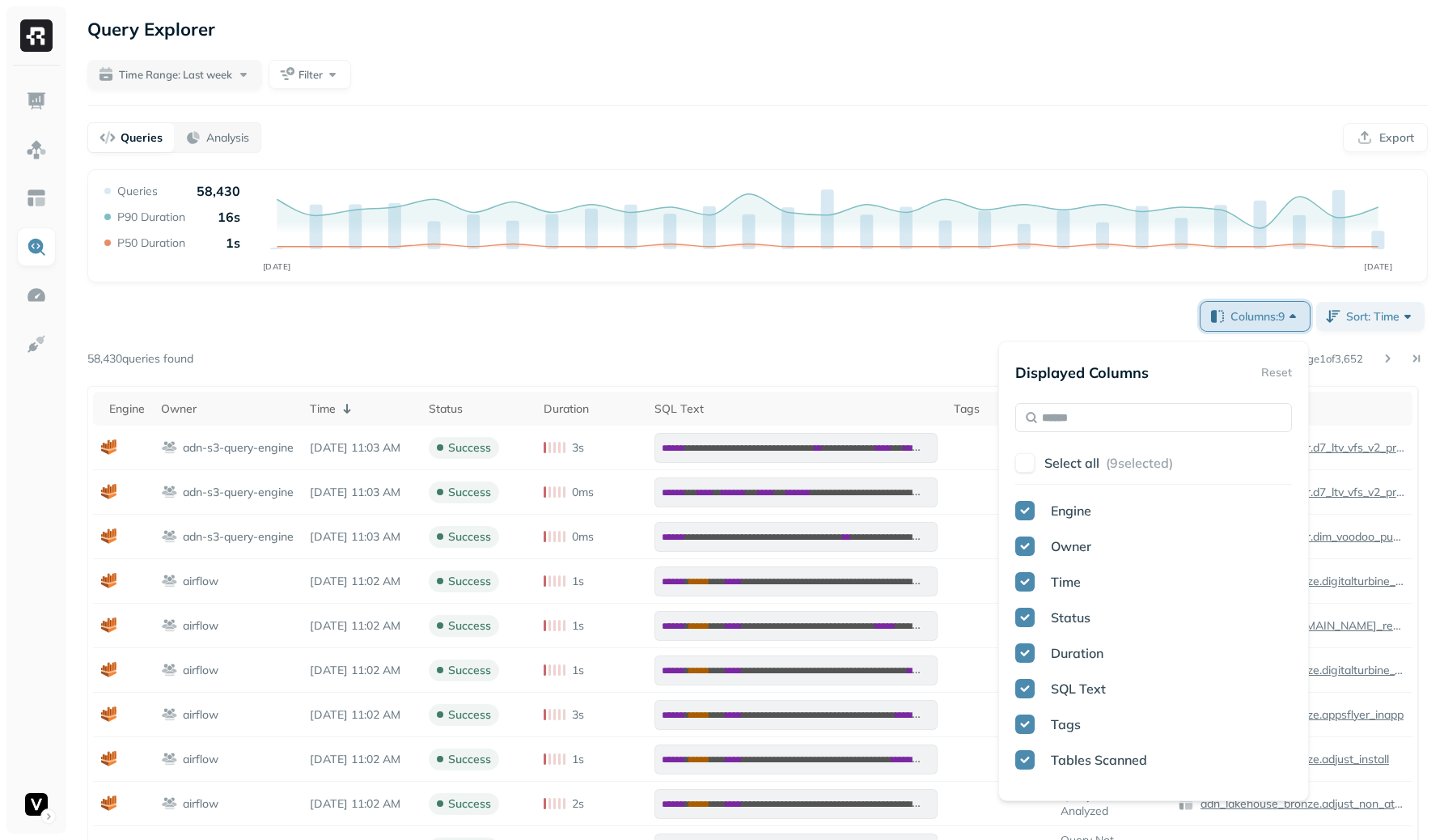
click at [1241, 305] on button "Columns: 9" at bounding box center [1256, 316] width 109 height 29
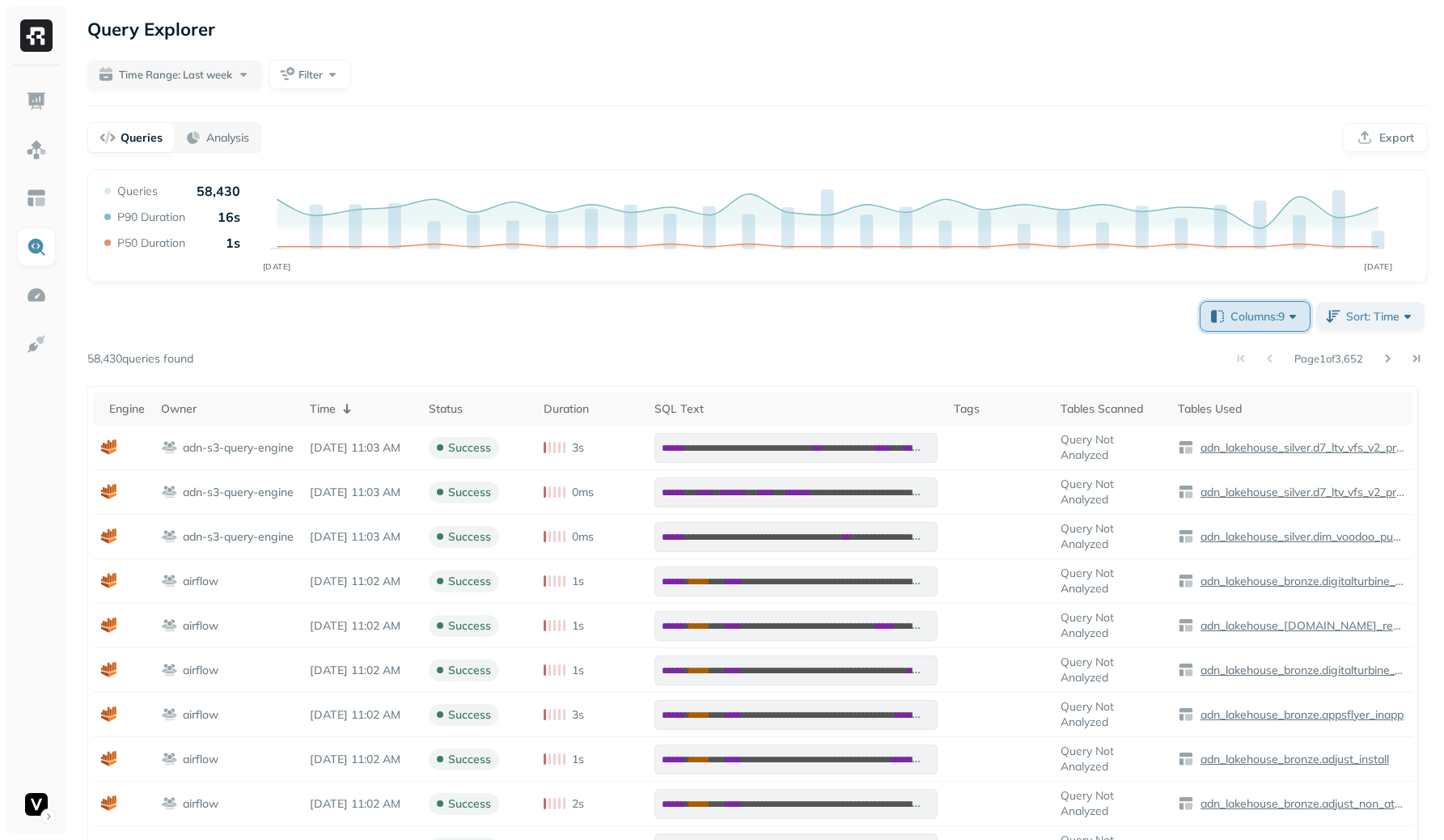
click at [1241, 305] on button "Columns: 9" at bounding box center [1256, 316] width 109 height 29
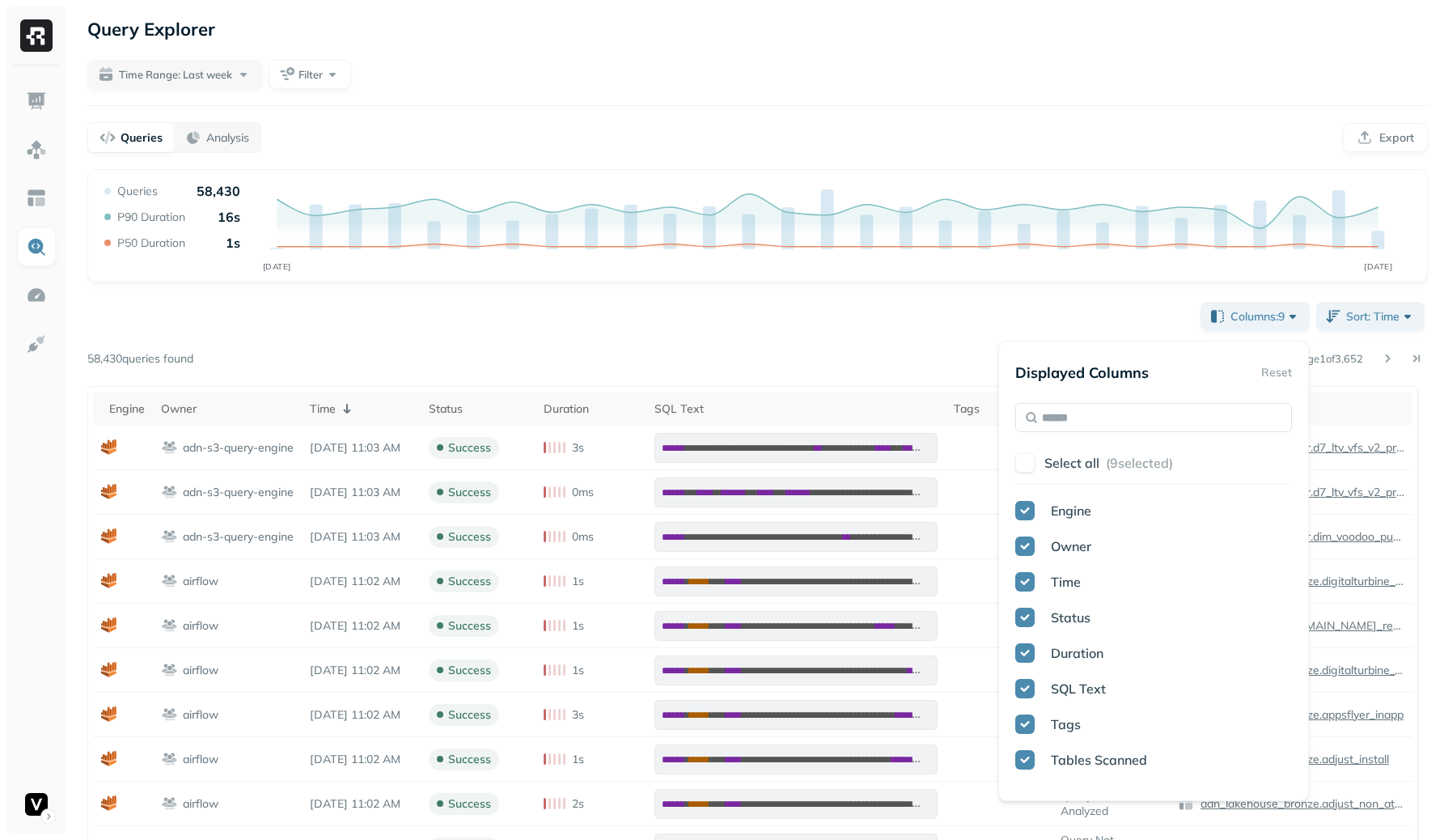
click at [1008, 311] on div "**********" at bounding box center [757, 720] width 1341 height 844
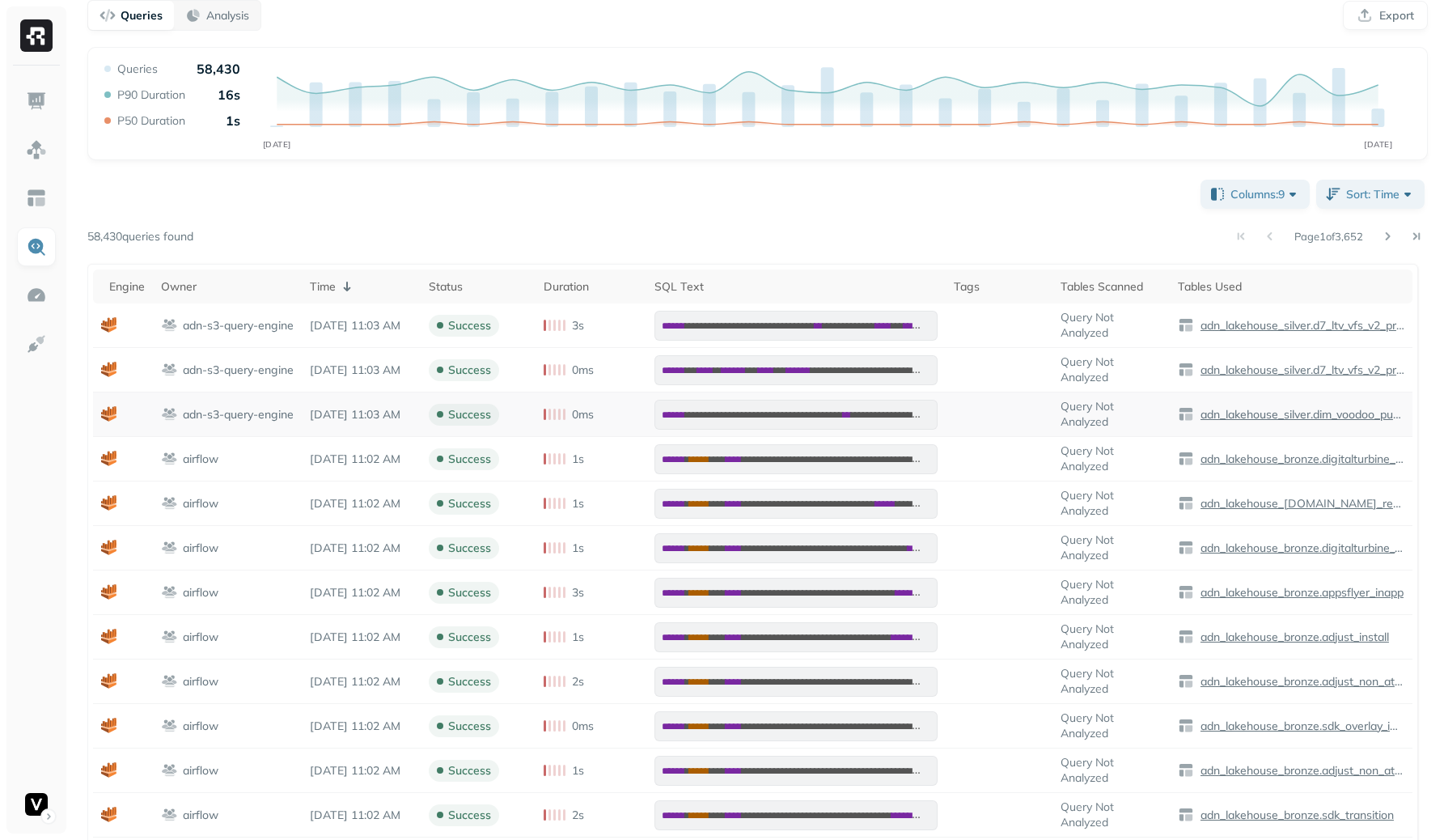
scroll to position [111, 0]
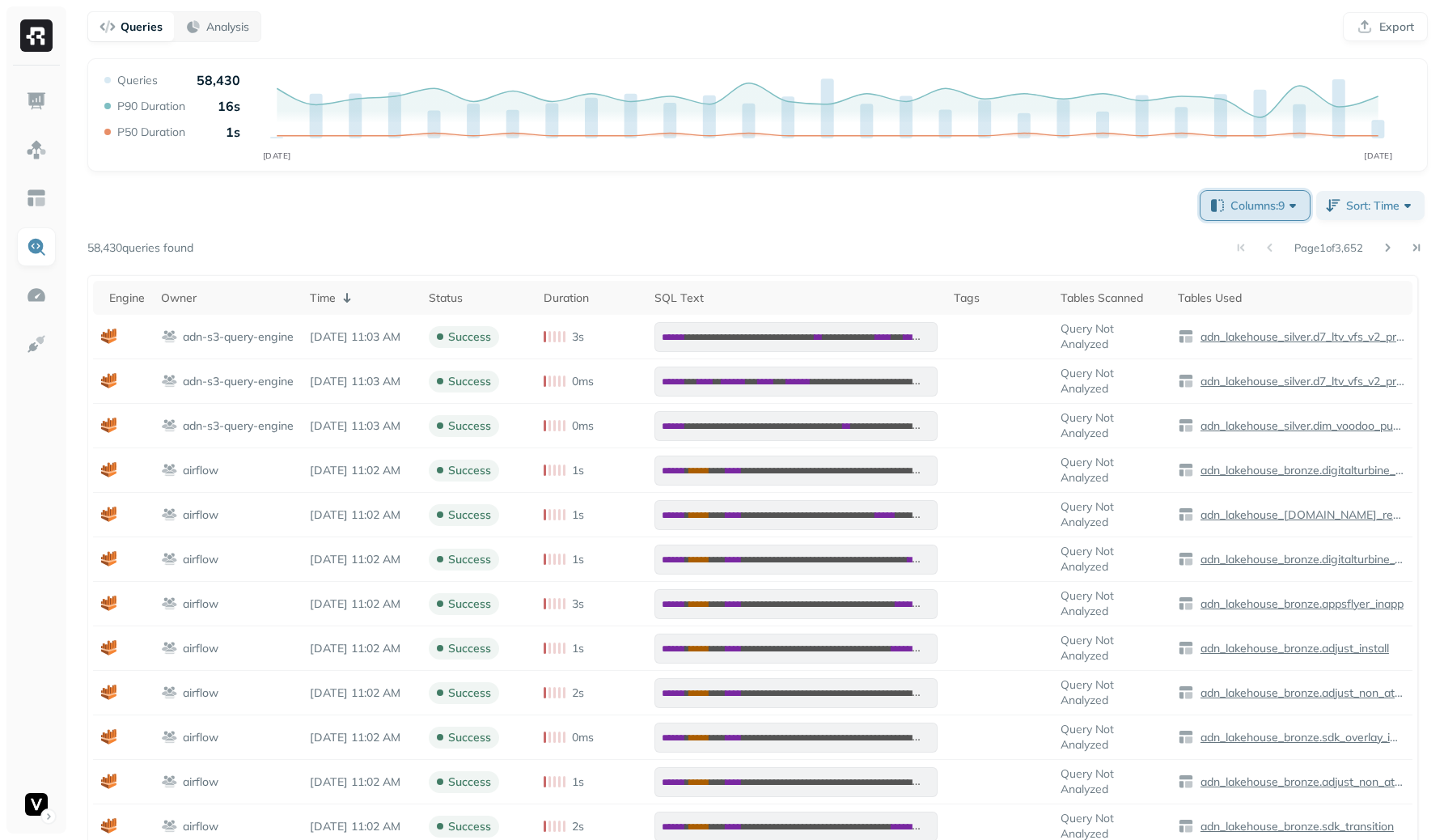
click at [1283, 210] on span "Columns: 9" at bounding box center [1266, 205] width 70 height 16
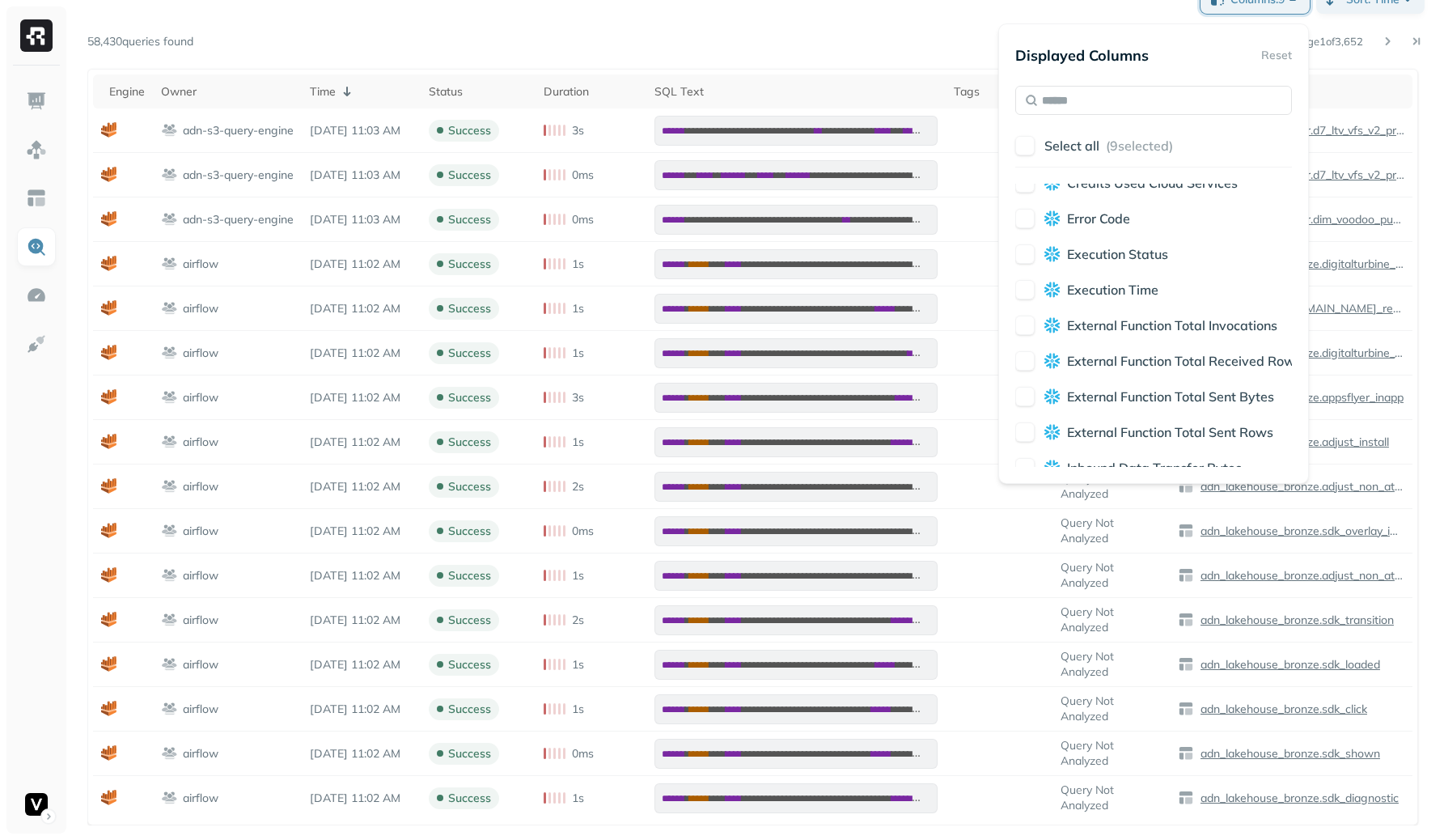
scroll to position [1222, 0]
click at [1130, 247] on span "Execution Status" at bounding box center [1117, 253] width 101 height 16
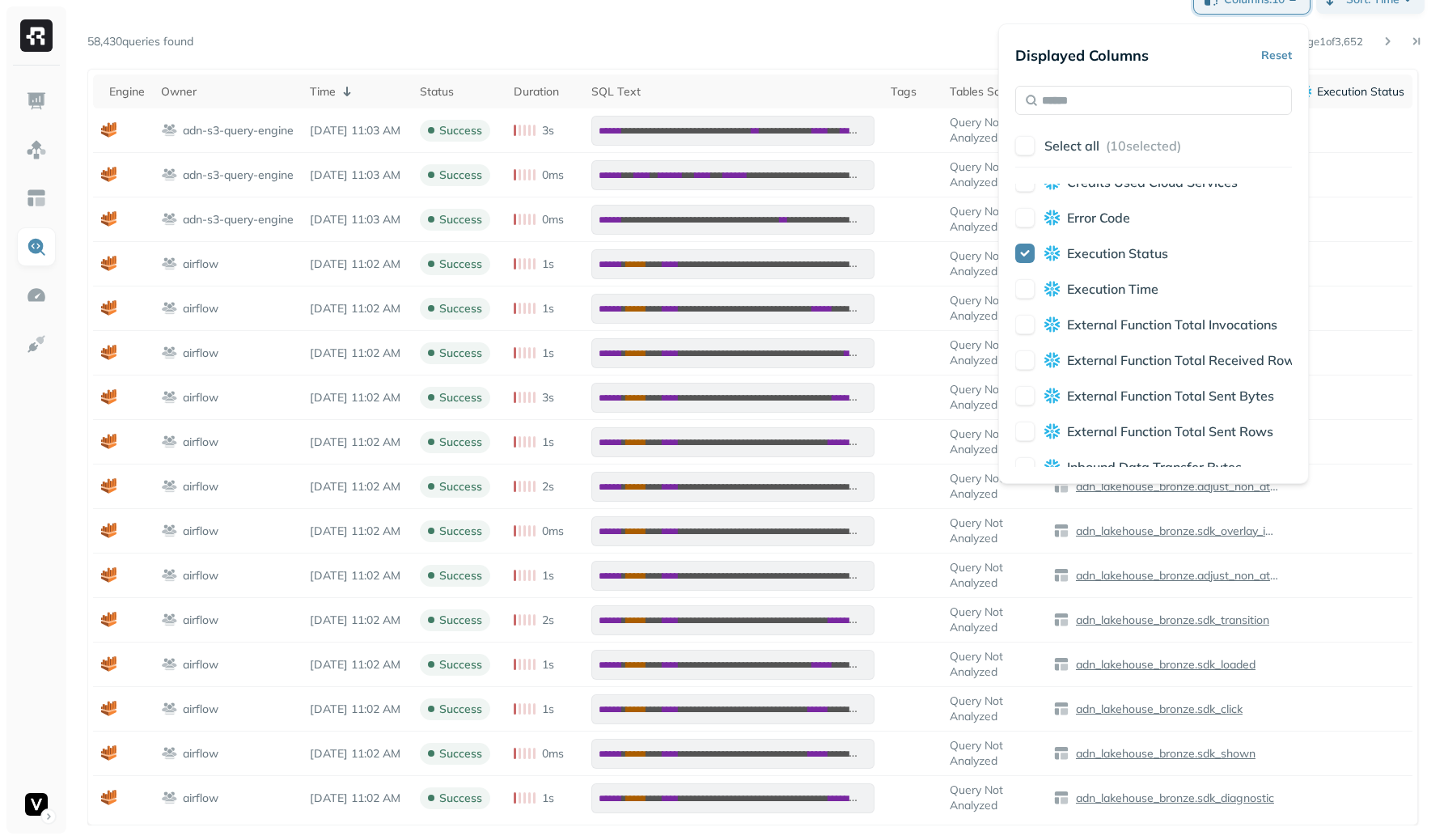
click at [1130, 247] on span "Execution Status" at bounding box center [1117, 253] width 101 height 16
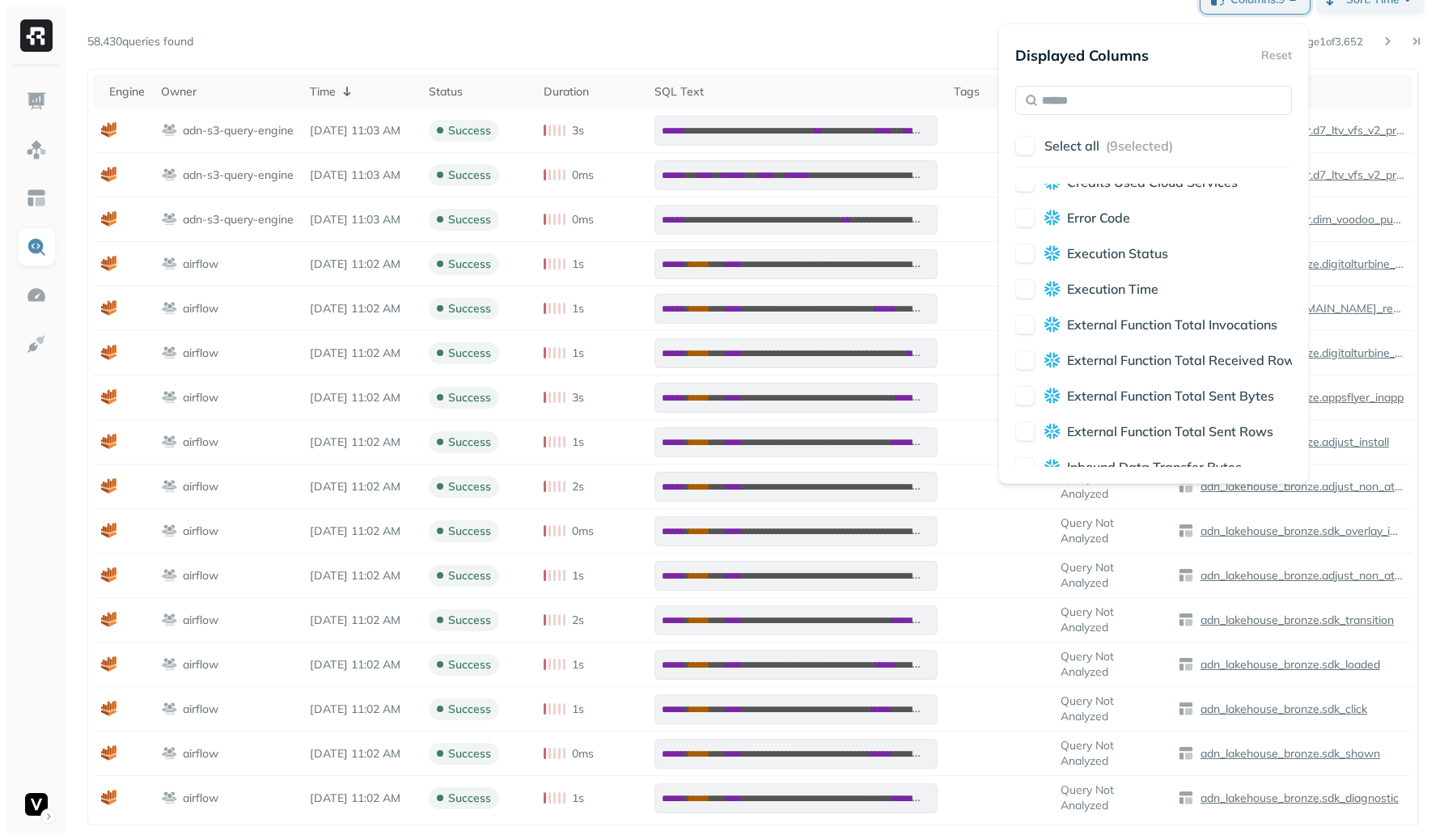
click at [1109, 223] on span "Error Code" at bounding box center [1099, 217] width 63 height 16
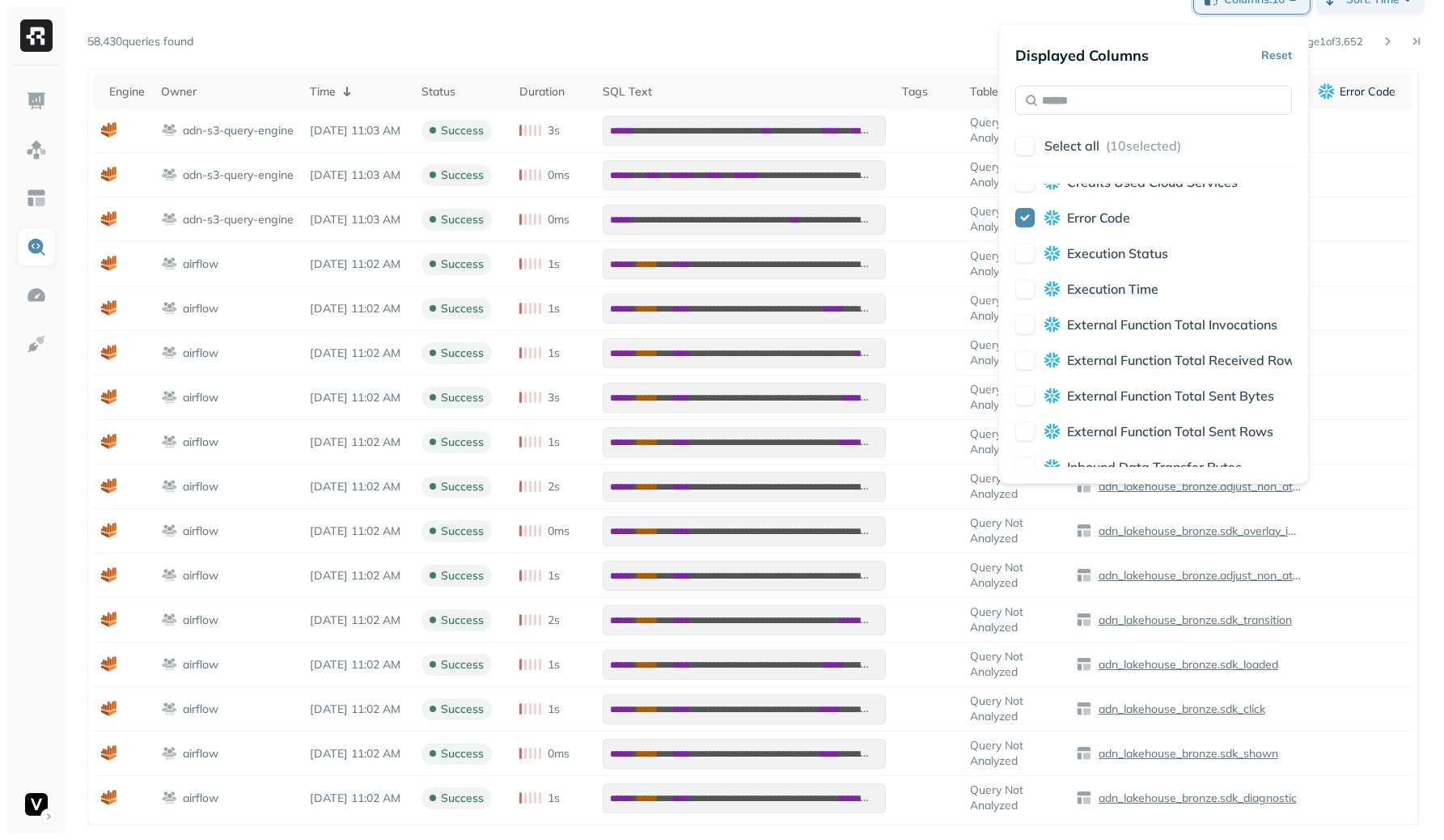
click at [1109, 248] on span "Execution Status" at bounding box center [1117, 253] width 101 height 16
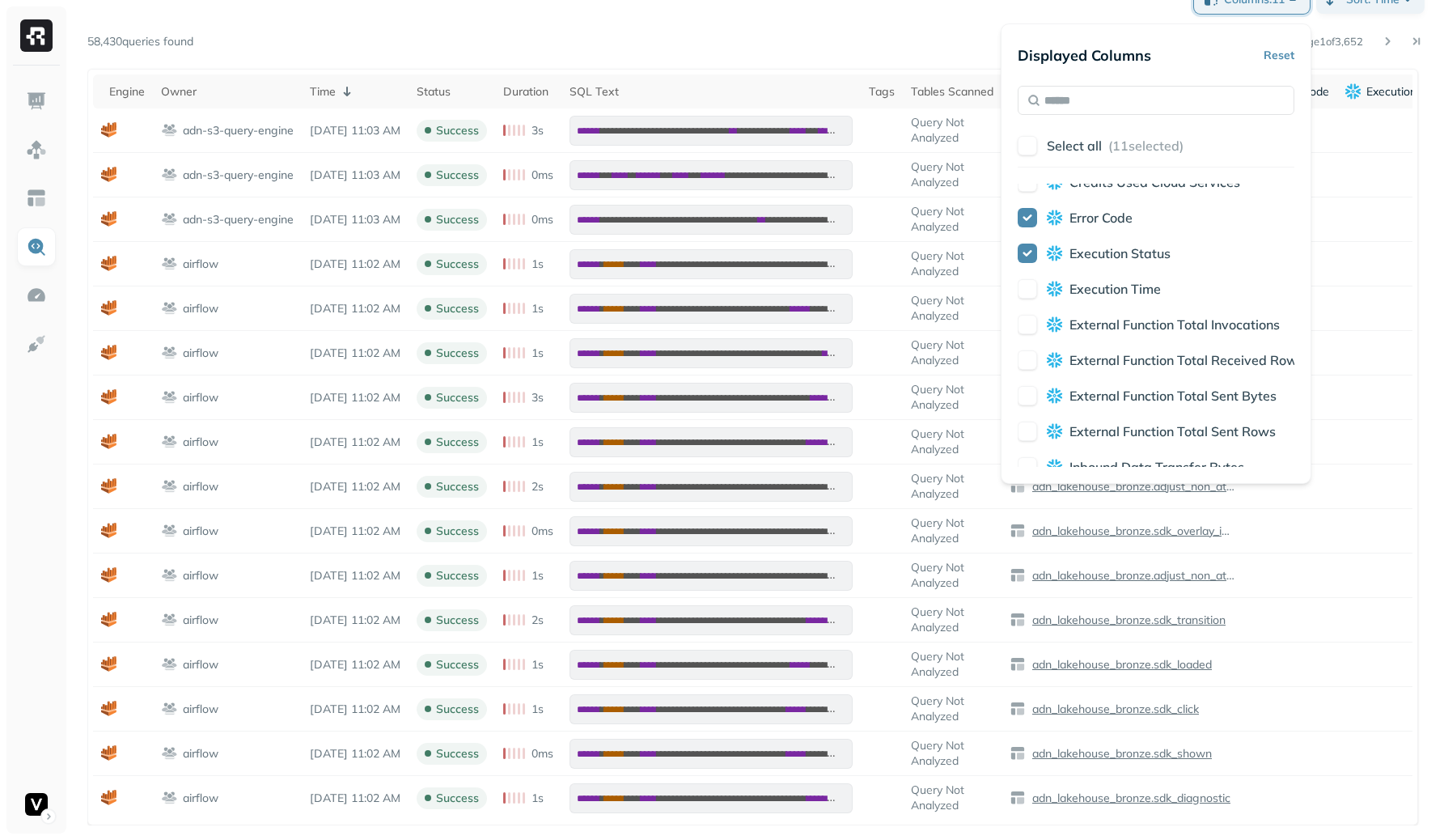
click at [1131, 316] on span "External Function Total Invocations" at bounding box center [1175, 324] width 210 height 16
click at [1145, 397] on span "External Function Total Sent Bytes" at bounding box center [1173, 395] width 207 height 16
click at [1143, 333] on p "External Function Total Invocations" at bounding box center [1175, 324] width 210 height 19
click at [1104, 254] on span "Execution Status" at bounding box center [1120, 253] width 101 height 16
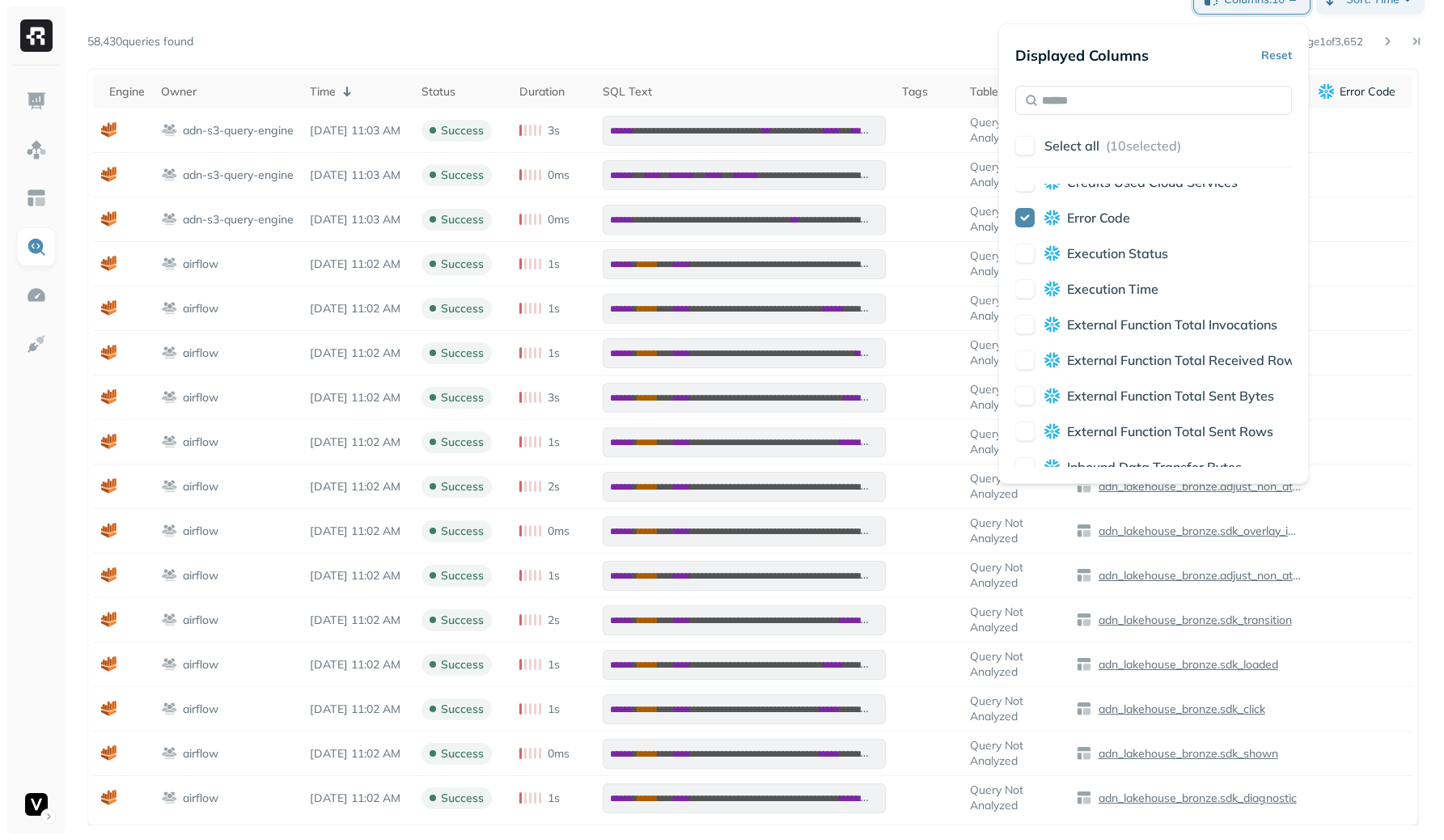
click at [1102, 210] on span "Error Code" at bounding box center [1099, 217] width 63 height 16
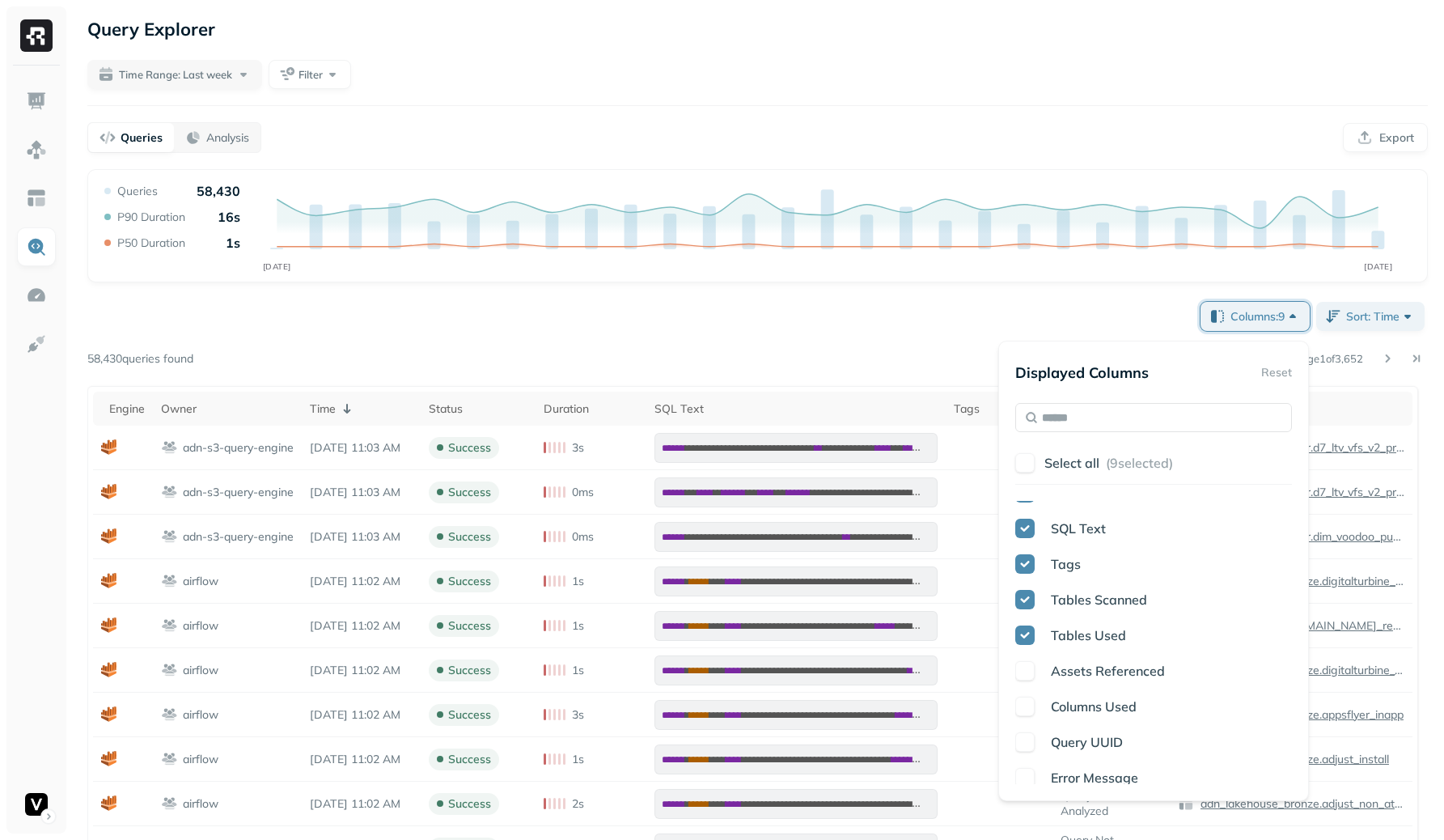
scroll to position [282, 0]
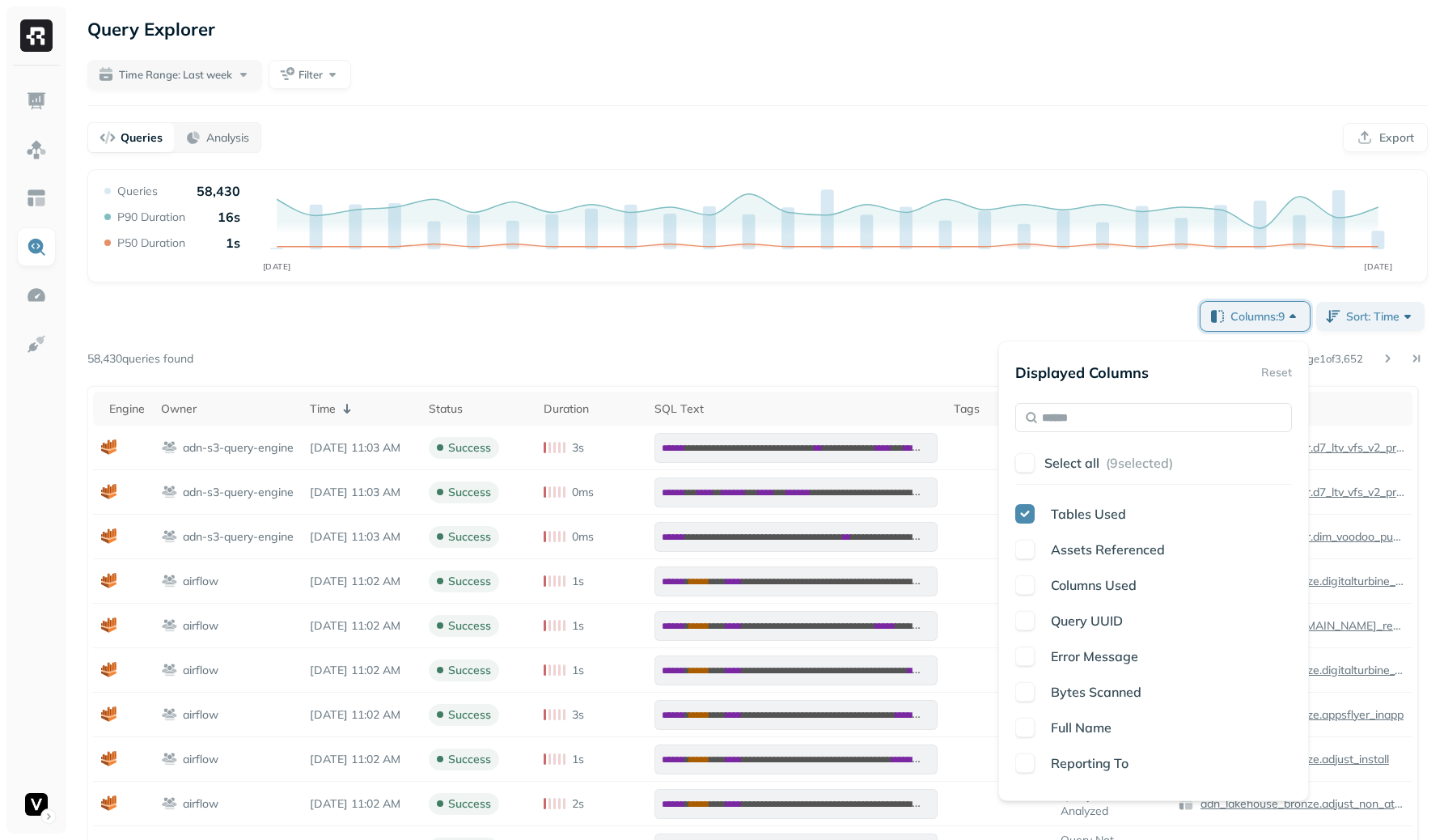
click at [1143, 597] on div "Engine Owner Time Status Duration SQL Text Tags Tables Scanned Tables Used Asse…" at bounding box center [1153, 643] width 276 height 284
click at [1087, 585] on span "Columns Used" at bounding box center [1094, 585] width 85 height 16
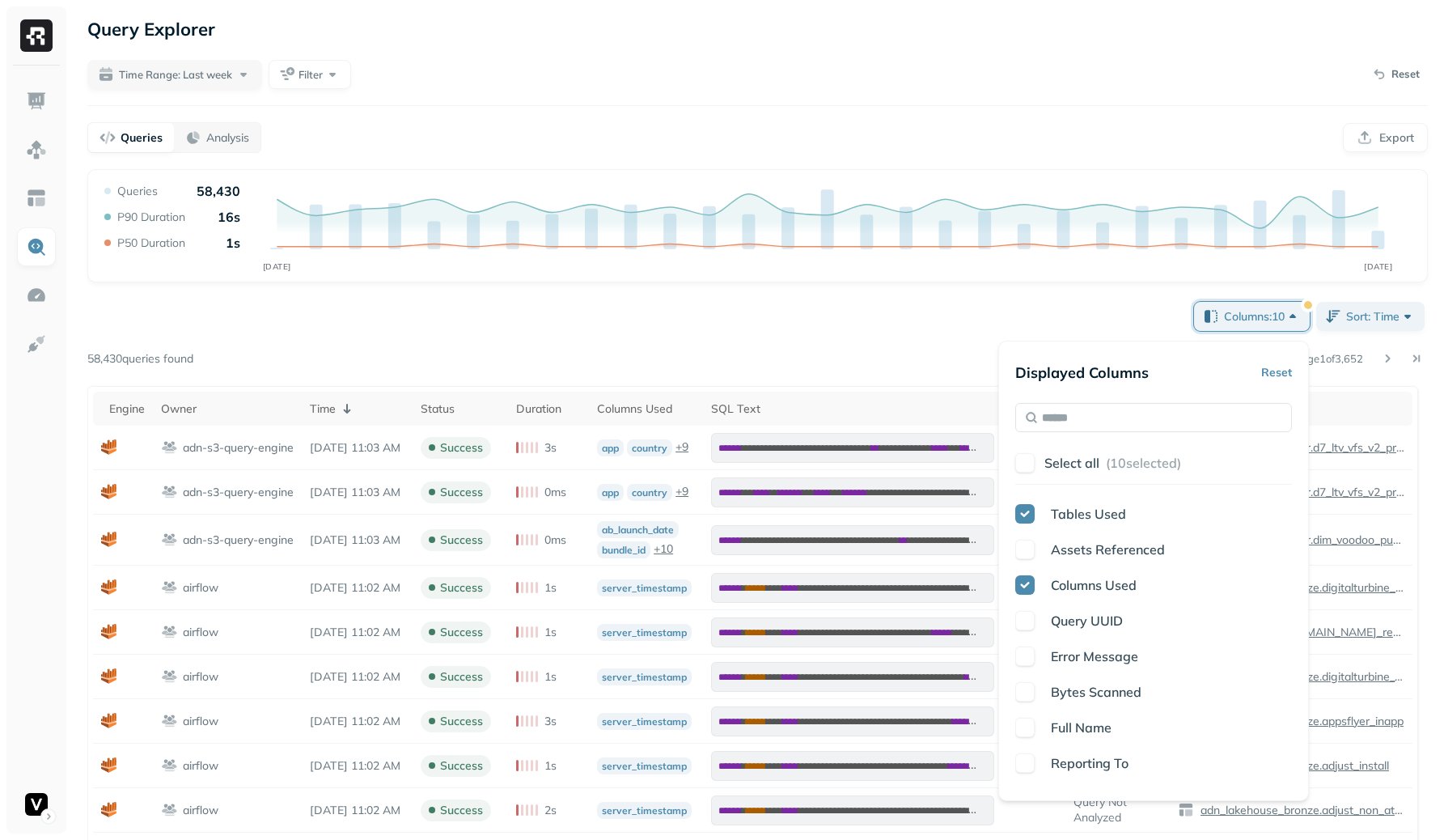
click at [1113, 584] on span "Columns Used" at bounding box center [1094, 585] width 85 height 16
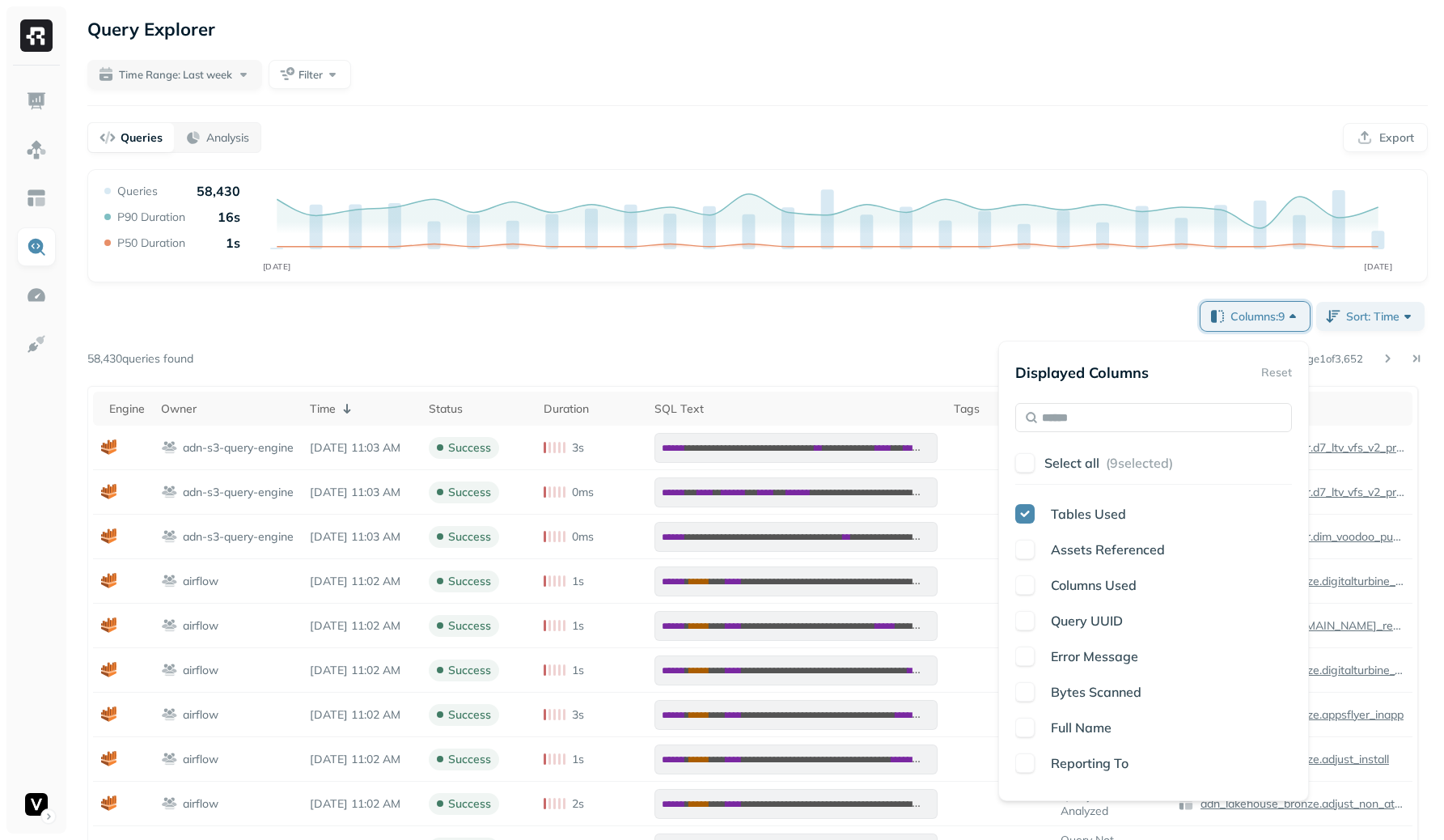
click at [972, 342] on div "**********" at bounding box center [757, 720] width 1341 height 844
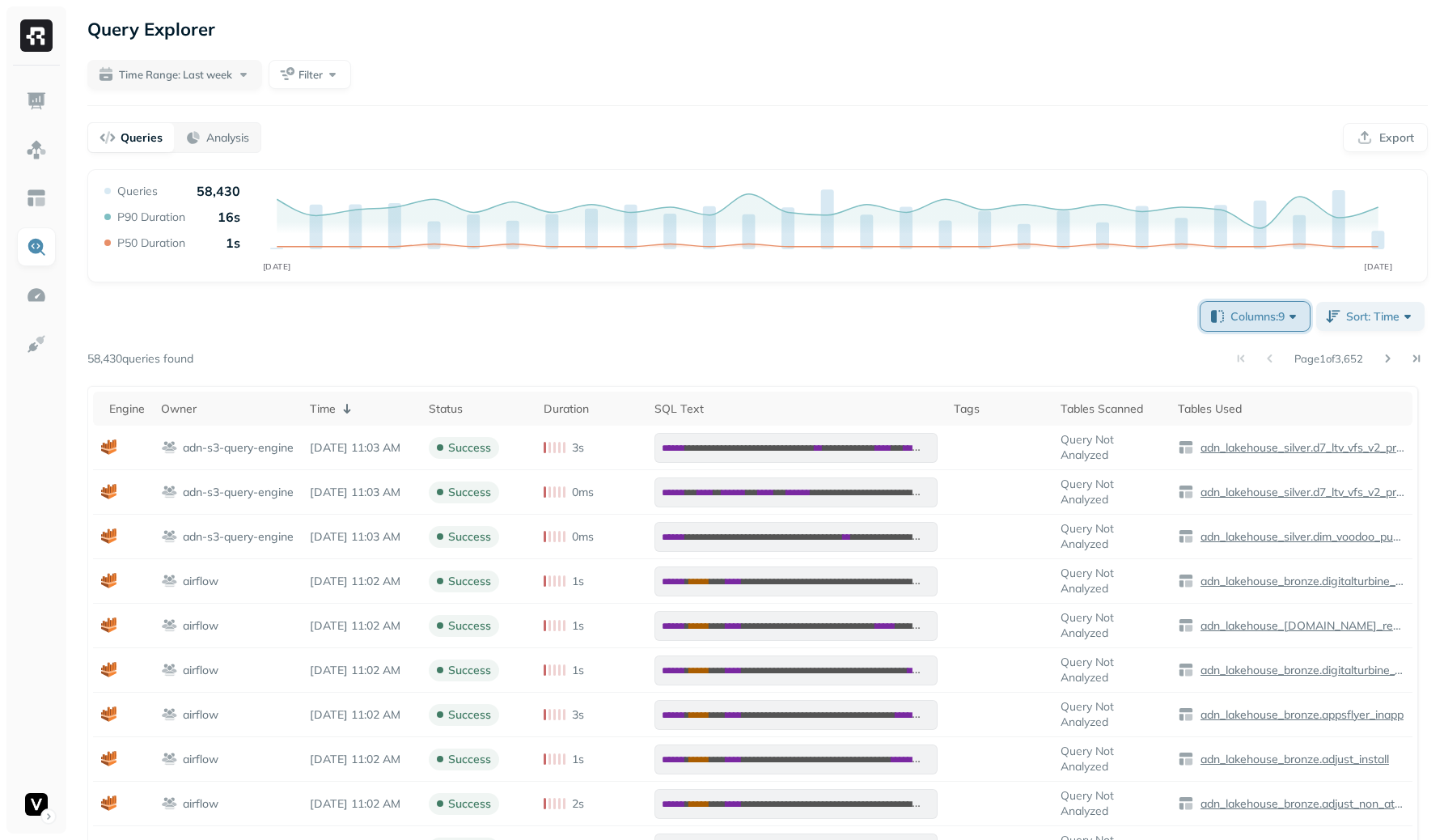
click at [1271, 302] on button "Columns: 9" at bounding box center [1256, 316] width 109 height 29
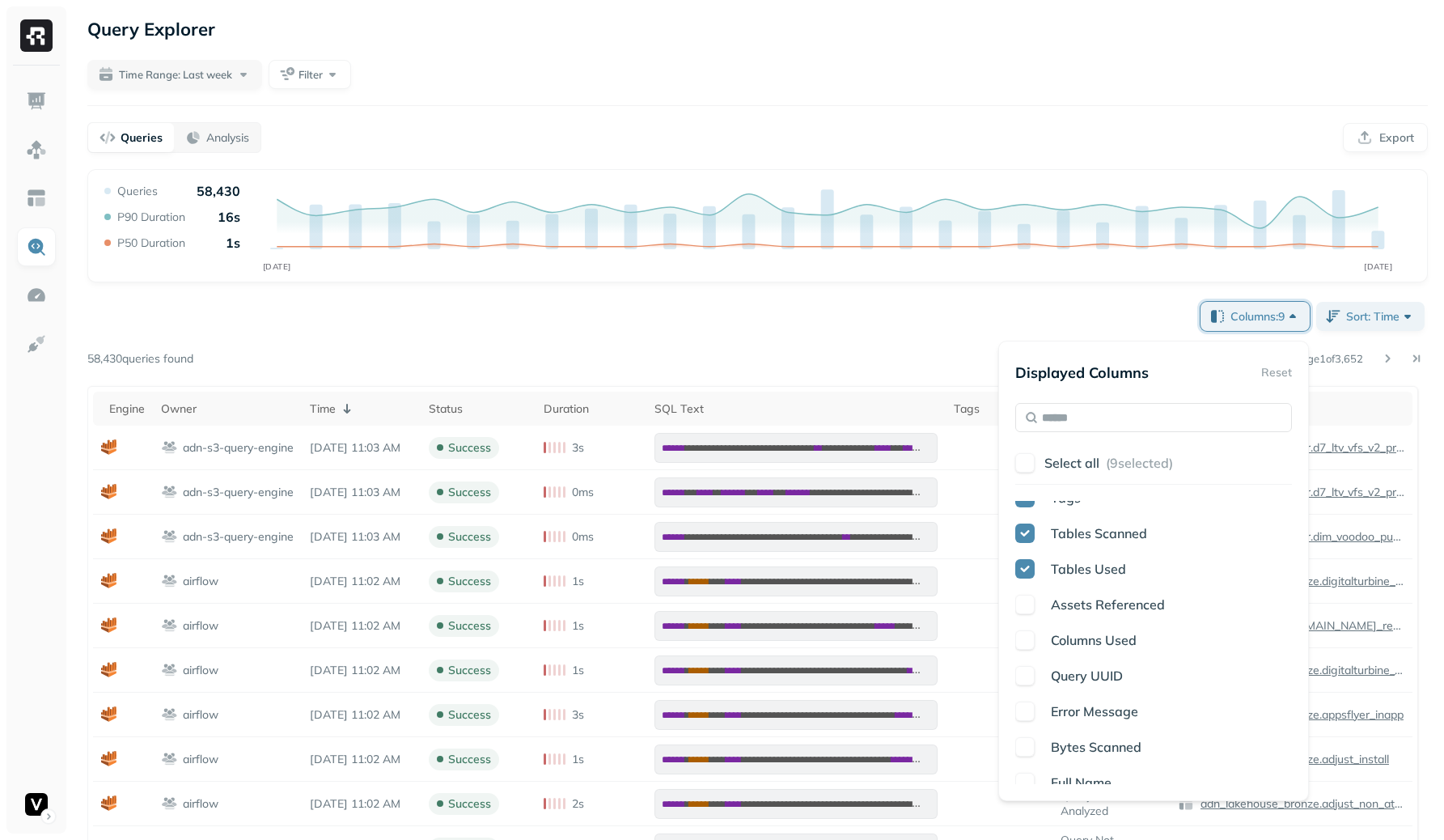
scroll to position [438, 0]
click at [1120, 637] on span "Department" at bounding box center [1088, 642] width 74 height 16
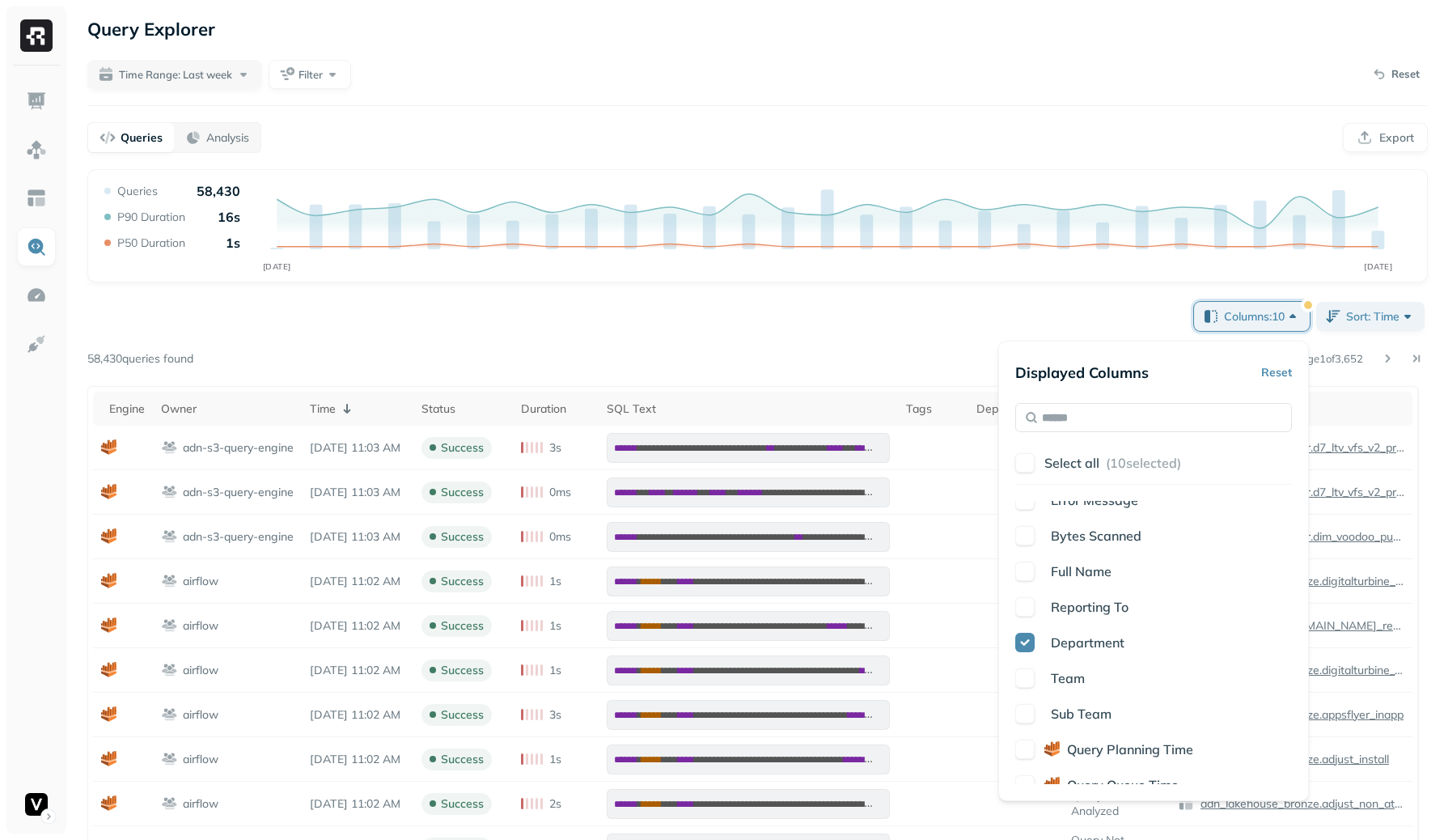
click at [1113, 618] on div "Engine Owner Time Status Duration SQL Text Tags Tables Scanned Tables Used Asse…" at bounding box center [1153, 643] width 276 height 284
click at [1109, 612] on span "Reporting To" at bounding box center [1090, 607] width 77 height 16
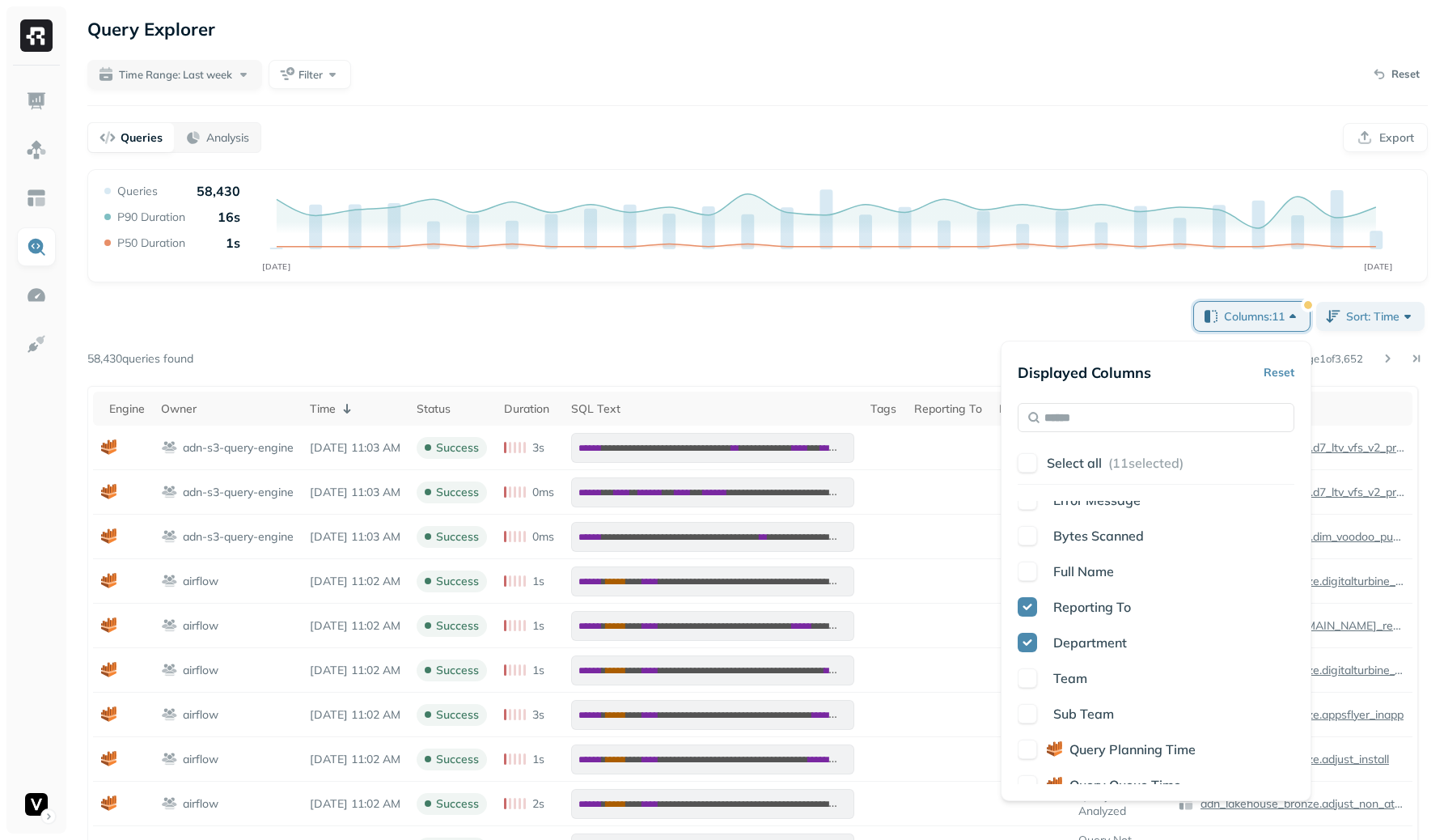
click at [1097, 647] on span "Department" at bounding box center [1090, 642] width 74 height 16
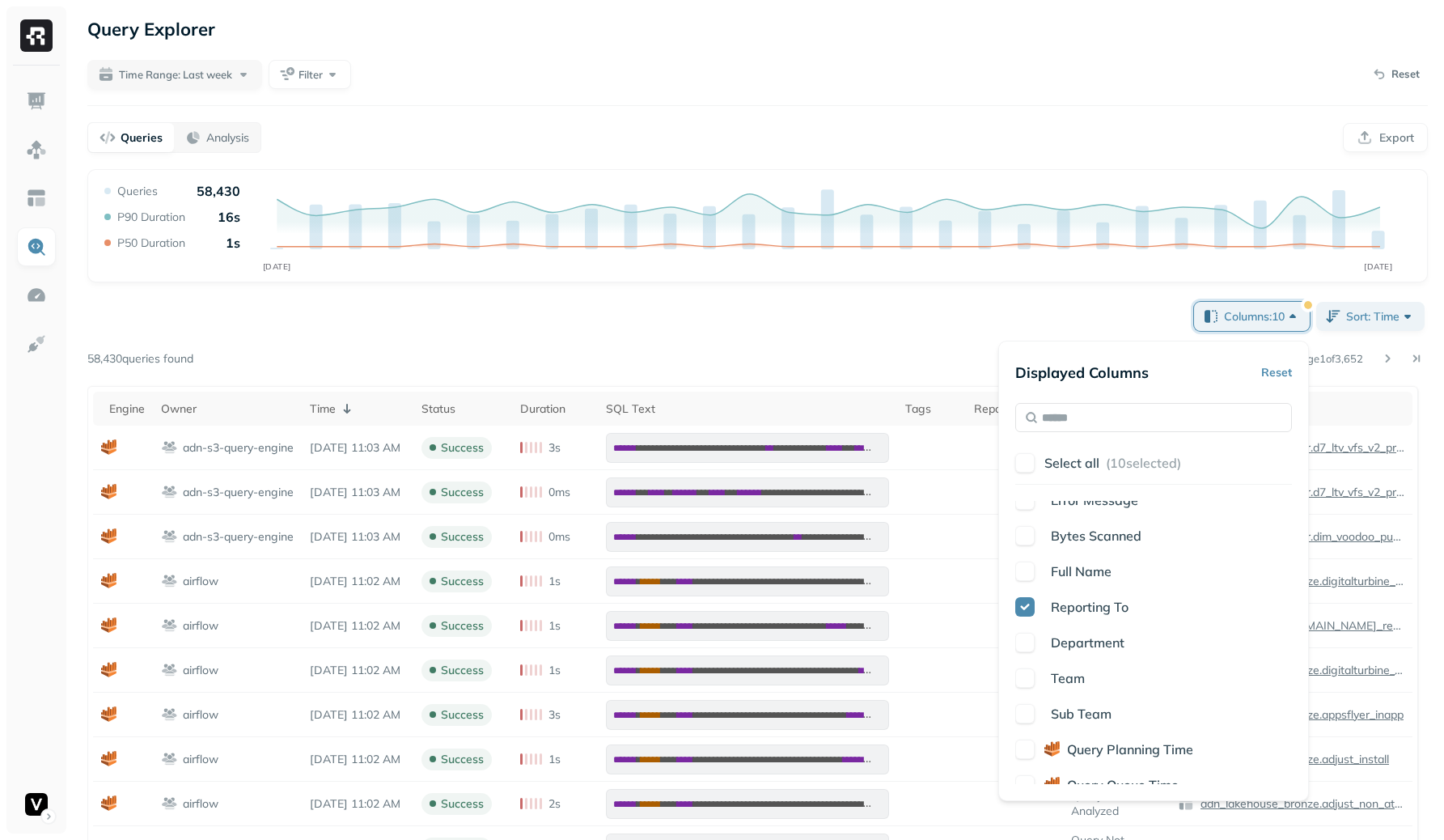
click at [1099, 620] on div "Engine Owner Time Status Duration SQL Text Tags Tables Scanned Tables Used Asse…" at bounding box center [1153, 643] width 276 height 284
click at [1102, 610] on span "Reporting To" at bounding box center [1090, 607] width 77 height 16
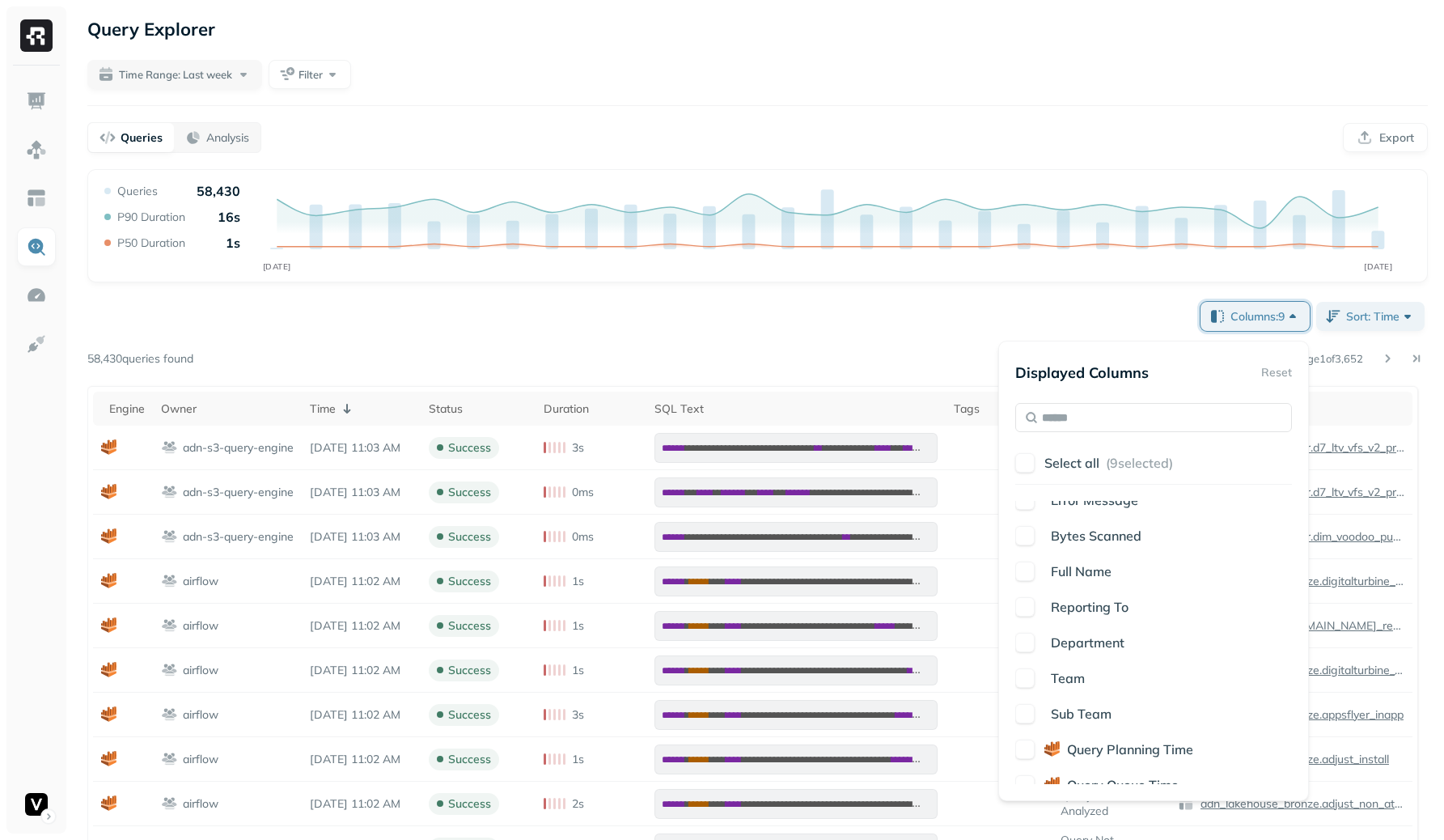
click at [910, 335] on div "**********" at bounding box center [757, 720] width 1341 height 844
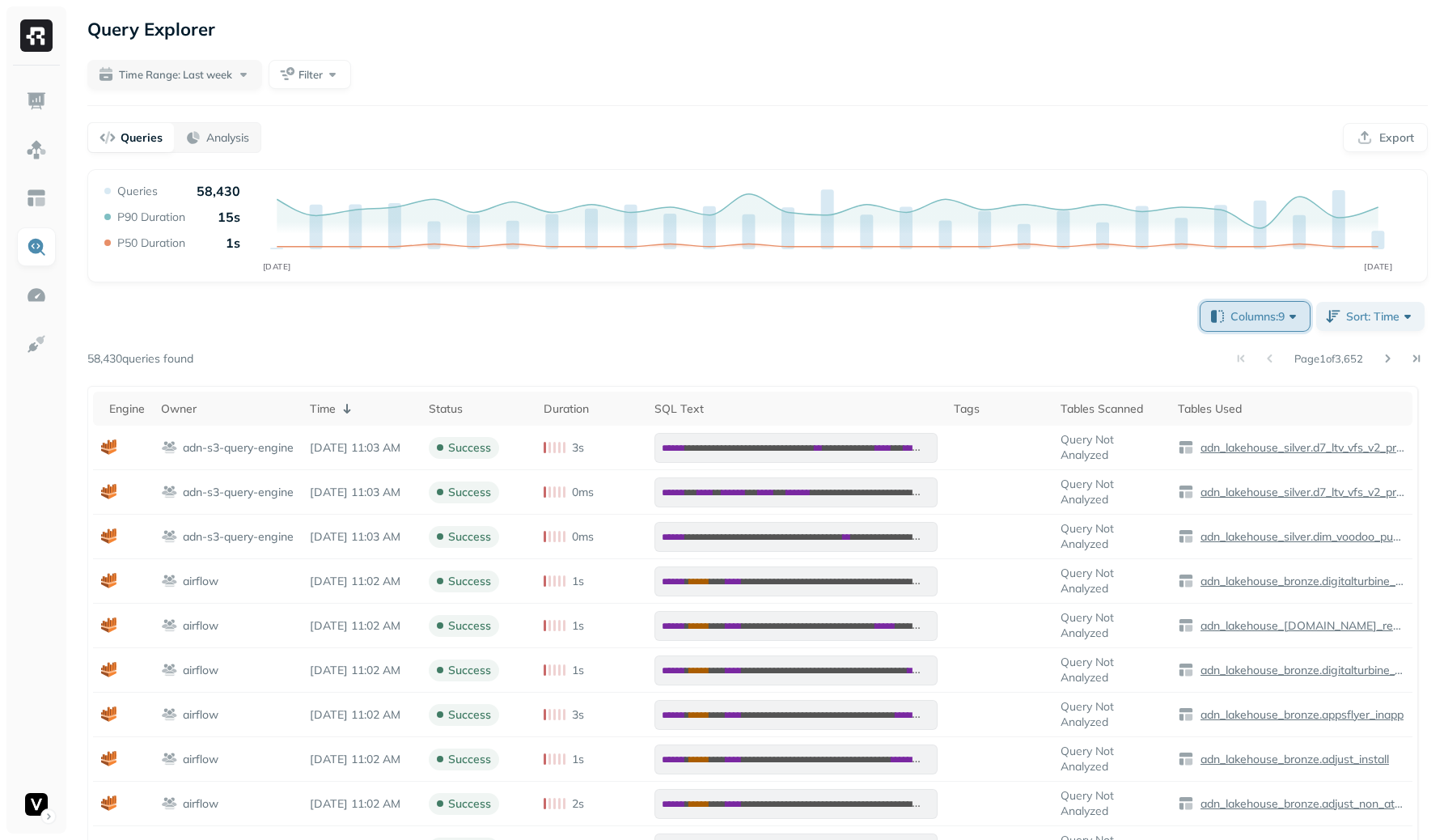
click at [1226, 327] on button "Columns: 9" at bounding box center [1256, 316] width 109 height 29
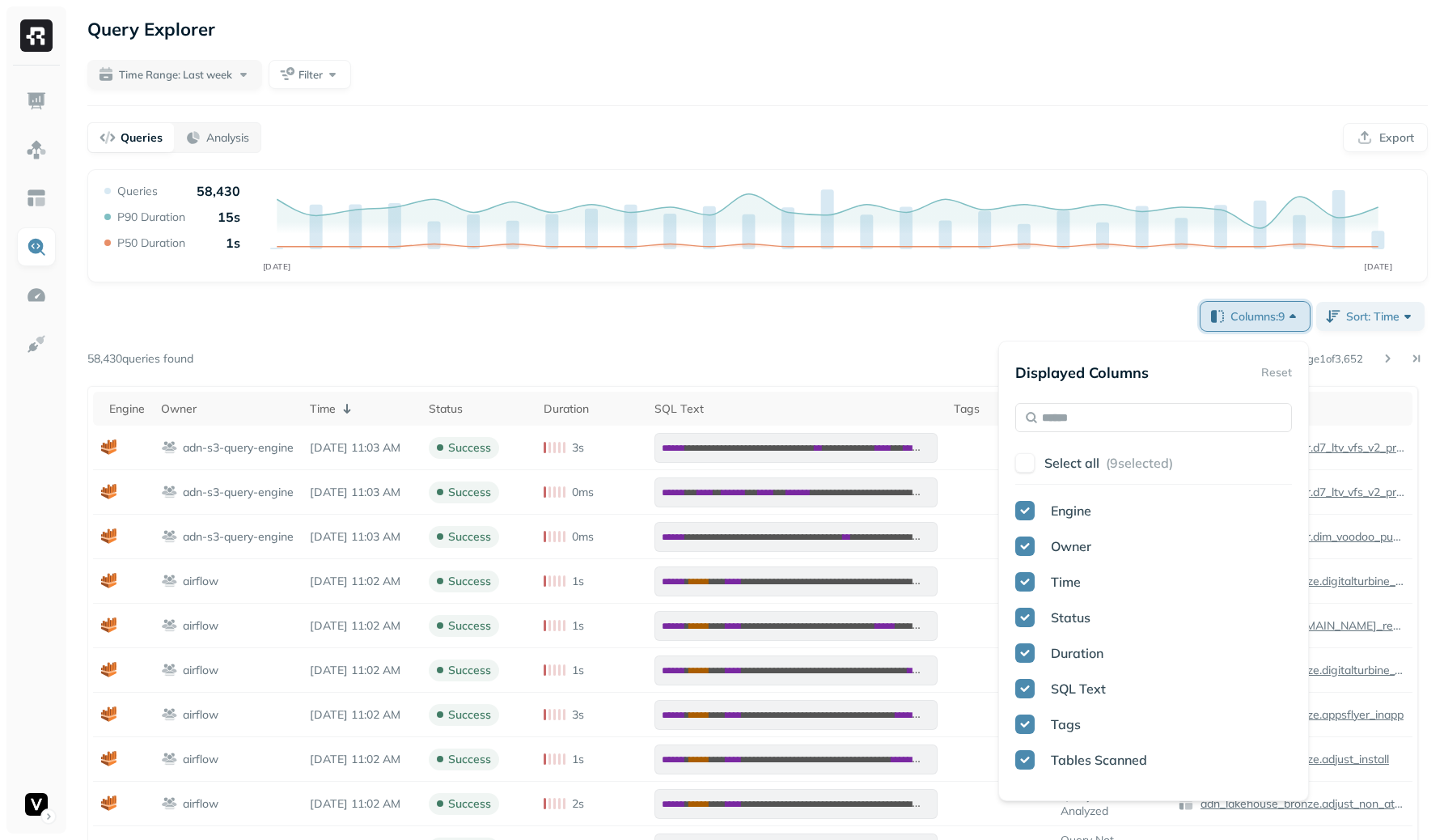
click at [1224, 324] on button "Columns: 9" at bounding box center [1256, 316] width 109 height 29
click at [826, 335] on div "**********" at bounding box center [757, 720] width 1341 height 844
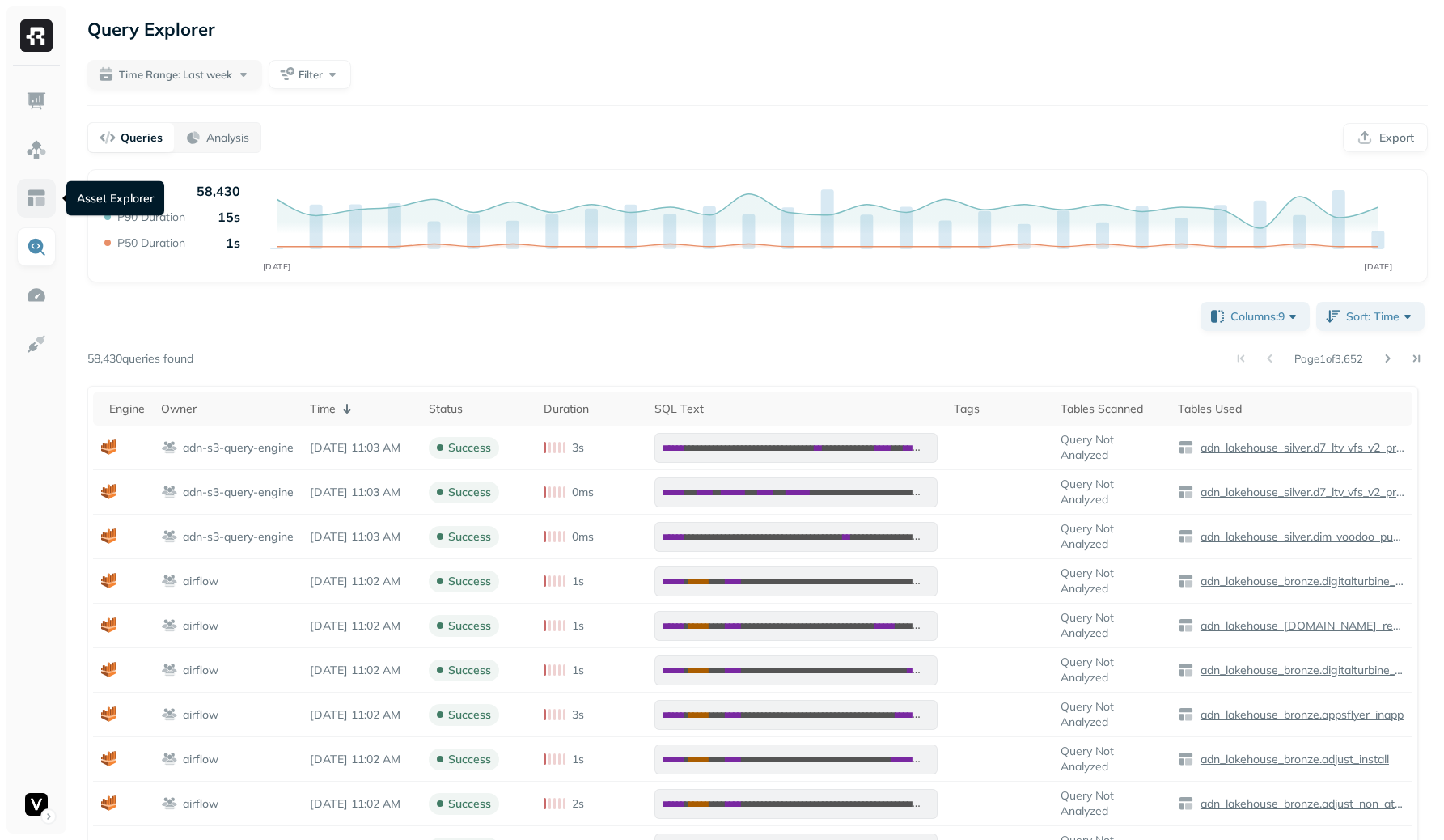
click at [36, 203] on img at bounding box center [36, 198] width 21 height 21
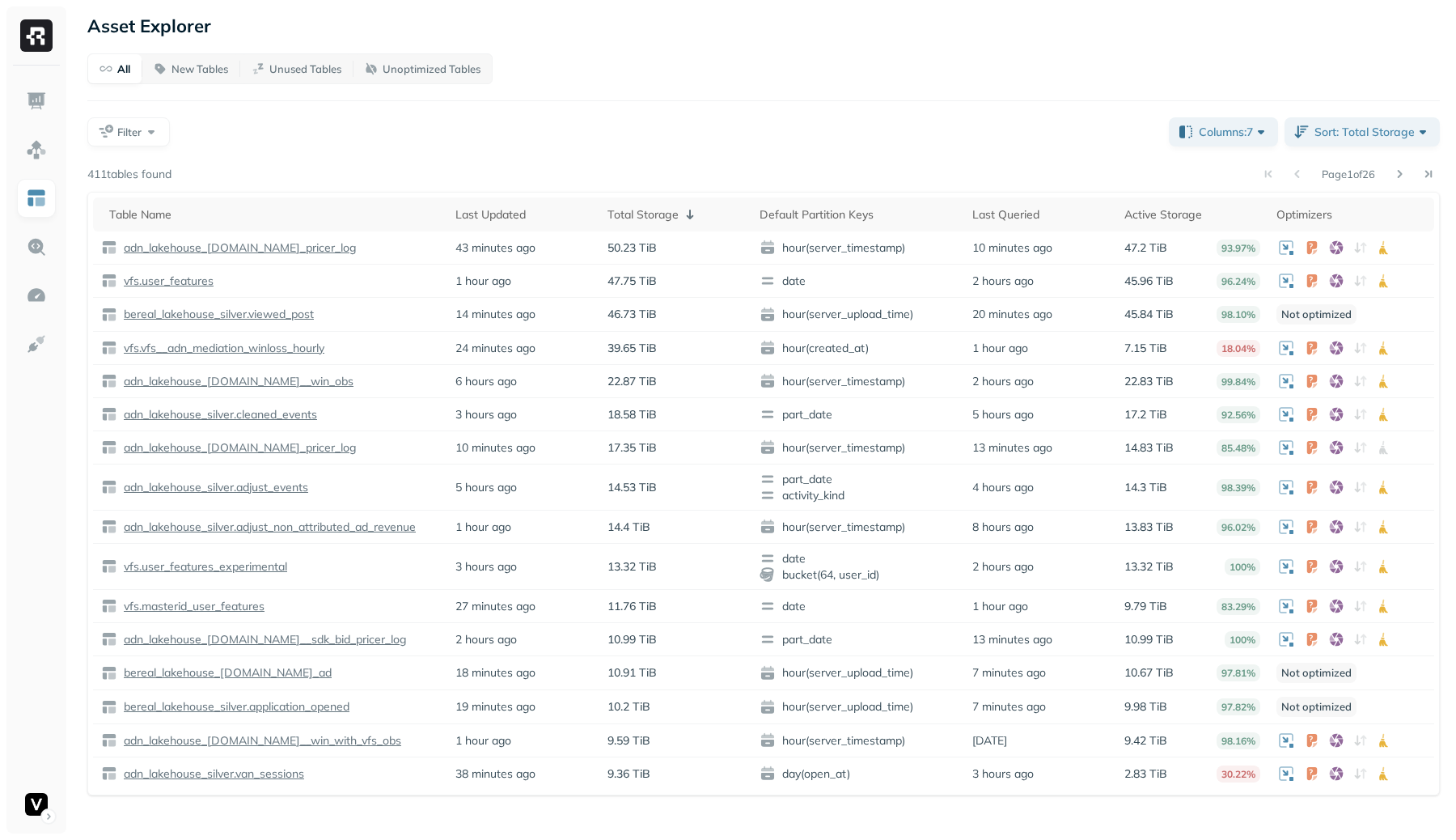
click at [13, 146] on div at bounding box center [36, 449] width 60 height 768
click at [26, 145] on img at bounding box center [36, 150] width 21 height 21
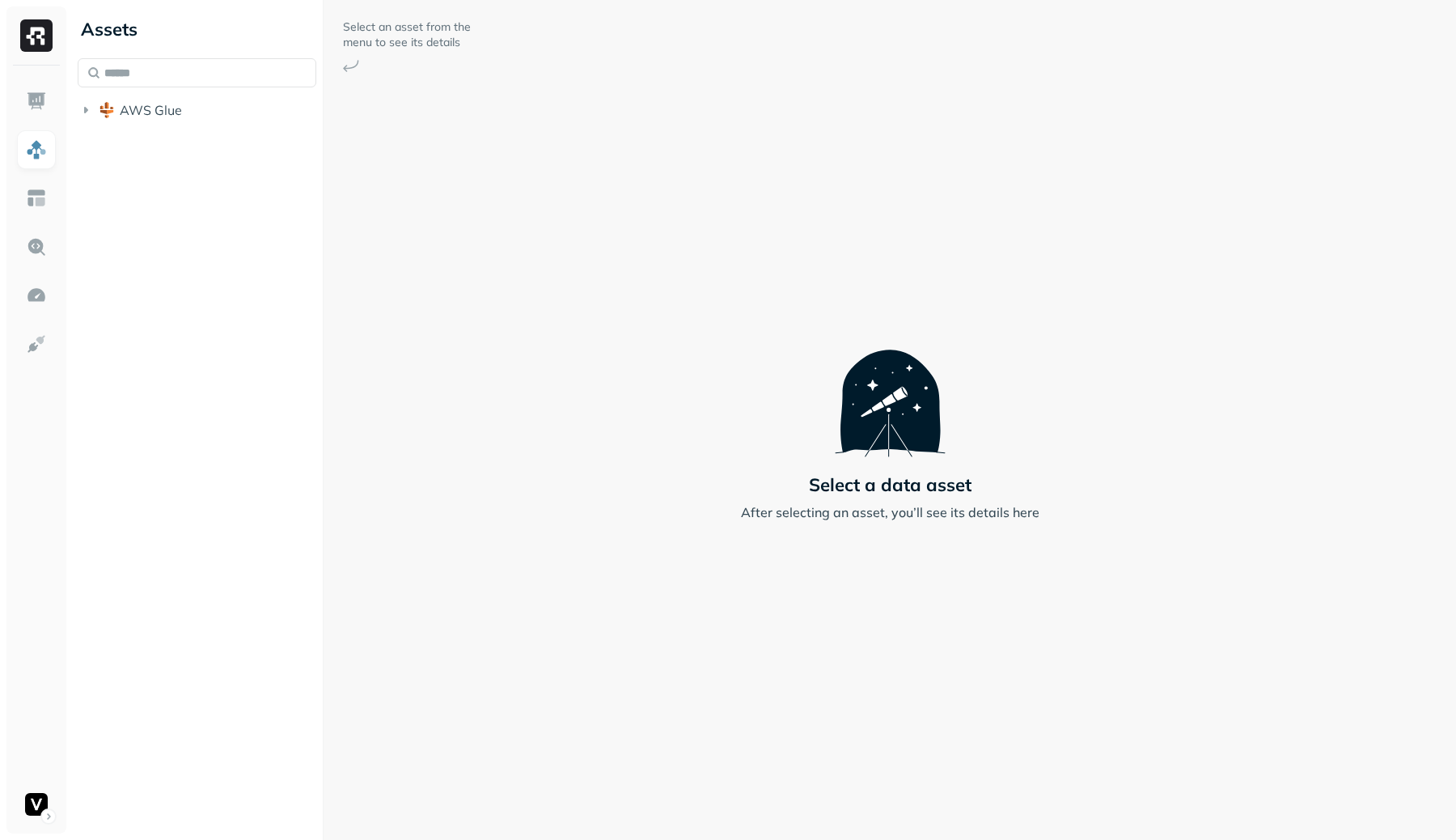
click at [223, 119] on button "AWS Glue" at bounding box center [196, 109] width 239 height 26
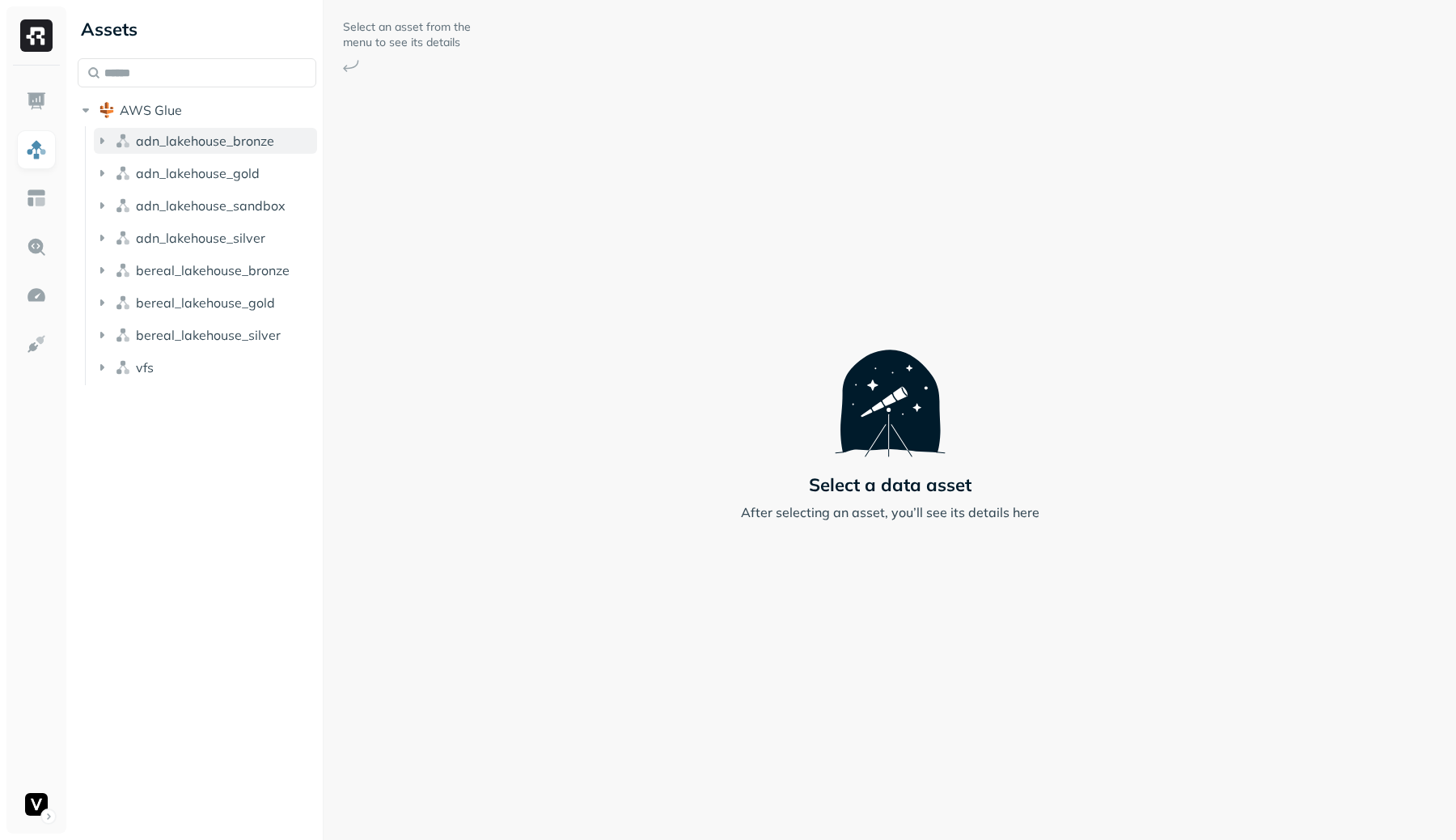
click at [187, 145] on span "adn_lakehouse_bronze" at bounding box center [204, 141] width 138 height 16
click at [185, 114] on button "AWS Glue" at bounding box center [196, 109] width 239 height 26
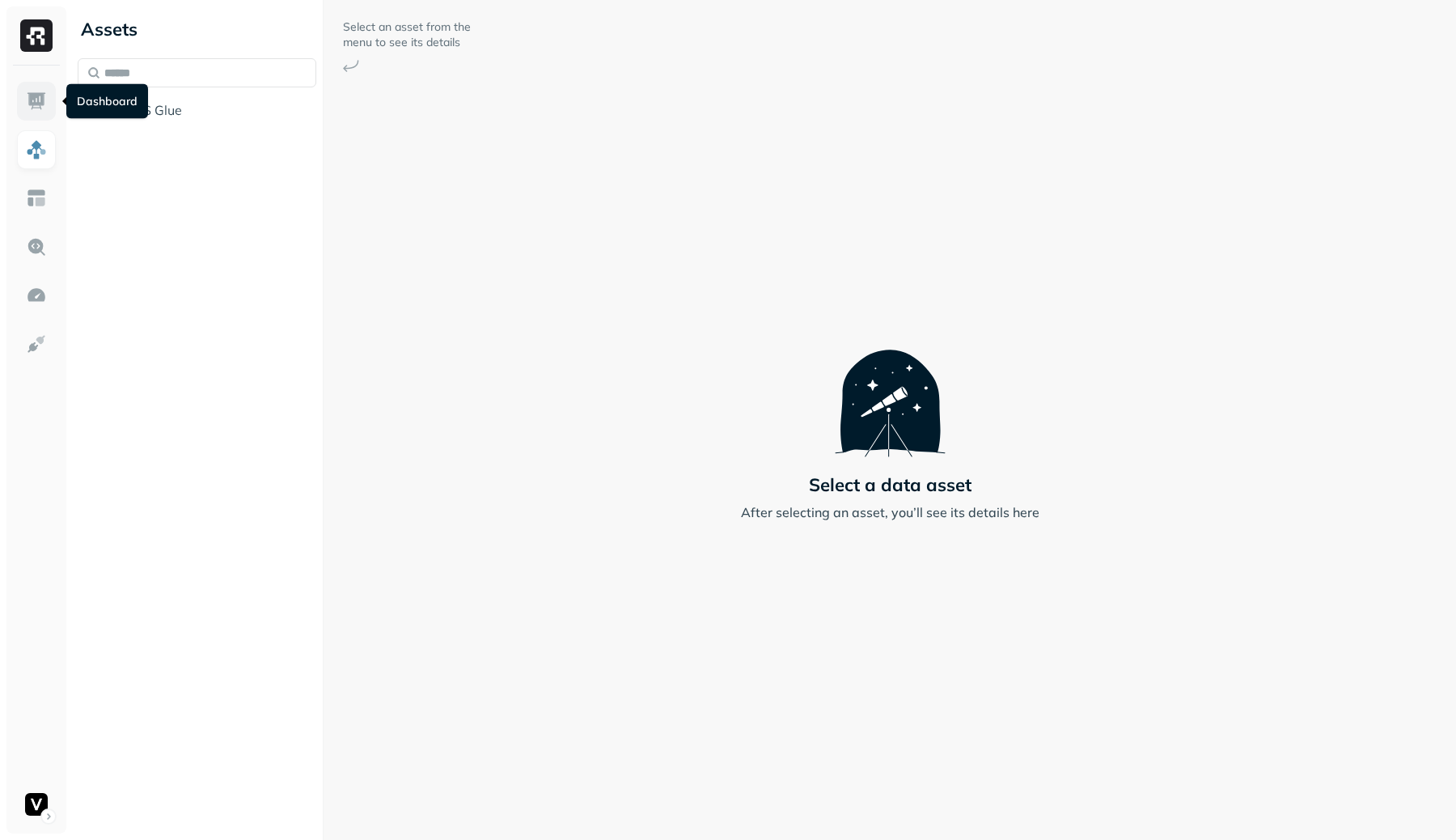
click at [35, 99] on img at bounding box center [36, 101] width 21 height 21
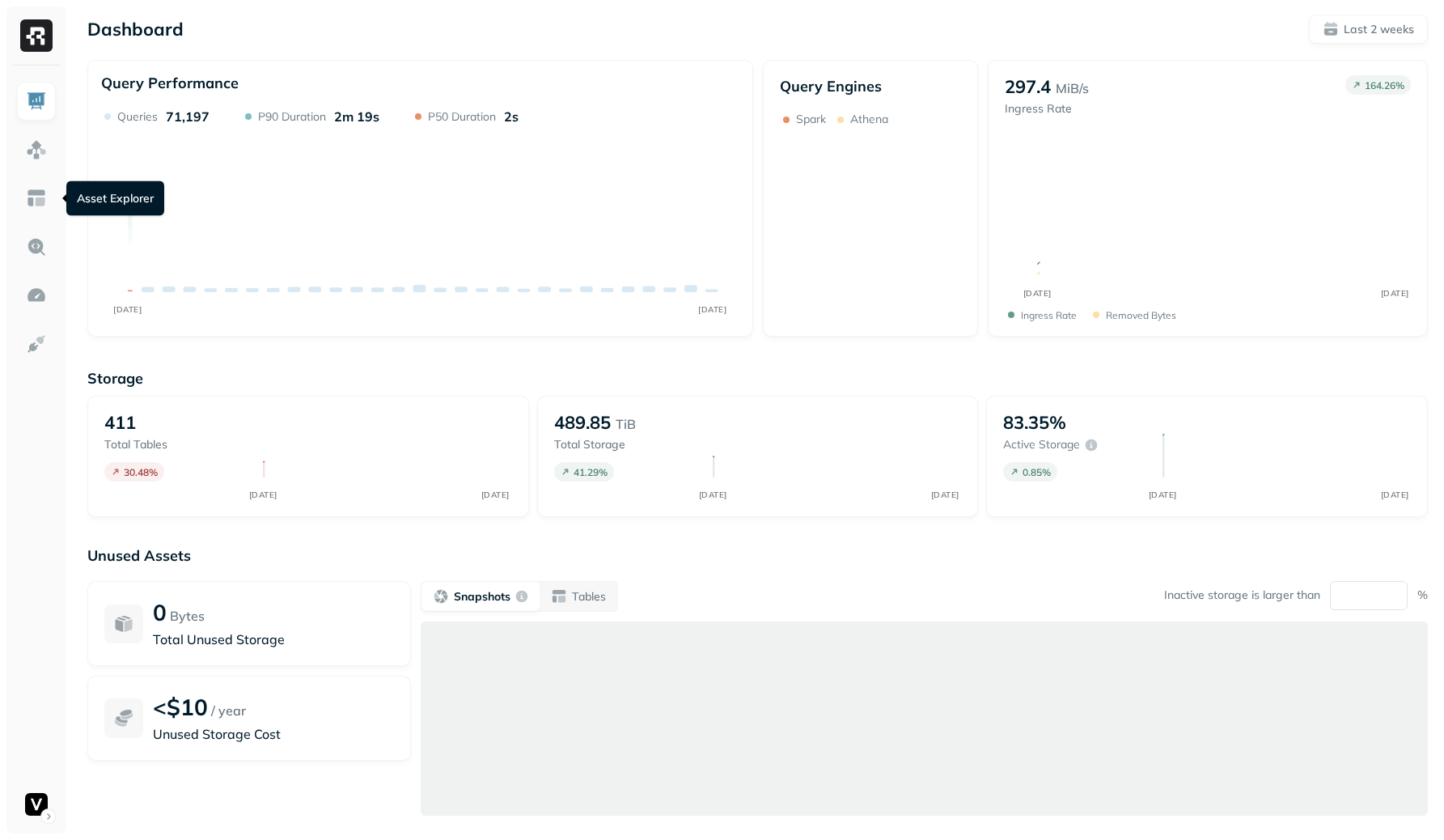
scroll to position [61, 0]
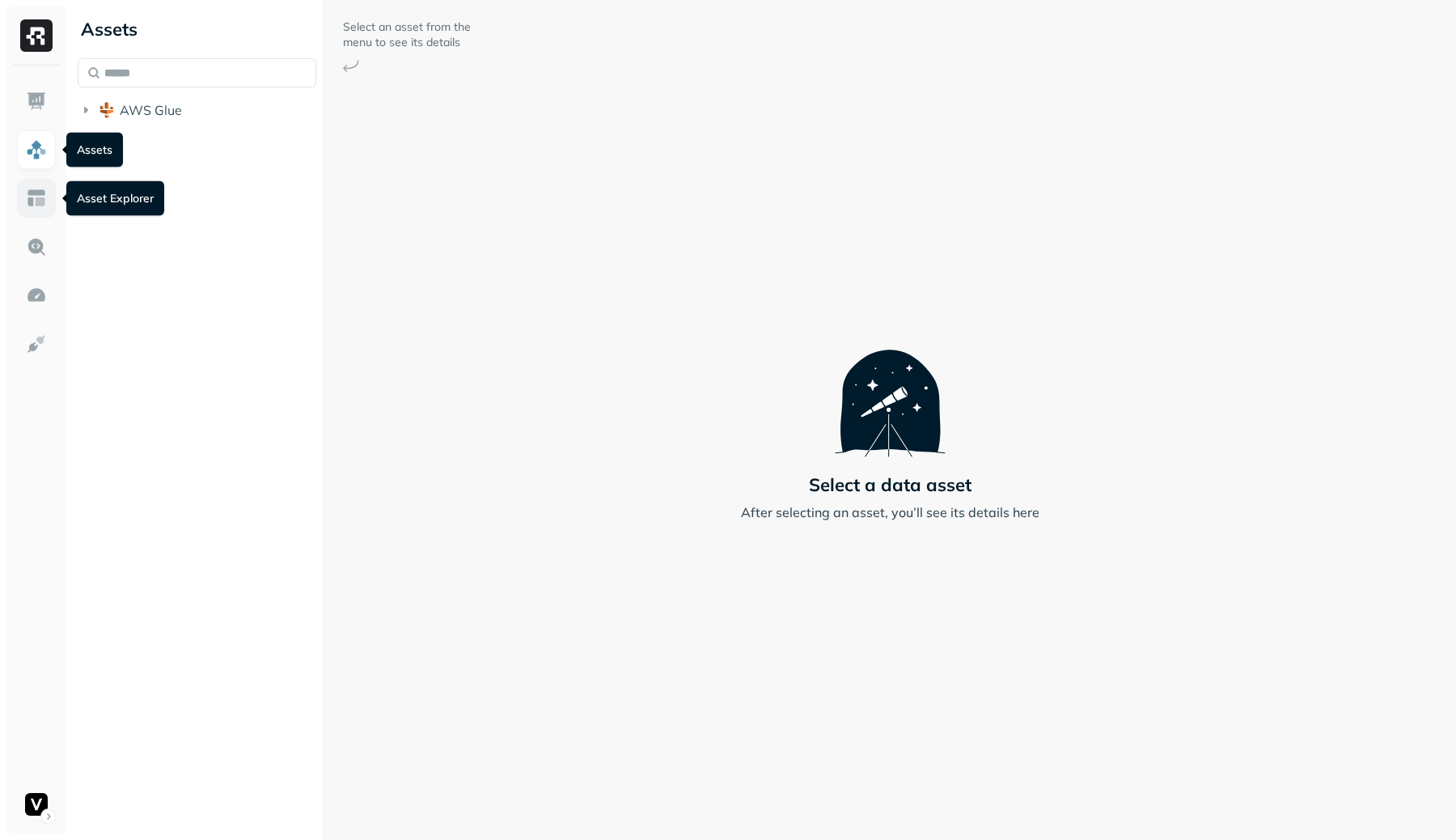
click at [31, 212] on link at bounding box center [36, 198] width 39 height 39
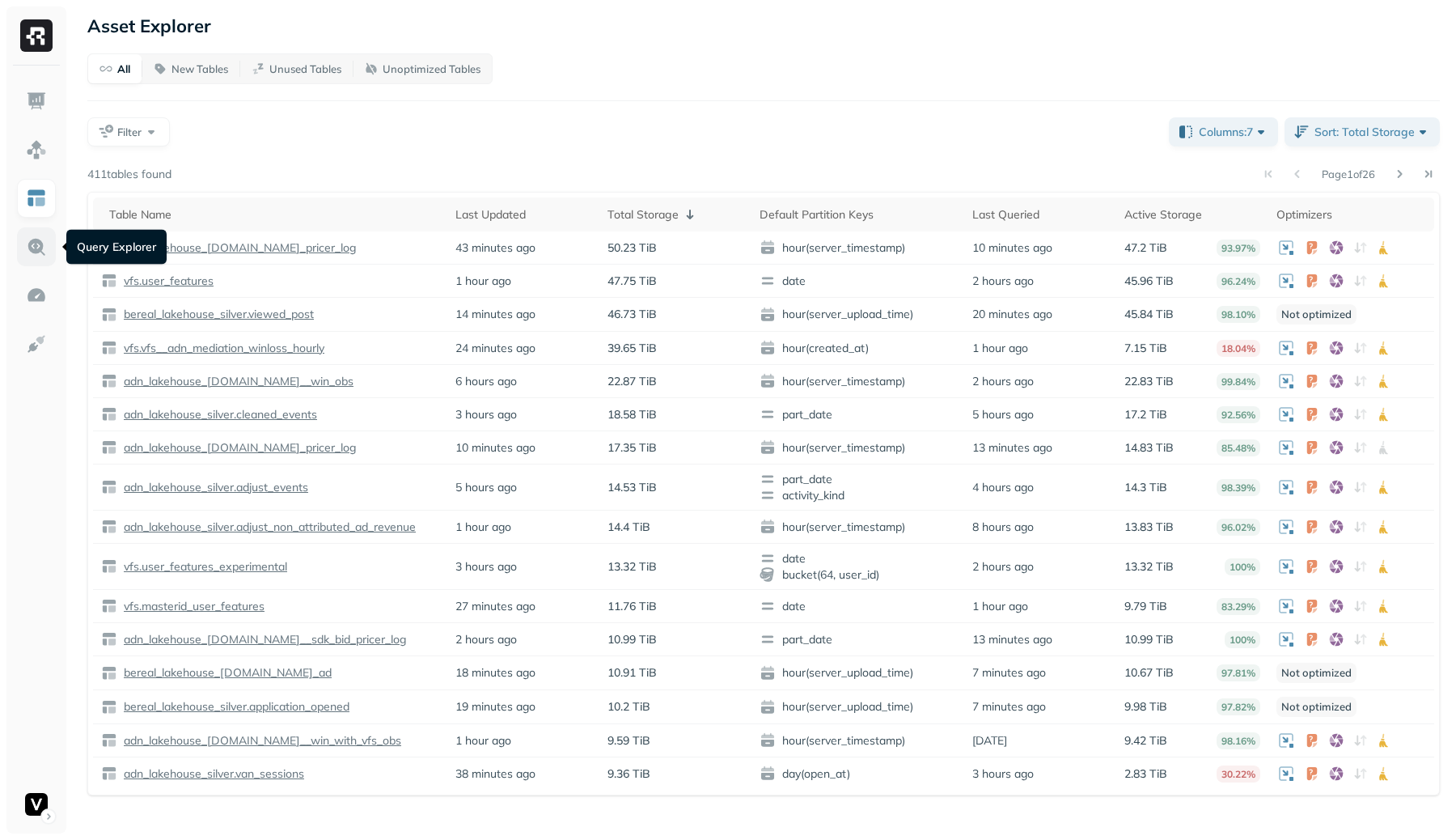
click at [33, 262] on link at bounding box center [36, 247] width 39 height 39
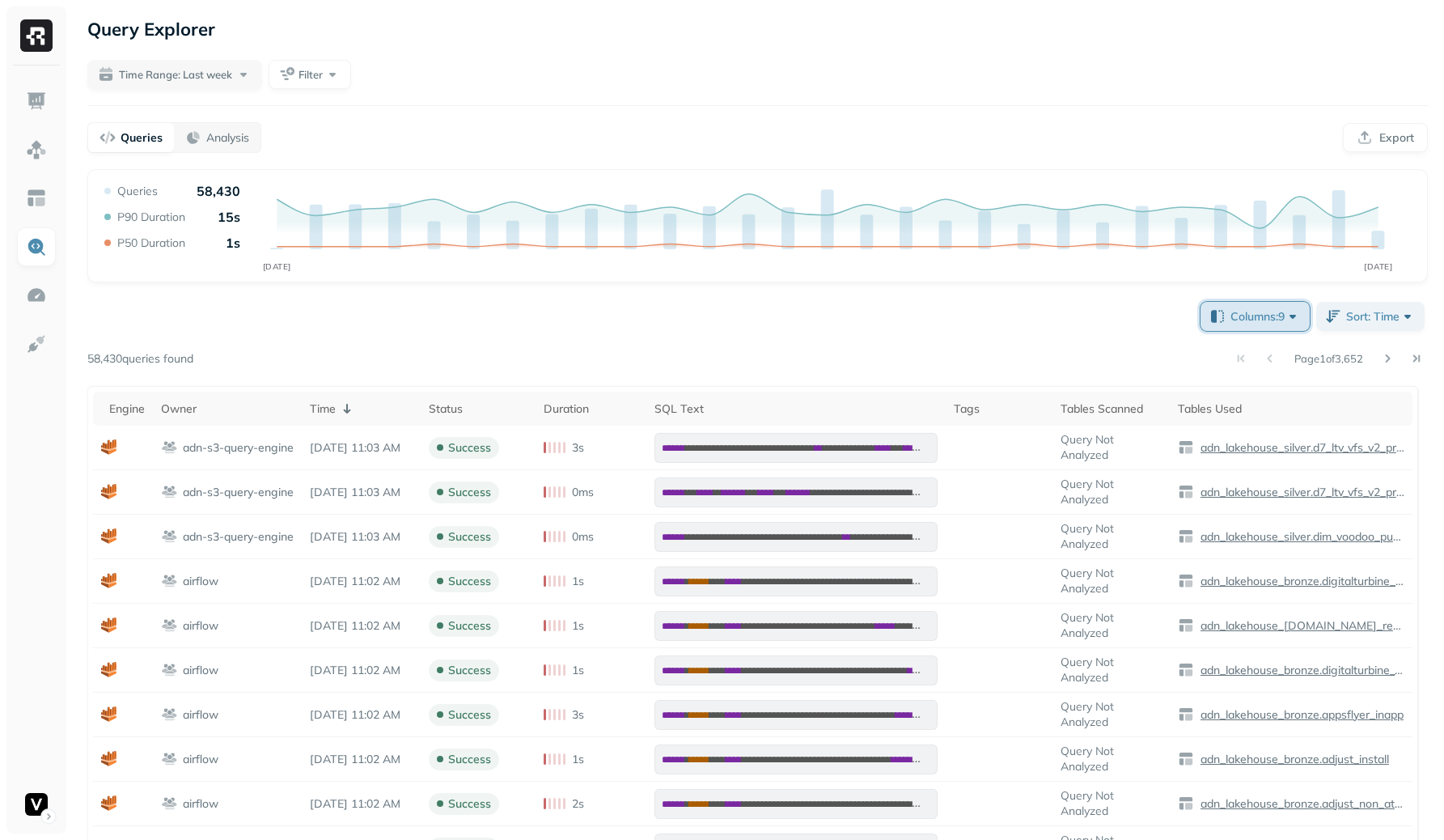
click at [1275, 324] on button "Columns: 9" at bounding box center [1256, 316] width 109 height 29
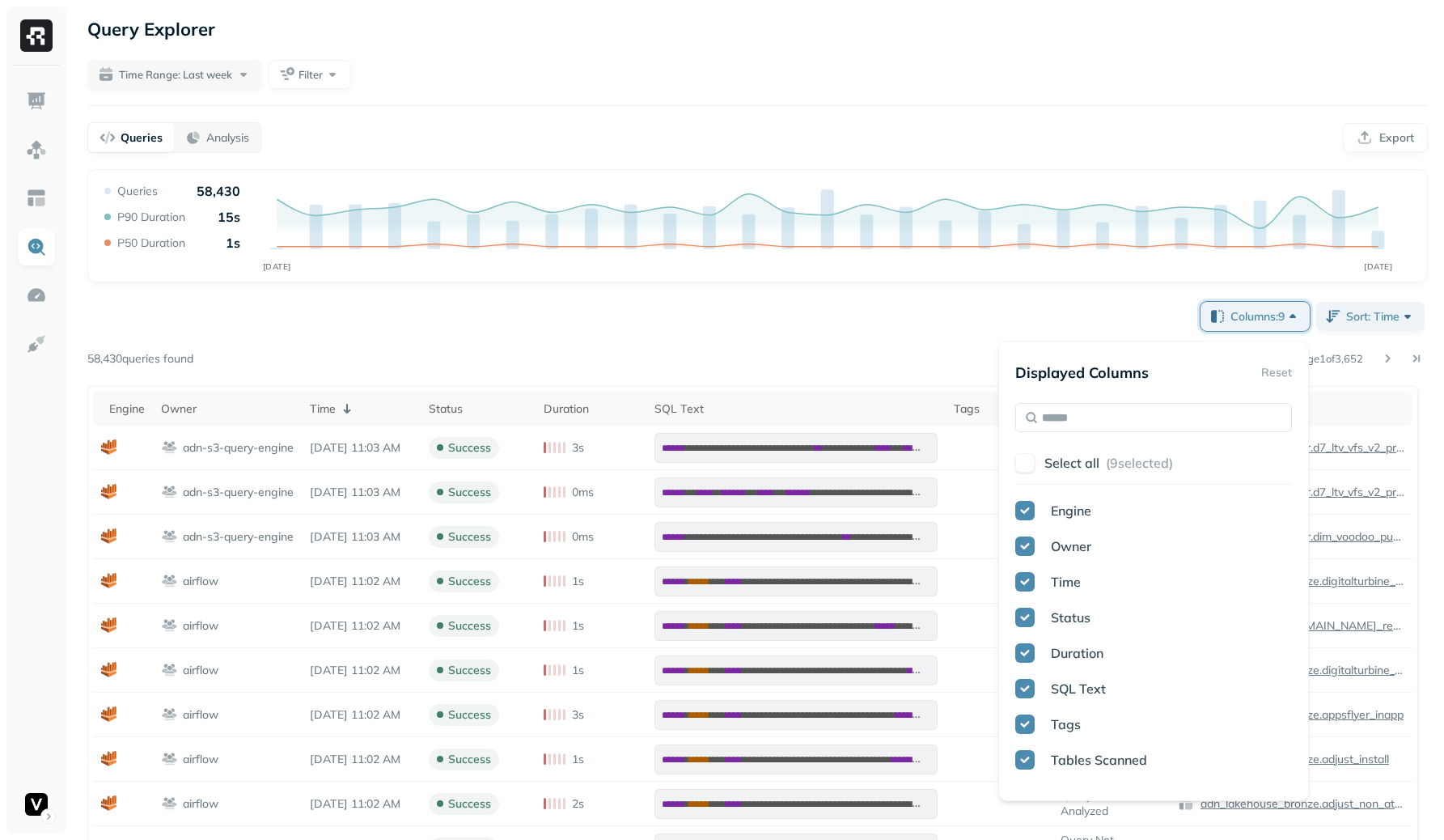
click at [935, 325] on div "**********" at bounding box center [757, 720] width 1341 height 844
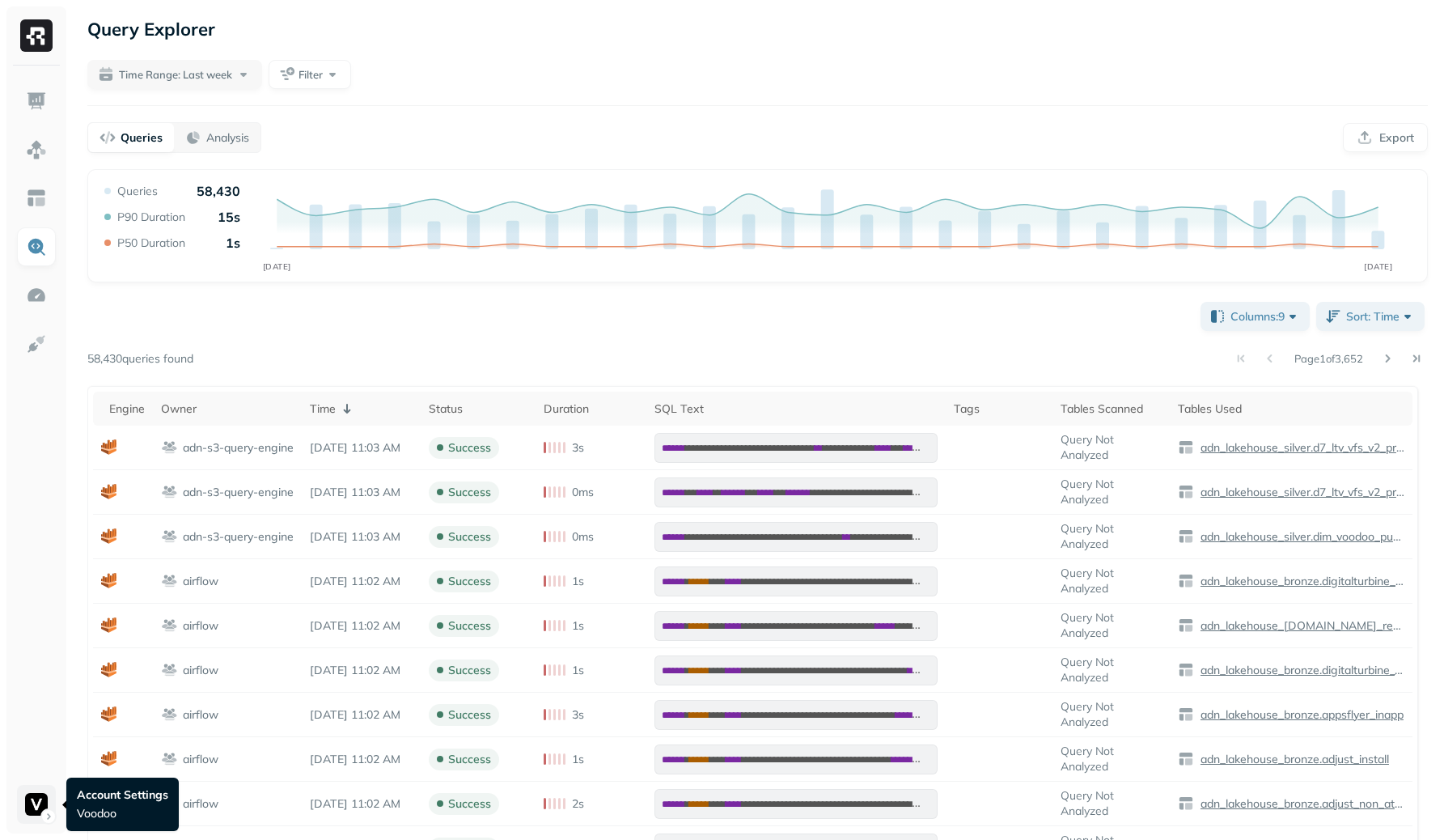
click at [37, 812] on html "**********" at bounding box center [722, 578] width 1444 height 1157
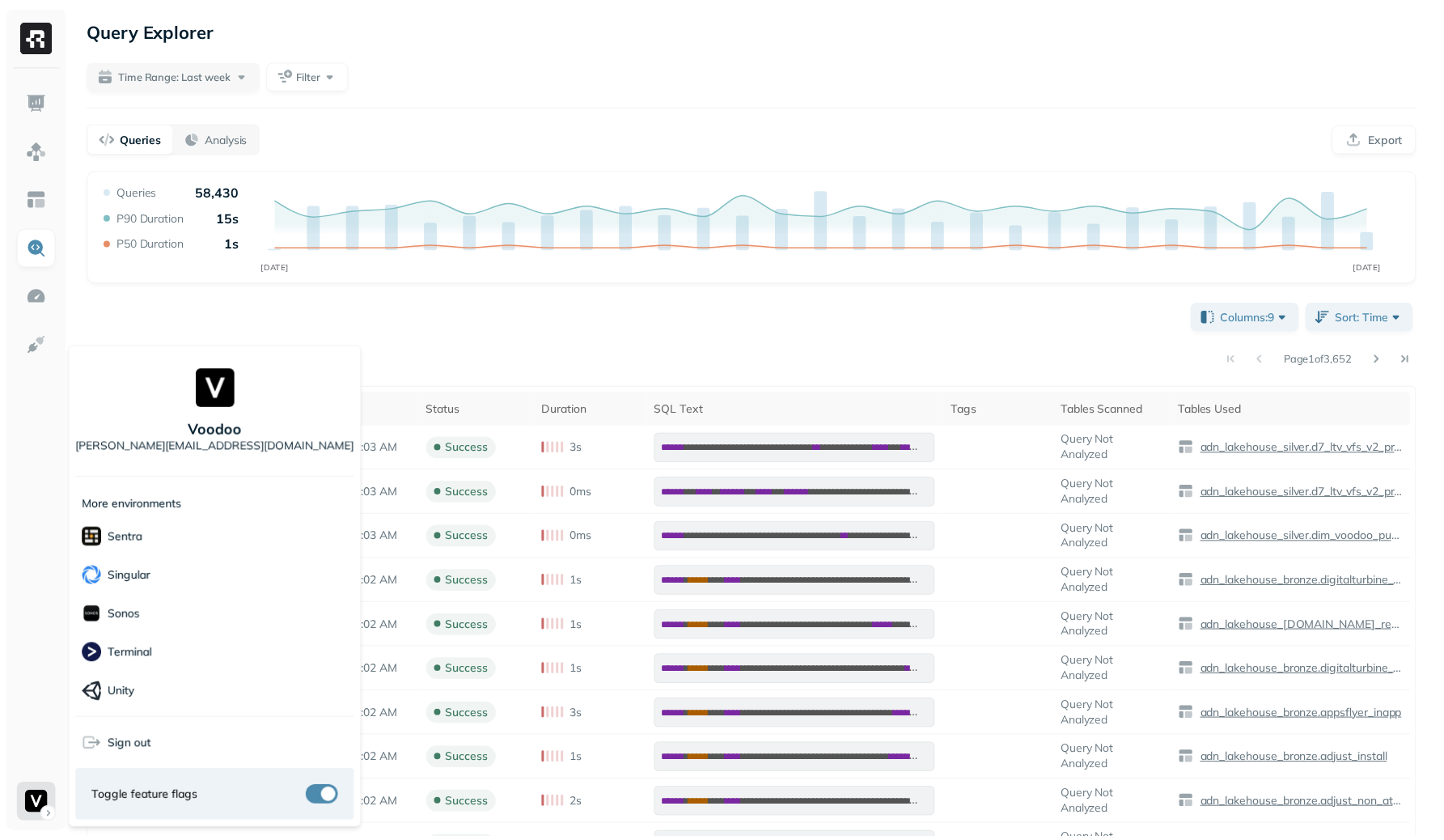
scroll to position [350, 0]
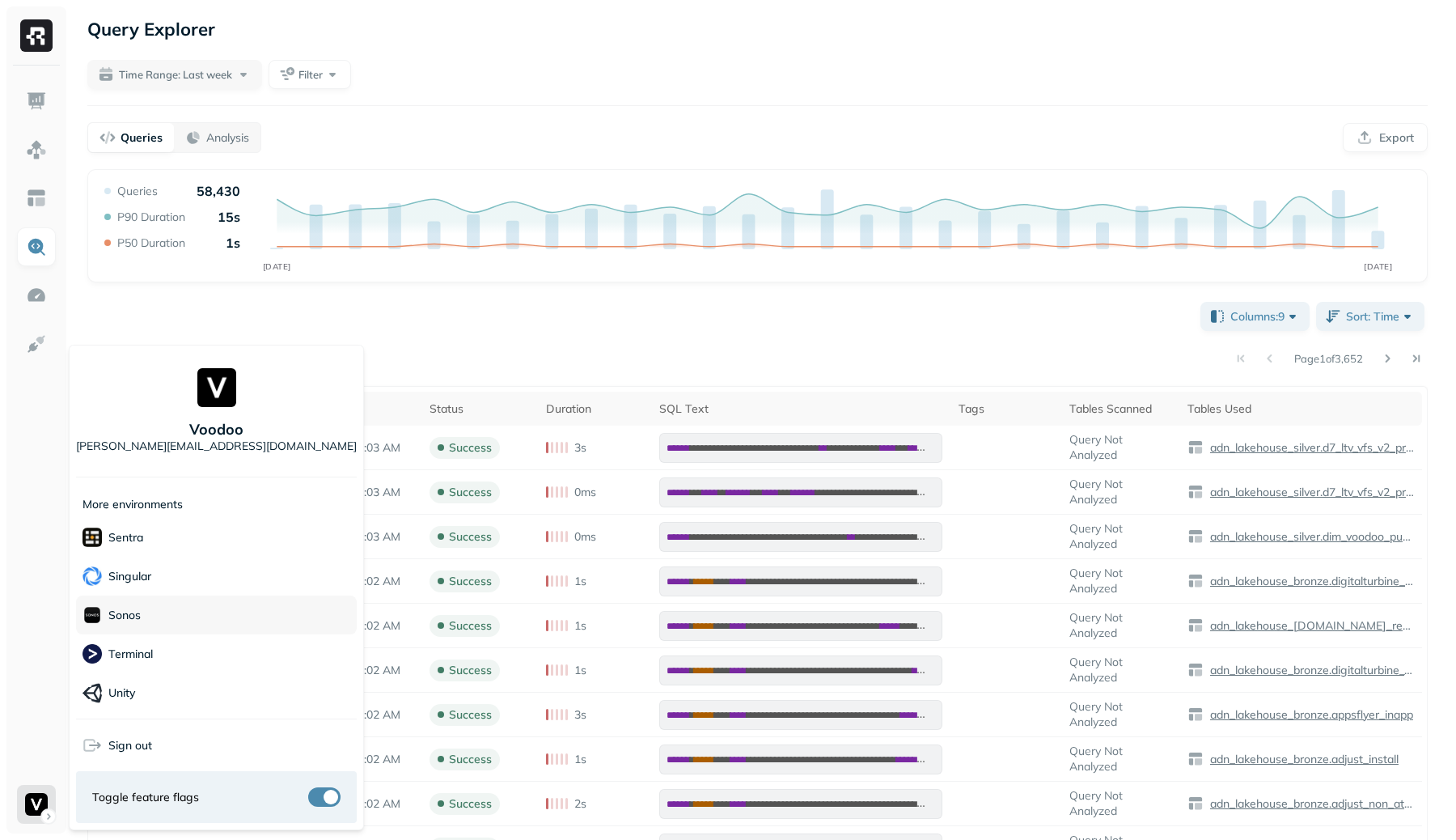
click at [204, 601] on div "Sonos" at bounding box center [216, 615] width 281 height 39
click at [574, 313] on html "**********" at bounding box center [728, 578] width 1456 height 1157
